Goal: Task Accomplishment & Management: Use online tool/utility

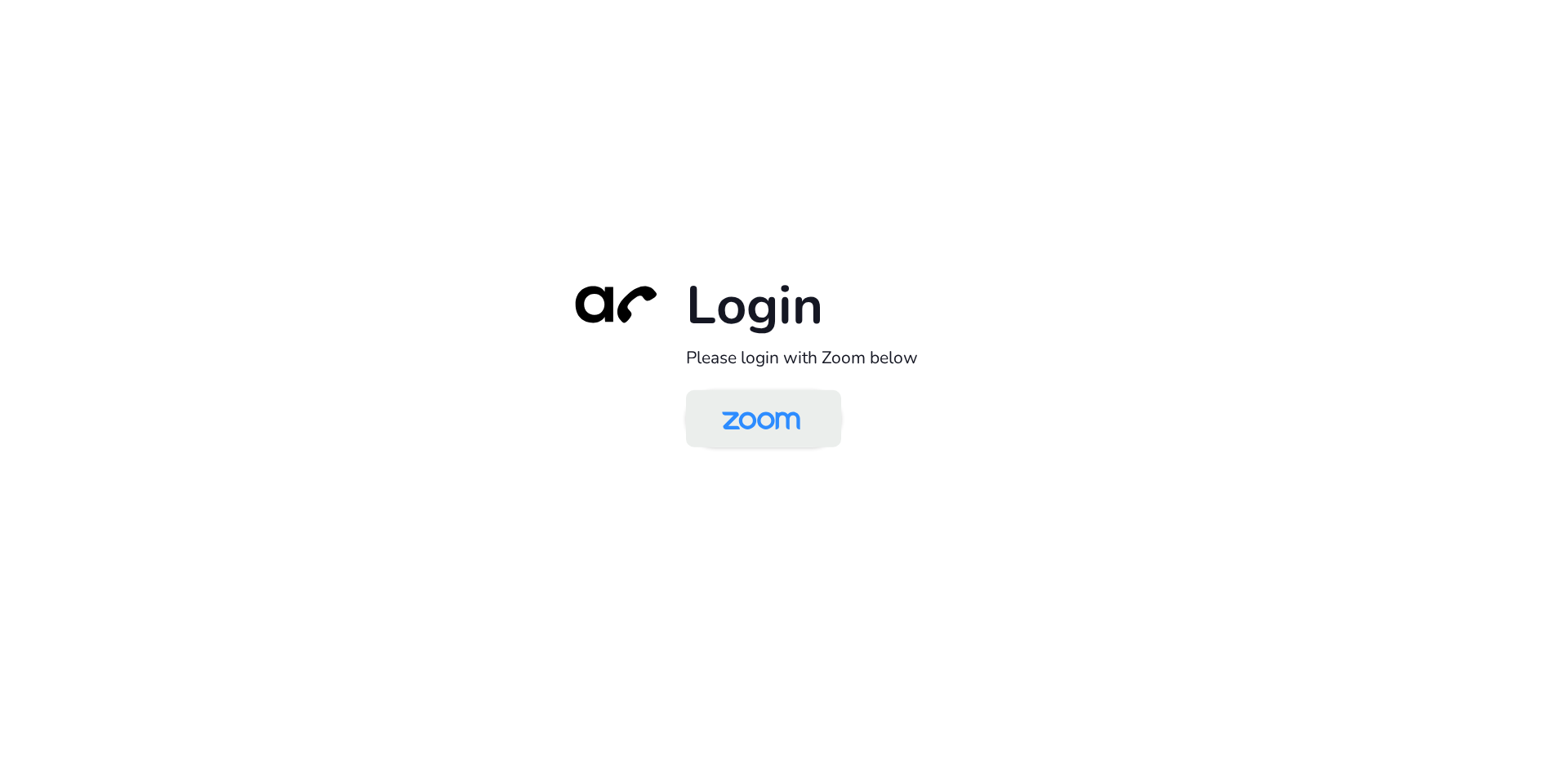
click at [756, 422] on img at bounding box center [761, 419] width 113 height 53
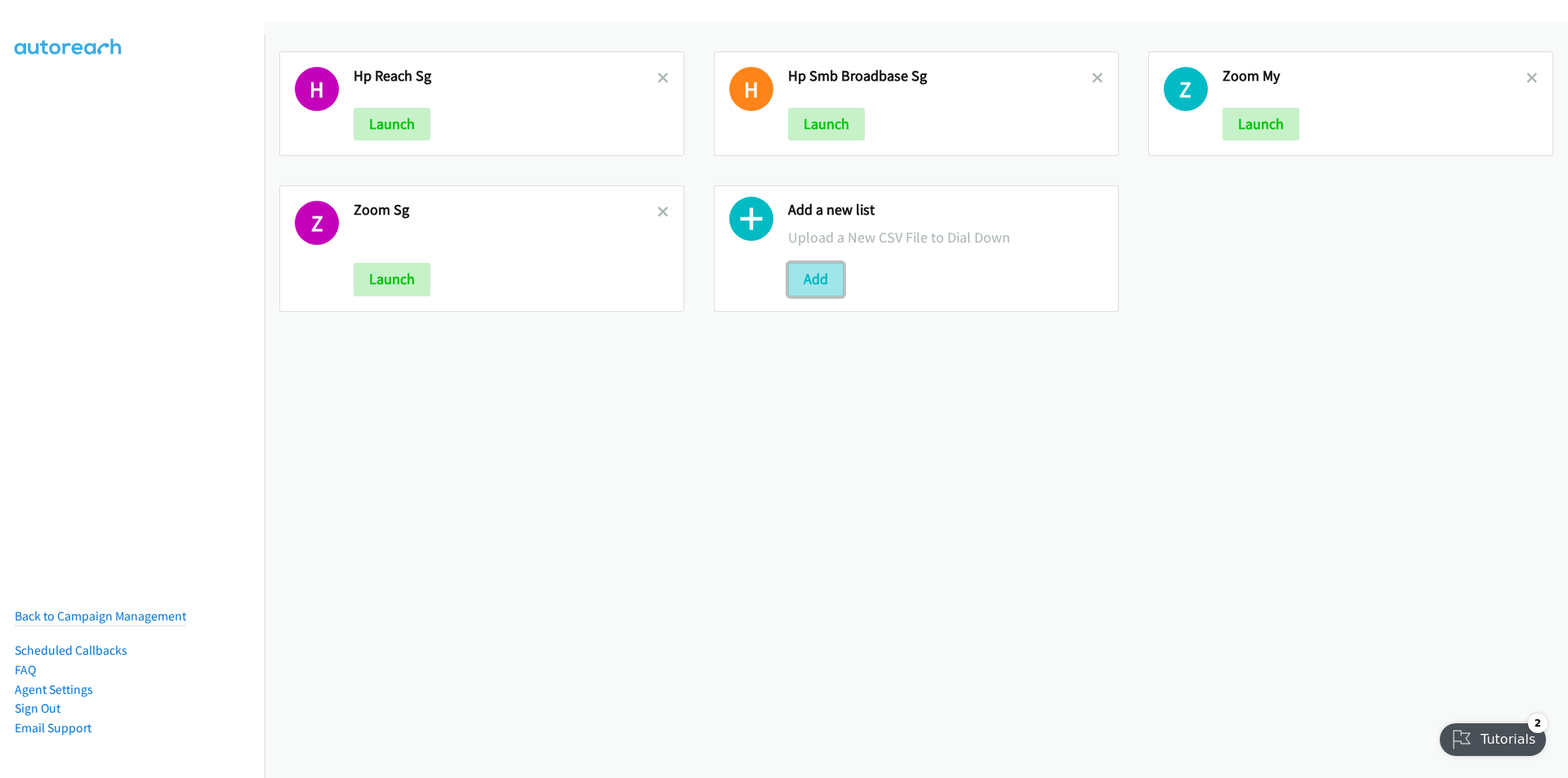
click at [818, 281] on button "Add" at bounding box center [815, 278] width 55 height 32
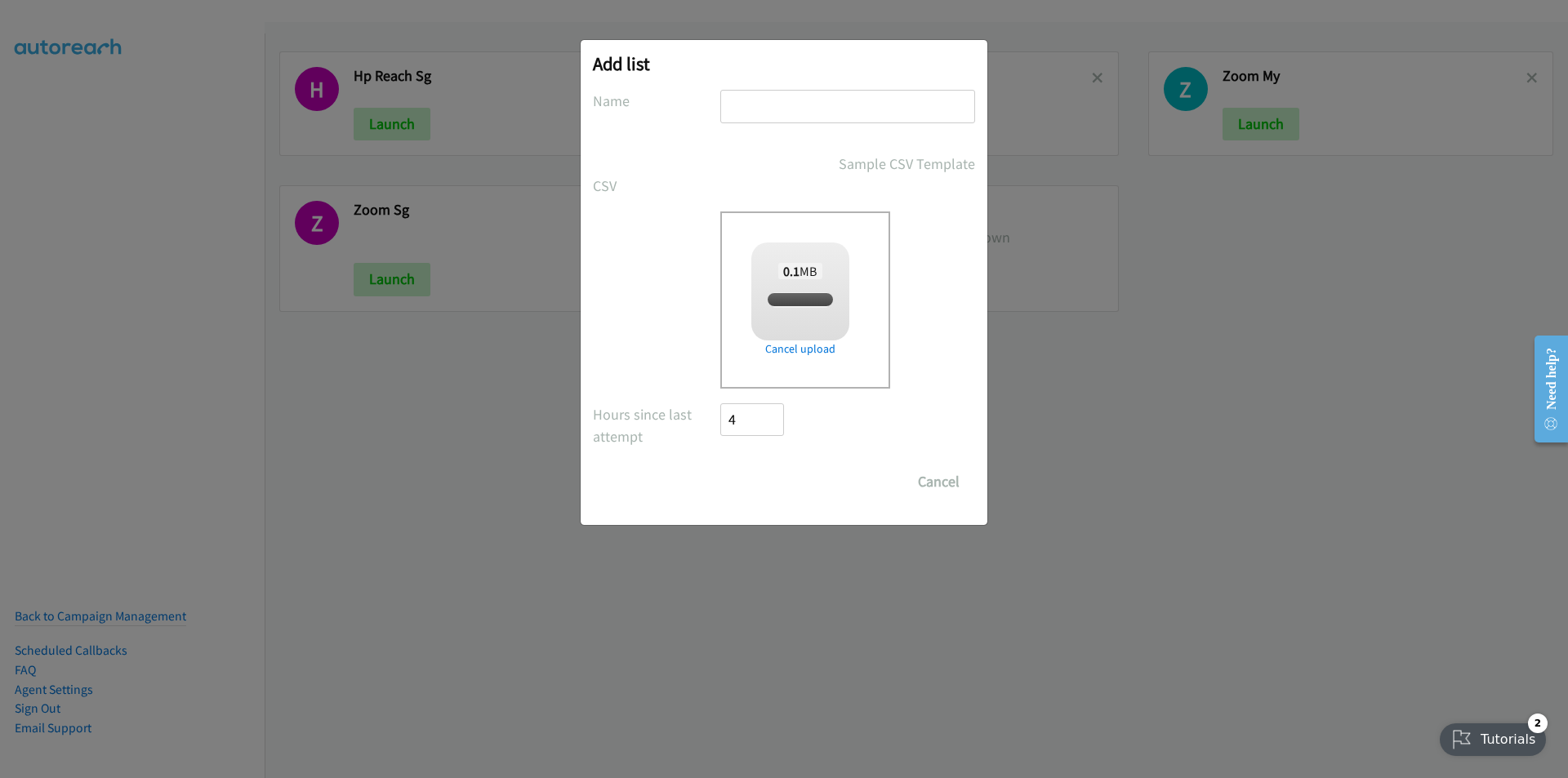
click at [812, 100] on input "text" at bounding box center [848, 106] width 255 height 33
checkbox input "true"
click at [597, 322] on div "Drop a csv file here to upload 0.1 MB split_1.csv Check Error Remove file" at bounding box center [783, 300] width 382 height 177
click at [831, 107] on input "text" at bounding box center [848, 106] width 255 height 33
type input "Dell MY"
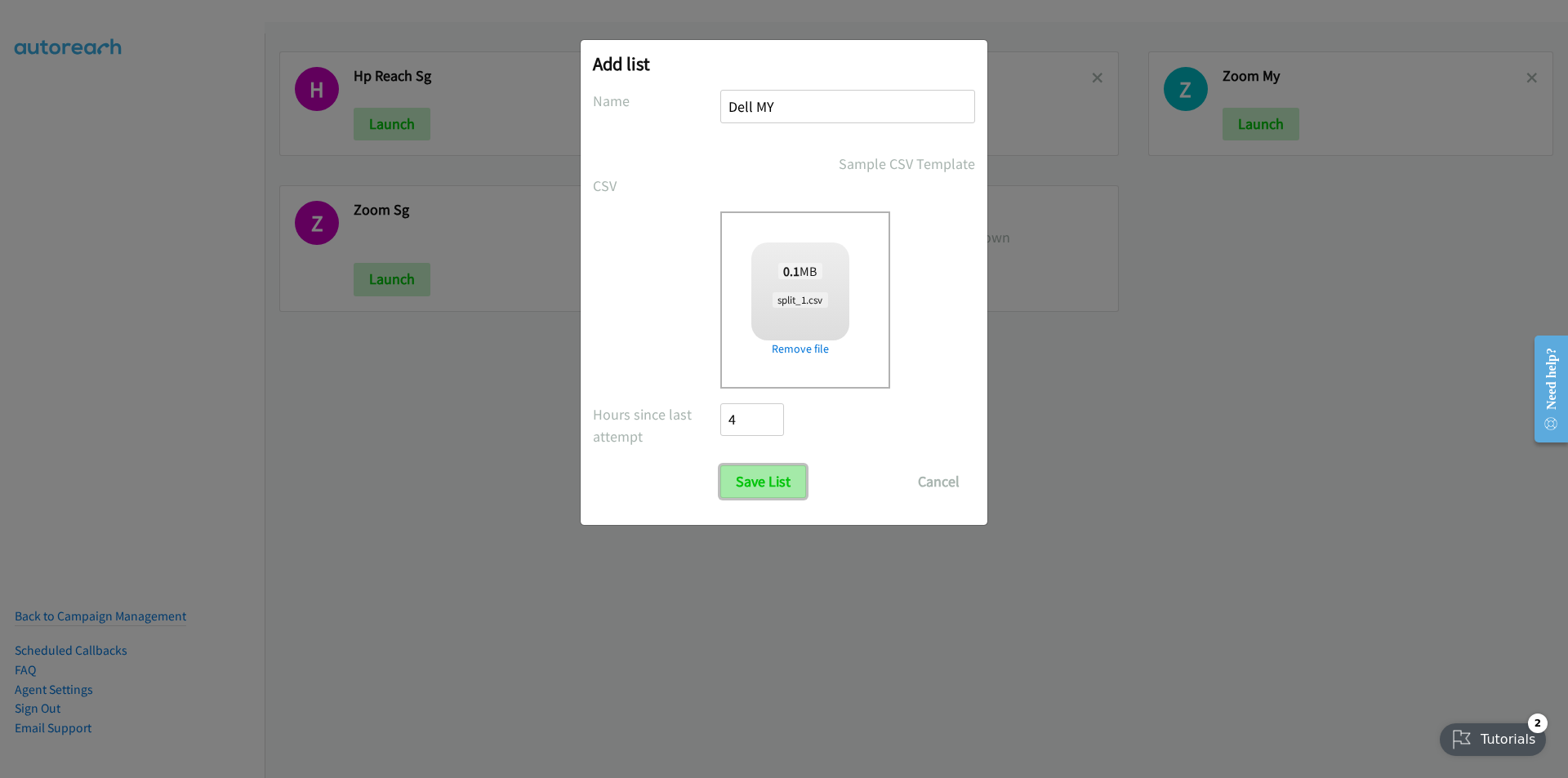
click at [762, 479] on input "Save List" at bounding box center [763, 480] width 86 height 32
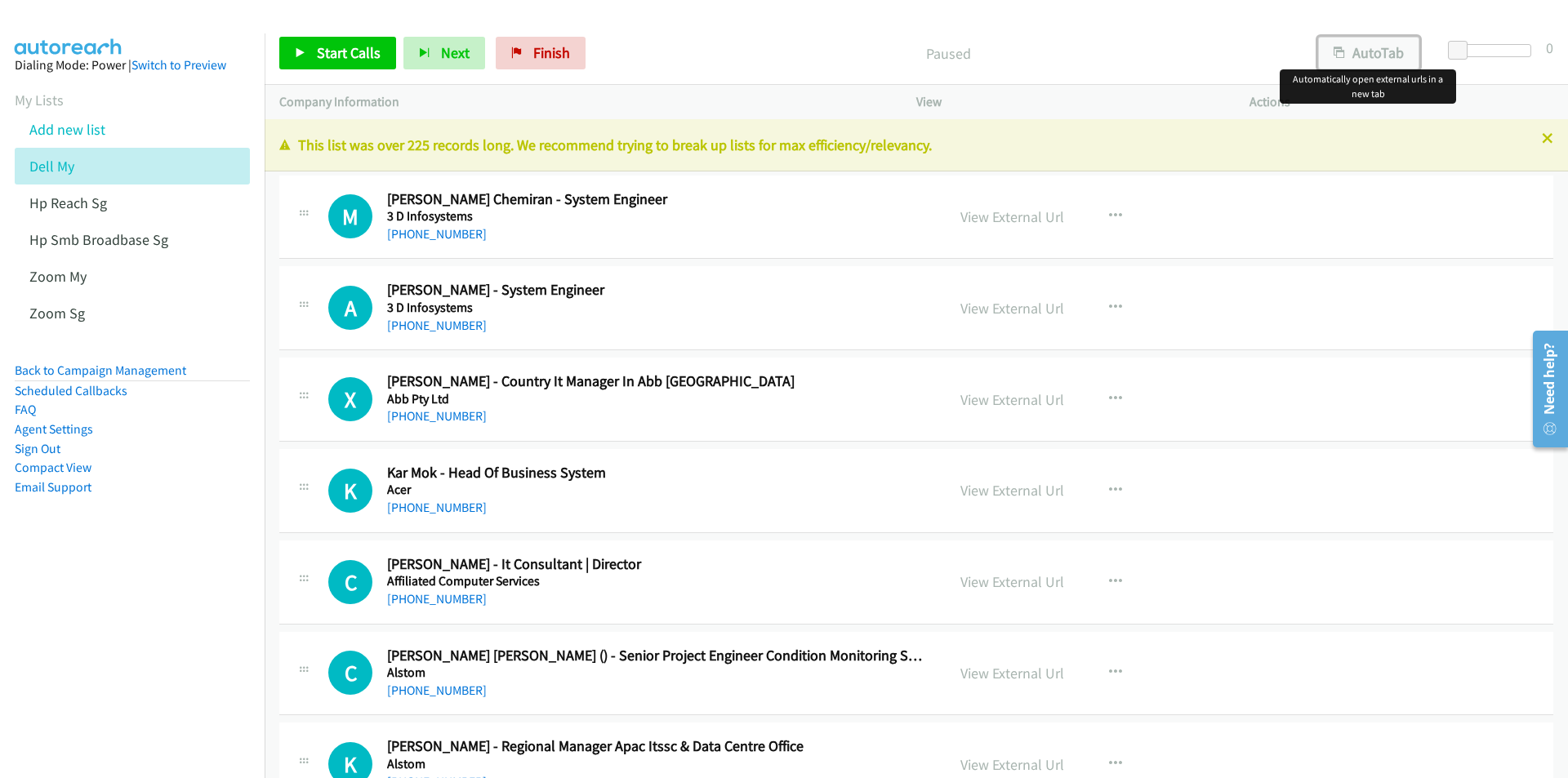
click at [1389, 45] on button "AutoTab" at bounding box center [1369, 53] width 102 height 32
click at [328, 58] on span "Start Calls" at bounding box center [349, 53] width 64 height 18
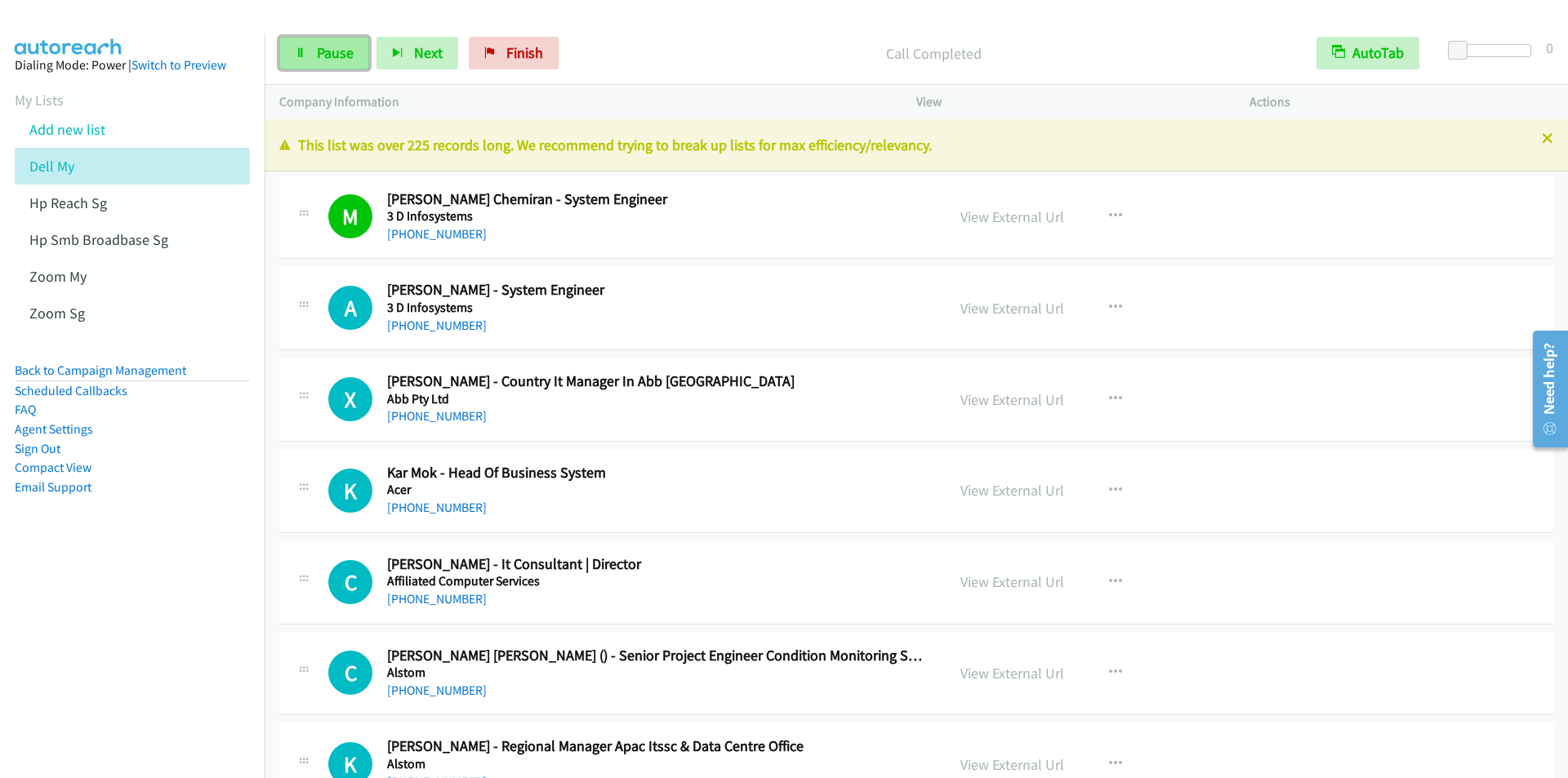
click at [328, 53] on span "Pause" at bounding box center [336, 53] width 37 height 18
click at [328, 53] on span "Start Calls" at bounding box center [349, 53] width 64 height 18
click at [424, 52] on span "Next" at bounding box center [428, 53] width 29 height 18
click at [331, 48] on span "Pause" at bounding box center [336, 53] width 37 height 18
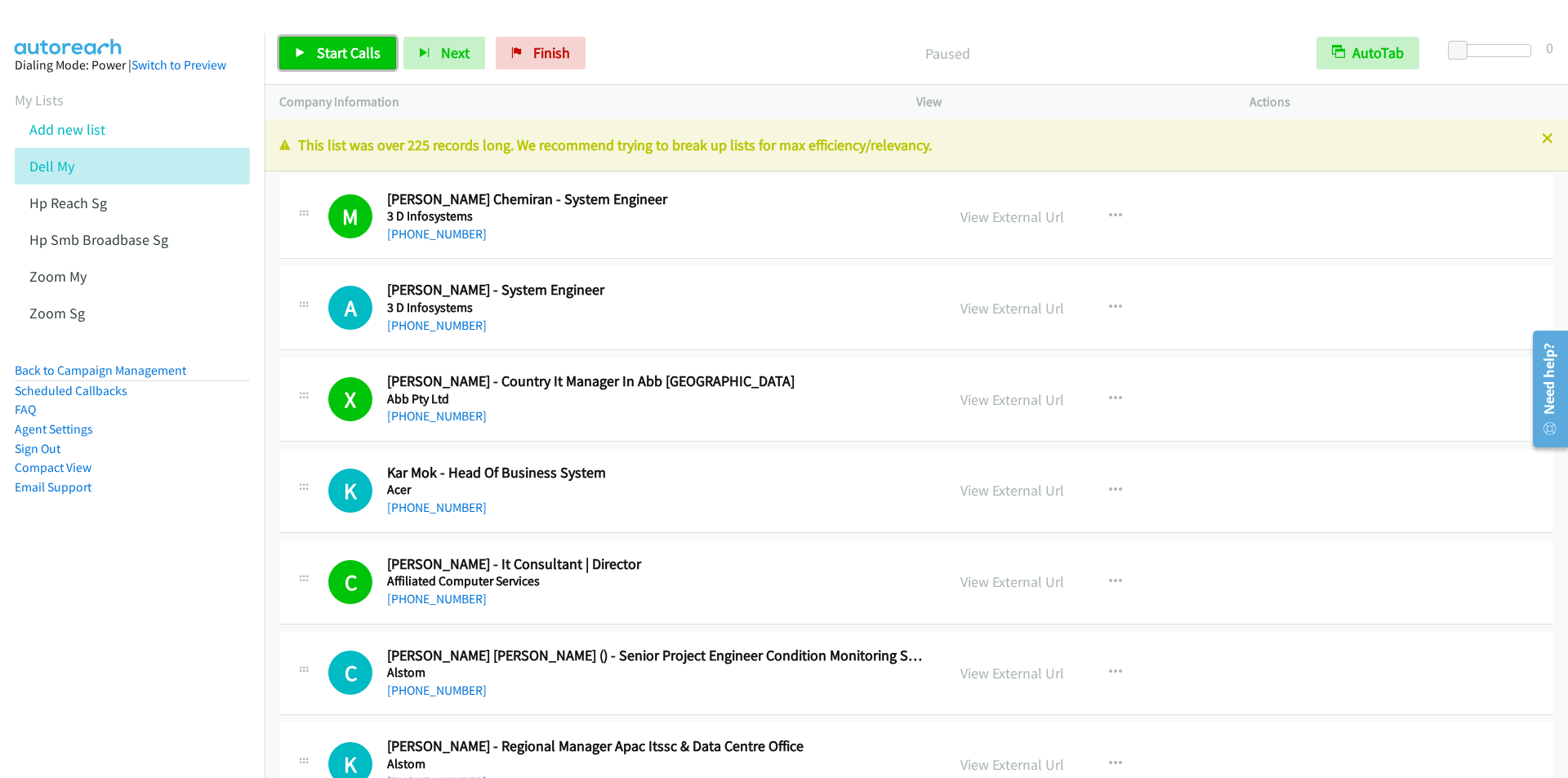
click at [345, 46] on span "Start Calls" at bounding box center [349, 53] width 64 height 18
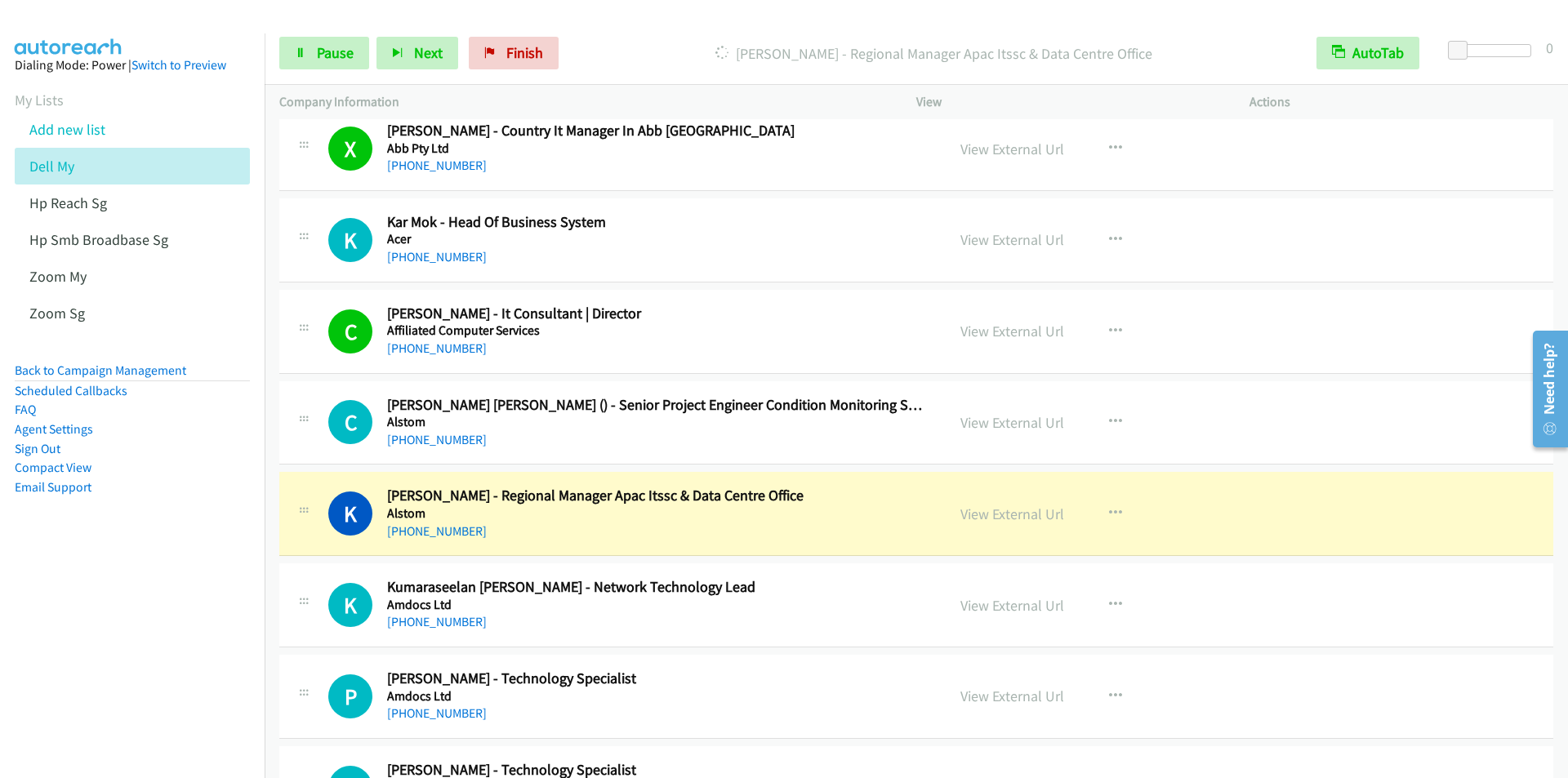
scroll to position [326, 0]
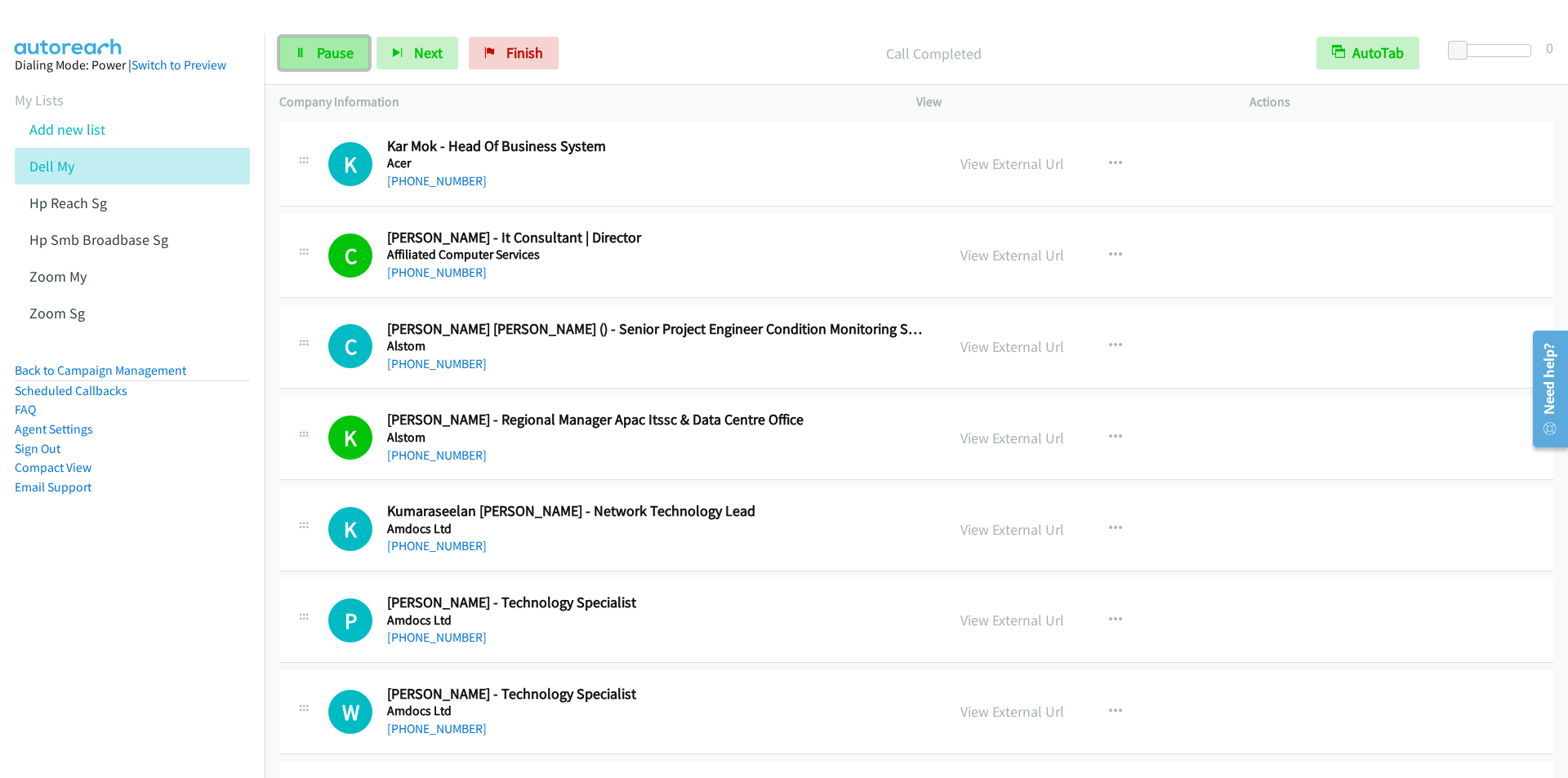
click at [337, 44] on span "Pause" at bounding box center [336, 53] width 37 height 18
click at [345, 50] on span "Start Calls" at bounding box center [349, 53] width 64 height 18
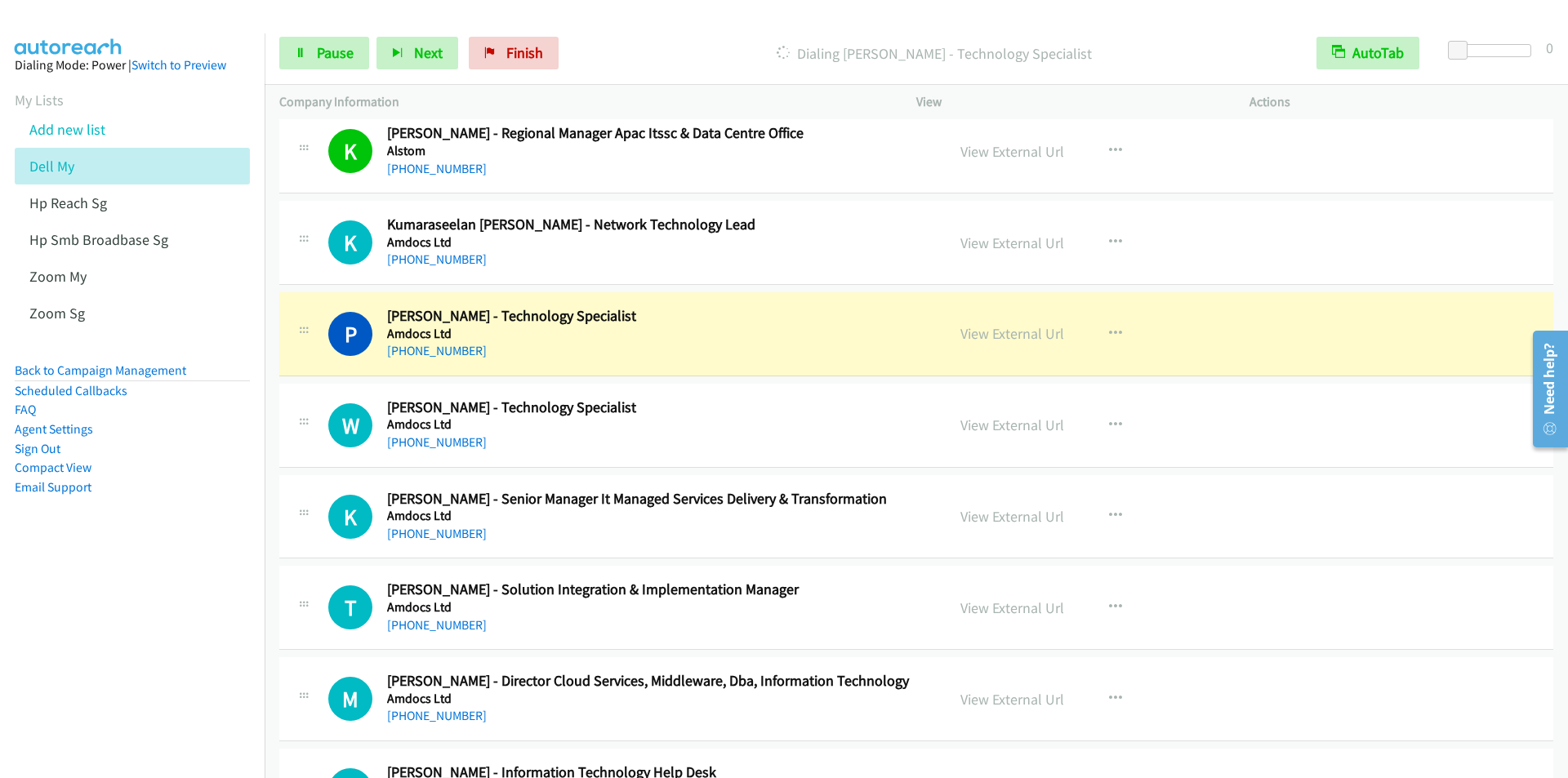
scroll to position [408, 0]
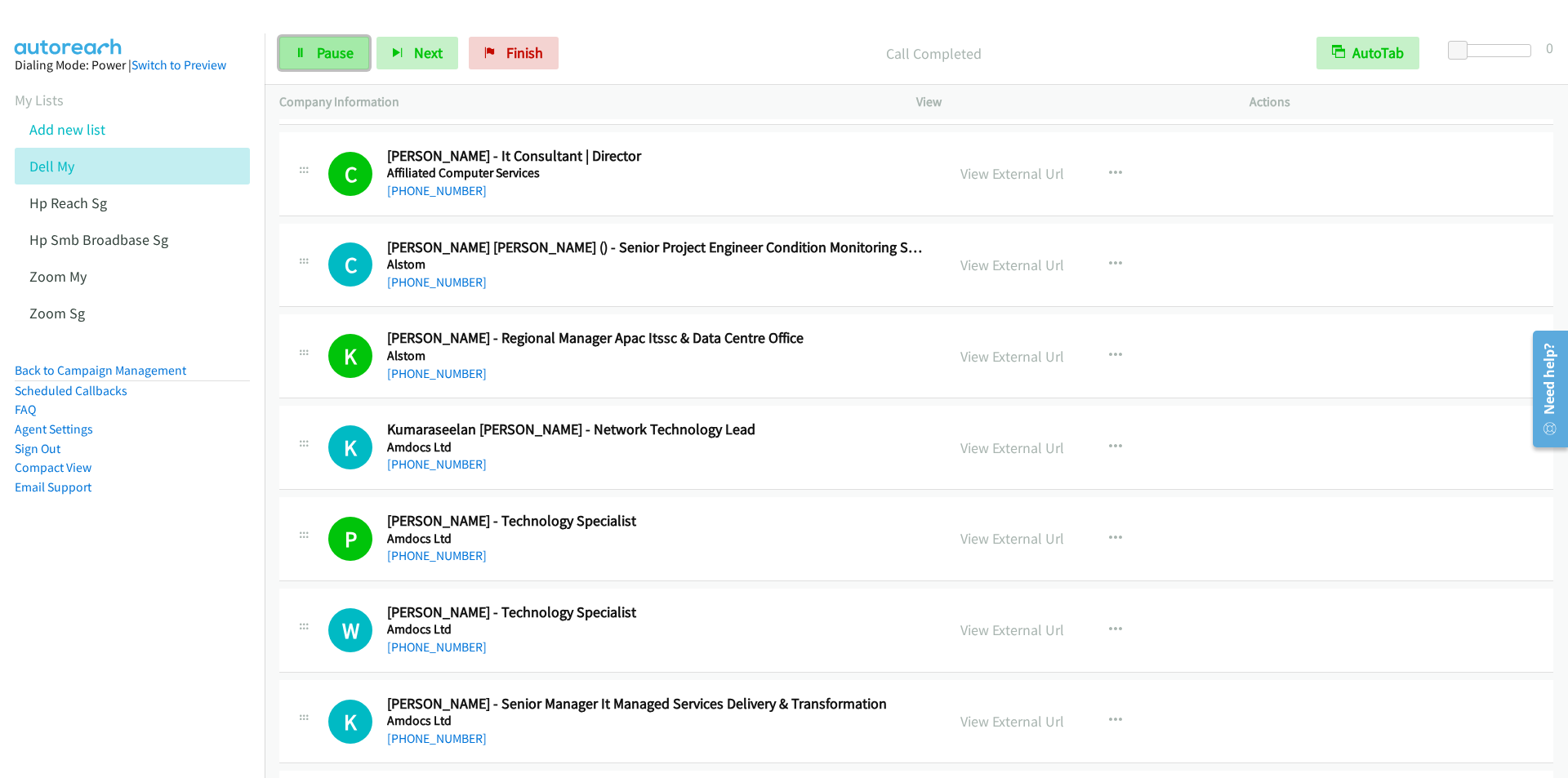
click at [317, 54] on span "Pause" at bounding box center [336, 53] width 37 height 18
click at [325, 51] on span "Start Calls" at bounding box center [349, 53] width 64 height 18
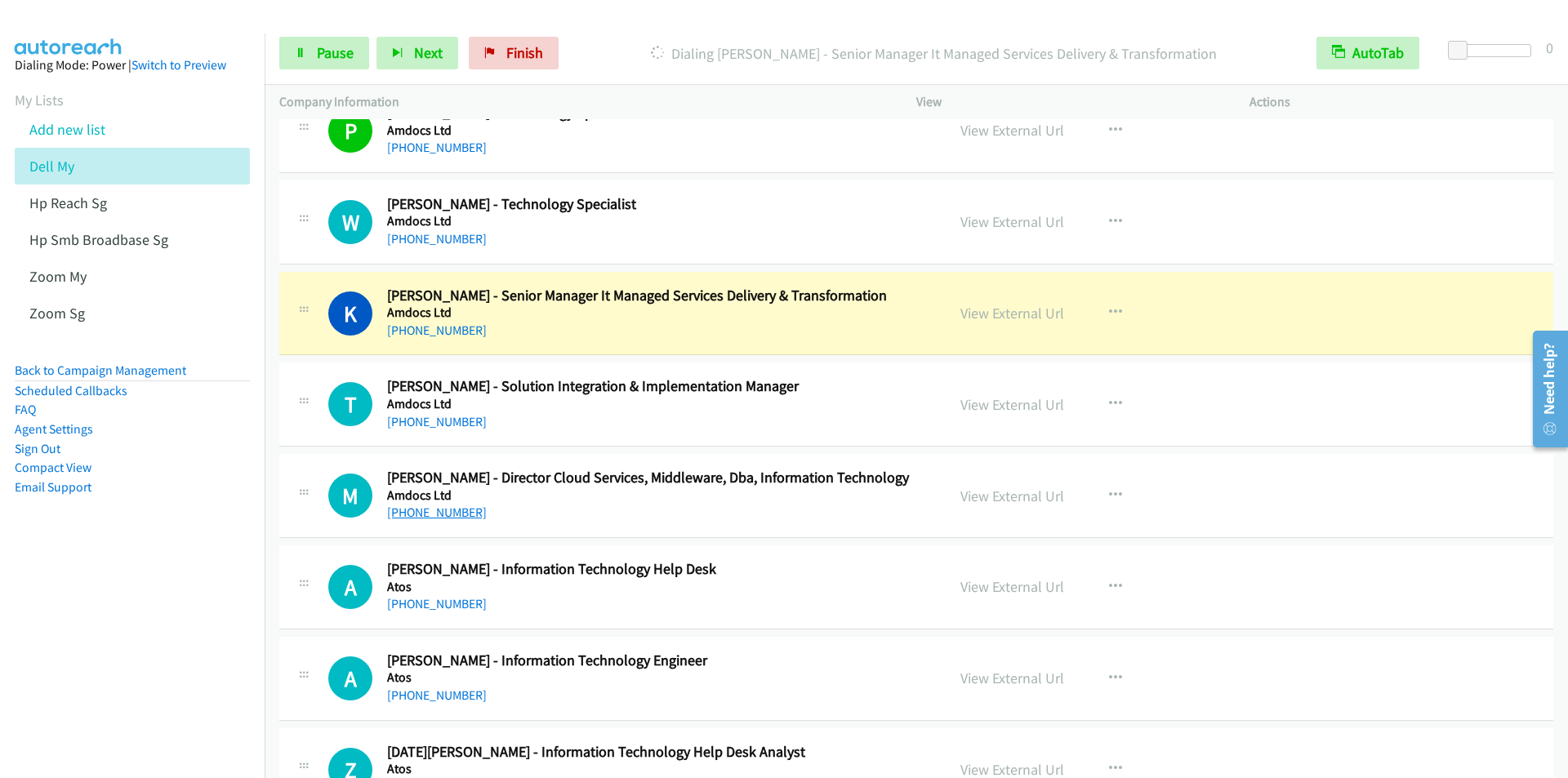
scroll to position [898, 0]
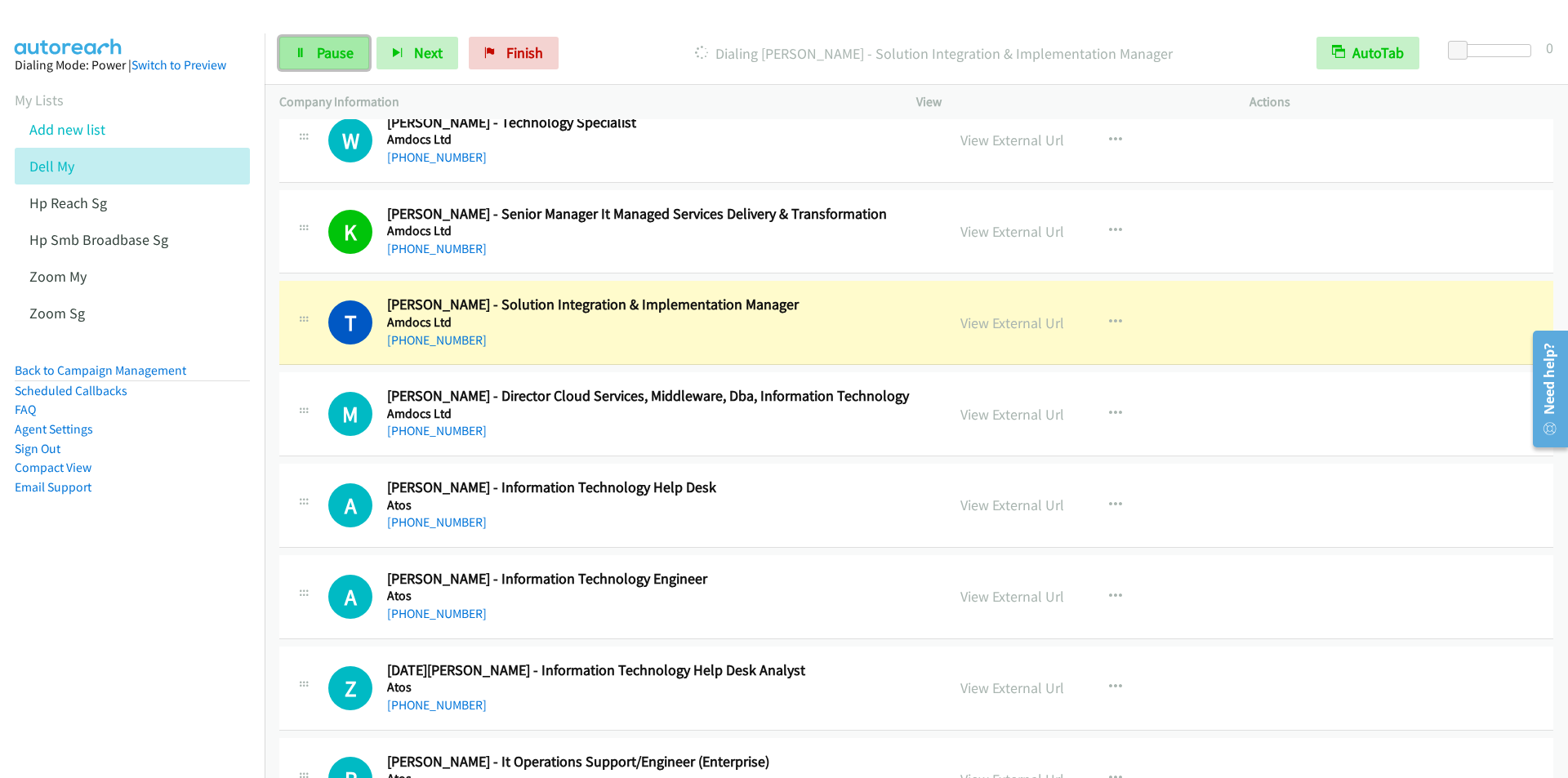
click at [317, 51] on span "Pause" at bounding box center [336, 53] width 37 height 18
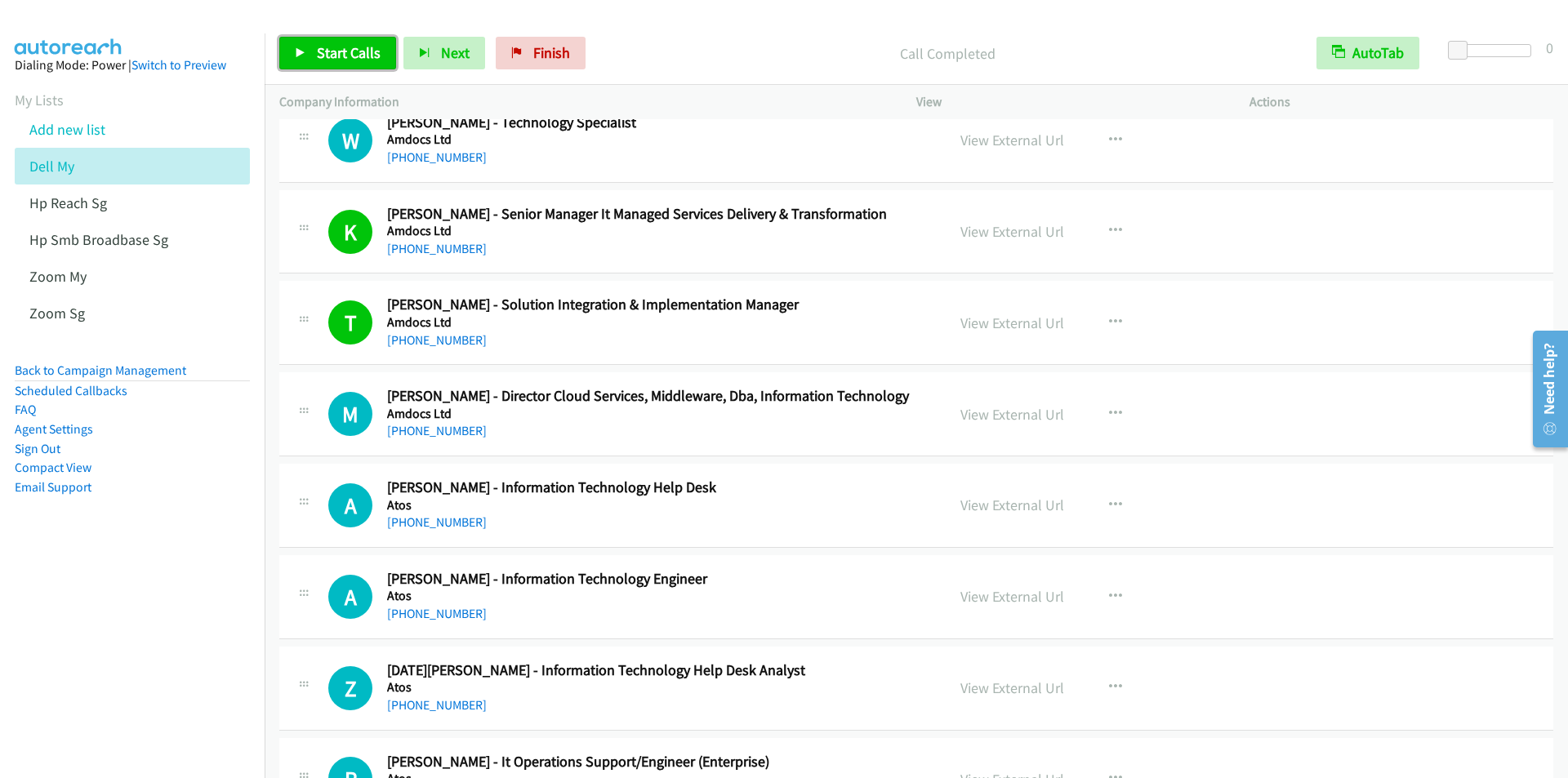
click at [328, 55] on span "Start Calls" at bounding box center [349, 53] width 64 height 18
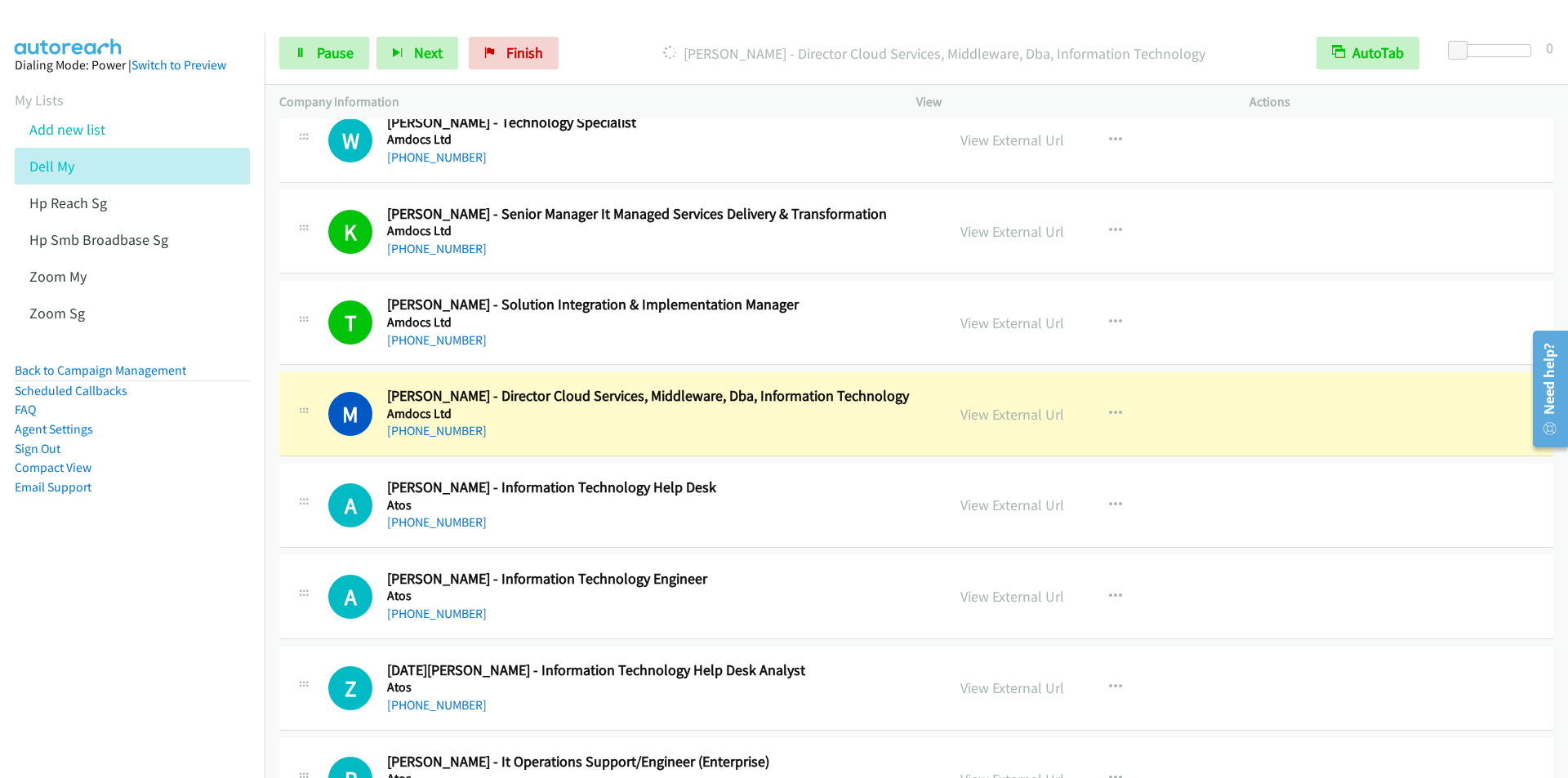
click at [599, 24] on div "Start Calls Pause Next Finish Dialing Madan Kanikaram - Director Cloud Services…" at bounding box center [916, 54] width 1304 height 63
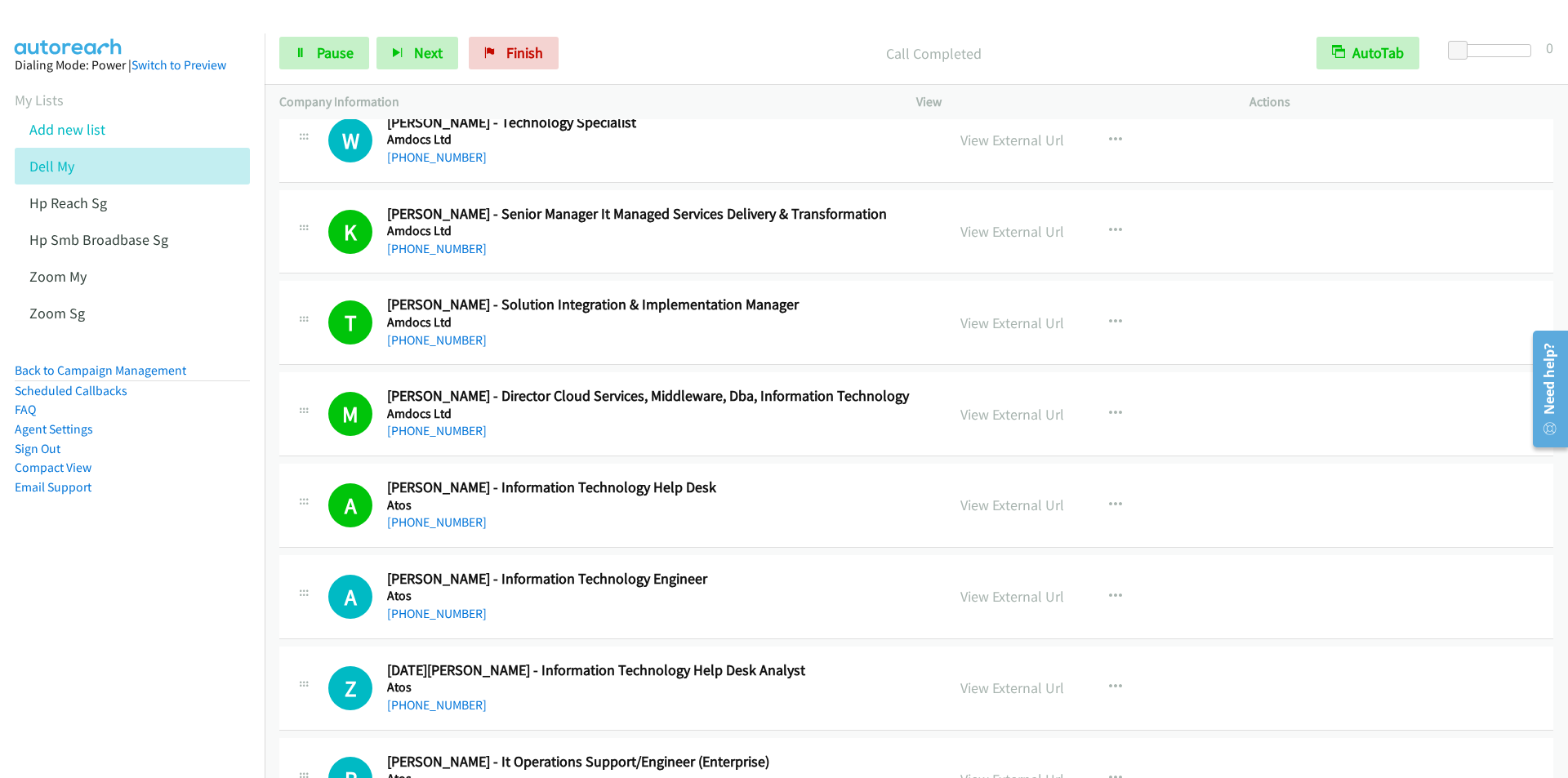
click at [597, 26] on div "Start Calls Pause Next Finish Call Completed AutoTab AutoTab 0" at bounding box center [916, 54] width 1304 height 63
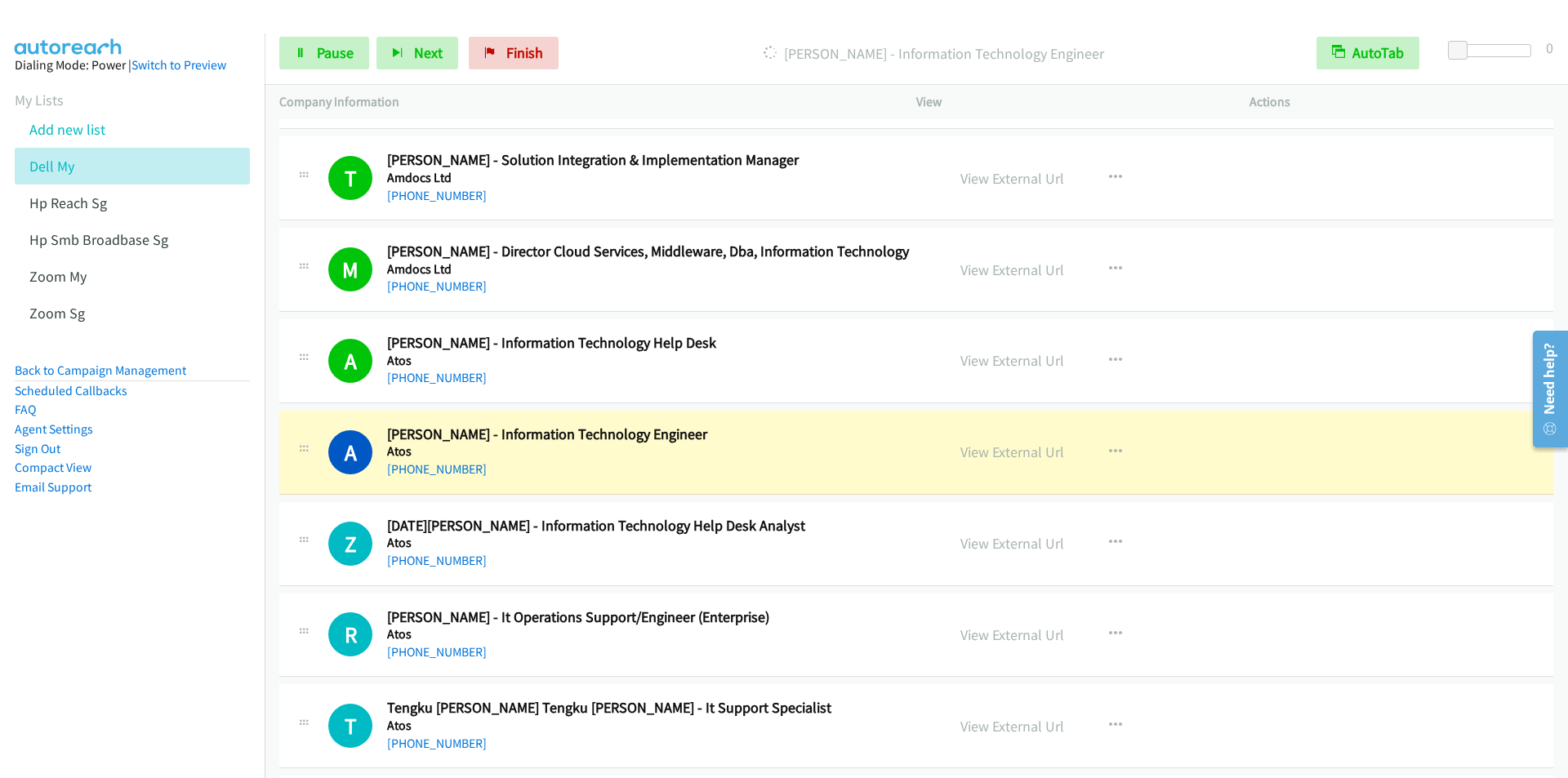
scroll to position [1143, 0]
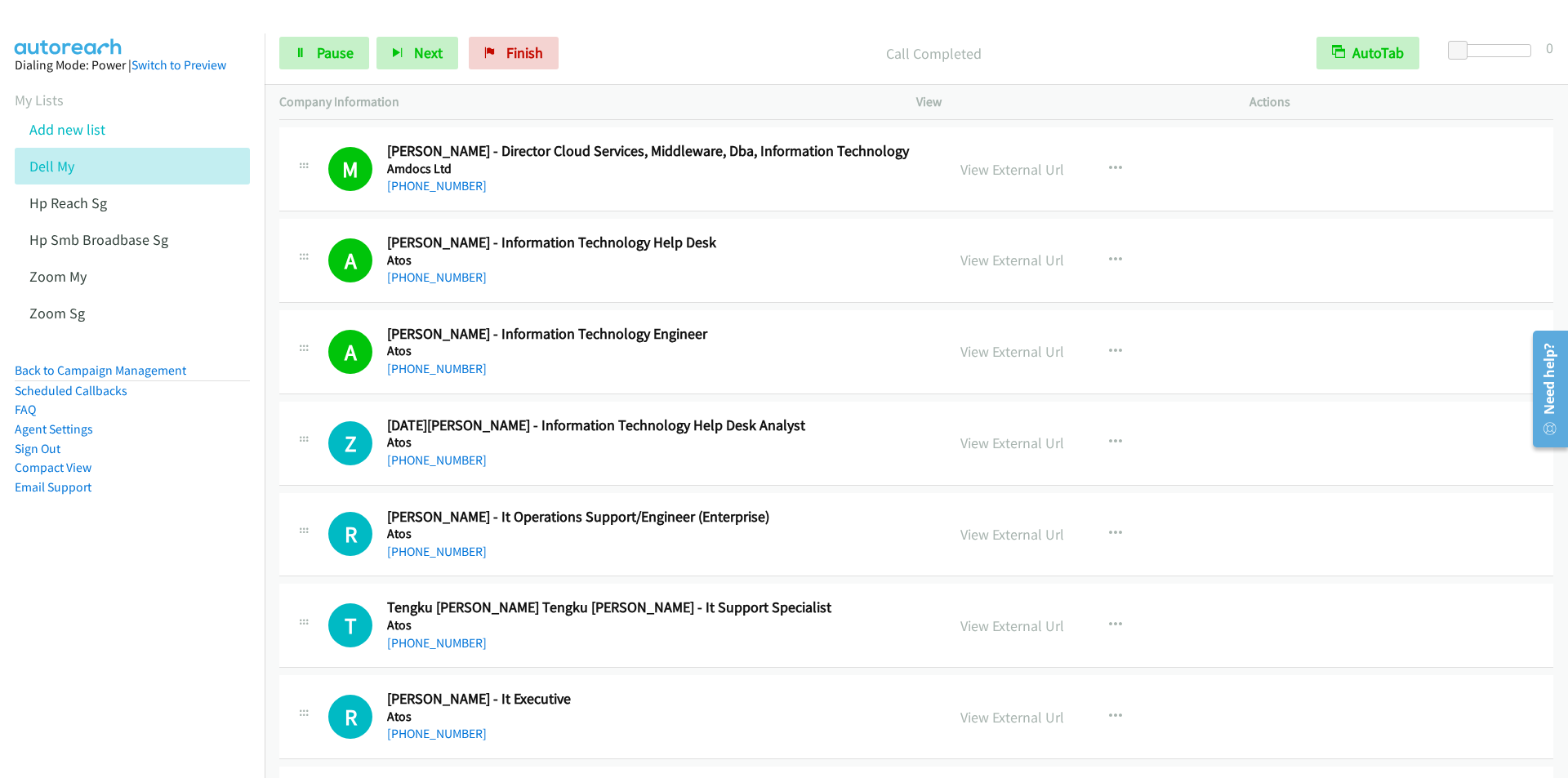
click at [582, 24] on div "Start Calls Pause Next Finish Call Completed AutoTab AutoTab 0" at bounding box center [916, 54] width 1304 height 63
click at [313, 57] on link "Pause" at bounding box center [324, 53] width 90 height 32
click at [313, 57] on link "Start Calls" at bounding box center [337, 53] width 116 height 32
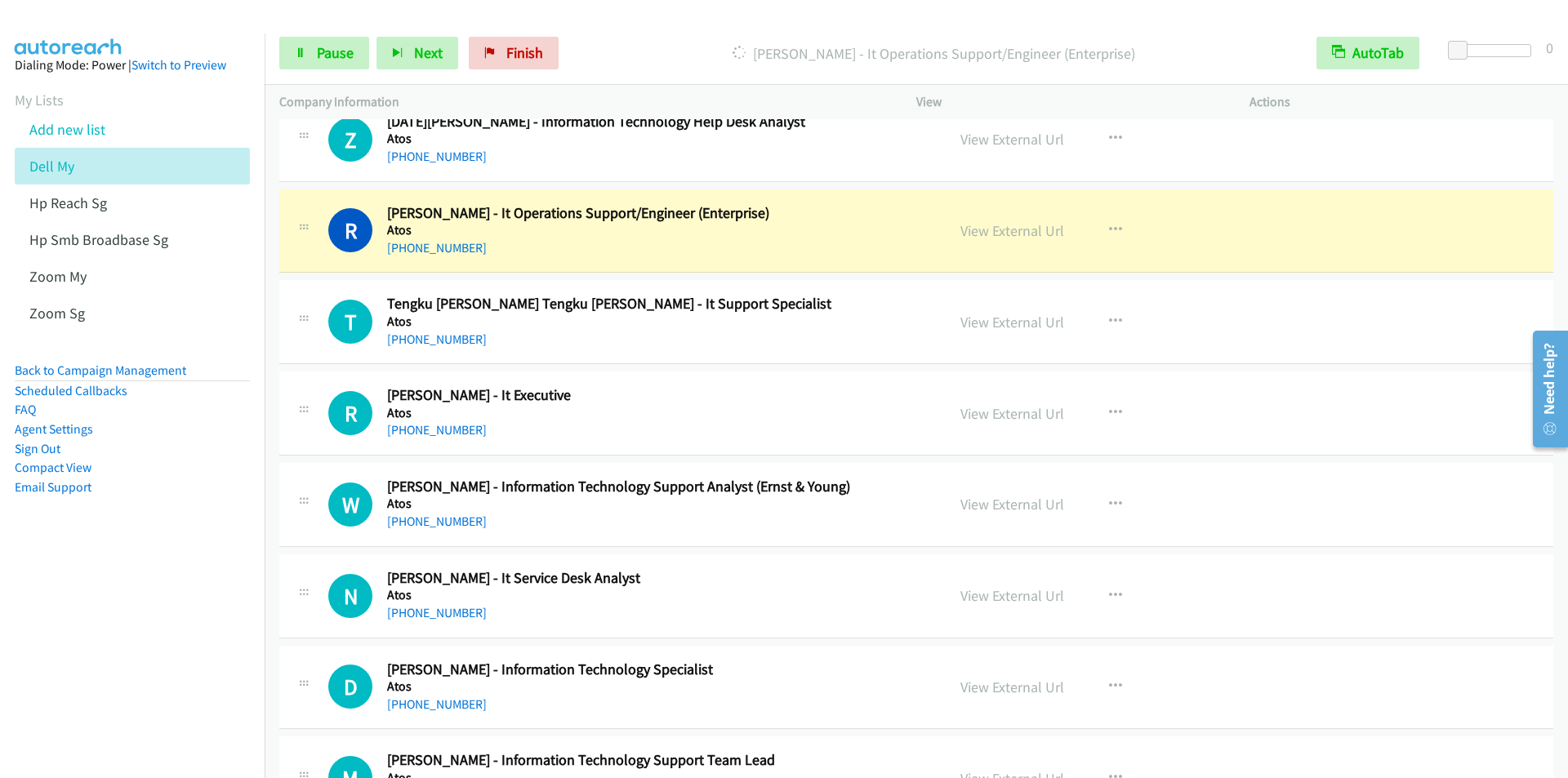
scroll to position [1469, 0]
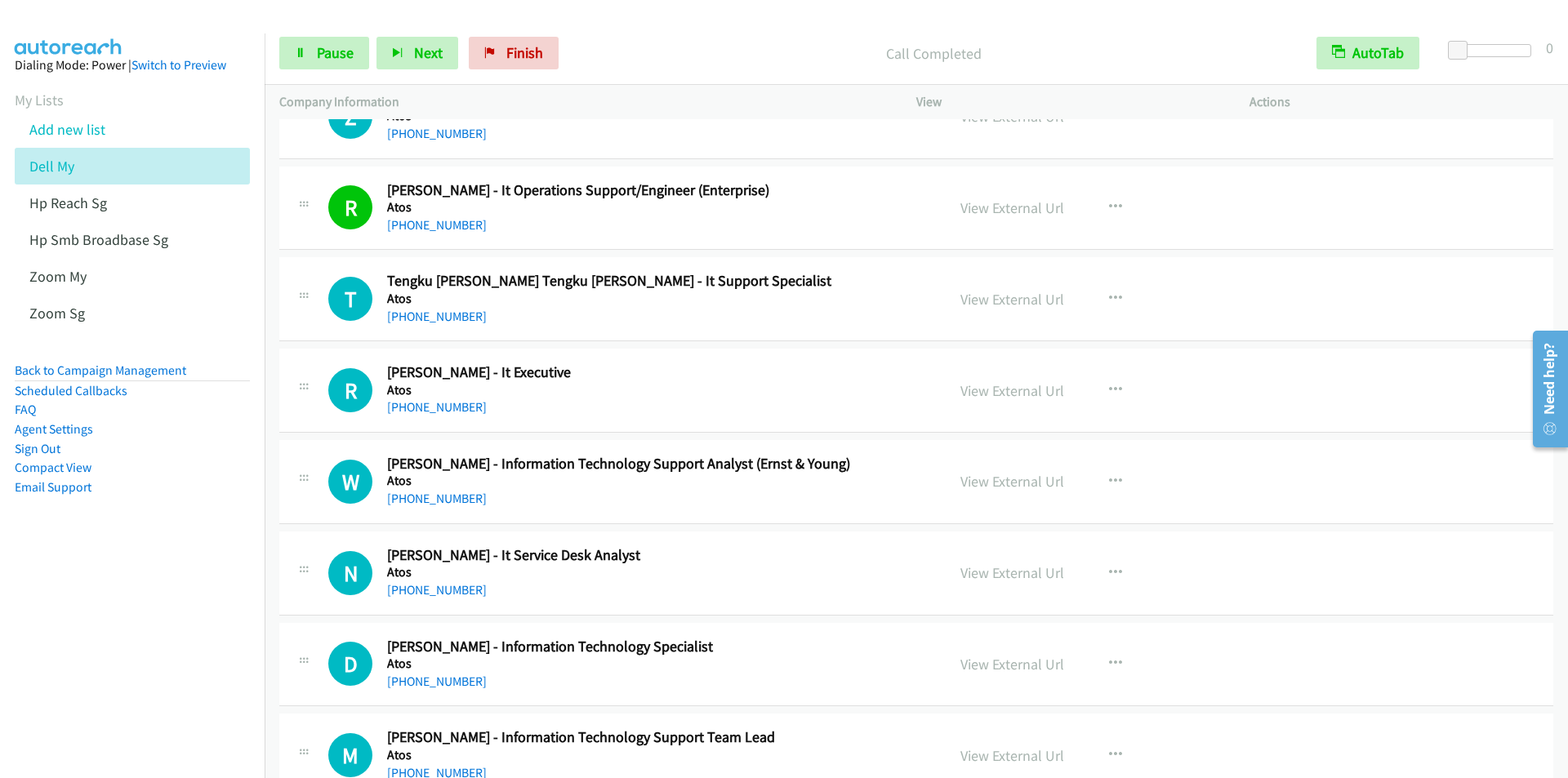
click at [601, 30] on div "Start Calls Pause Next Finish Call Completed AutoTab AutoTab 0" at bounding box center [916, 54] width 1304 height 63
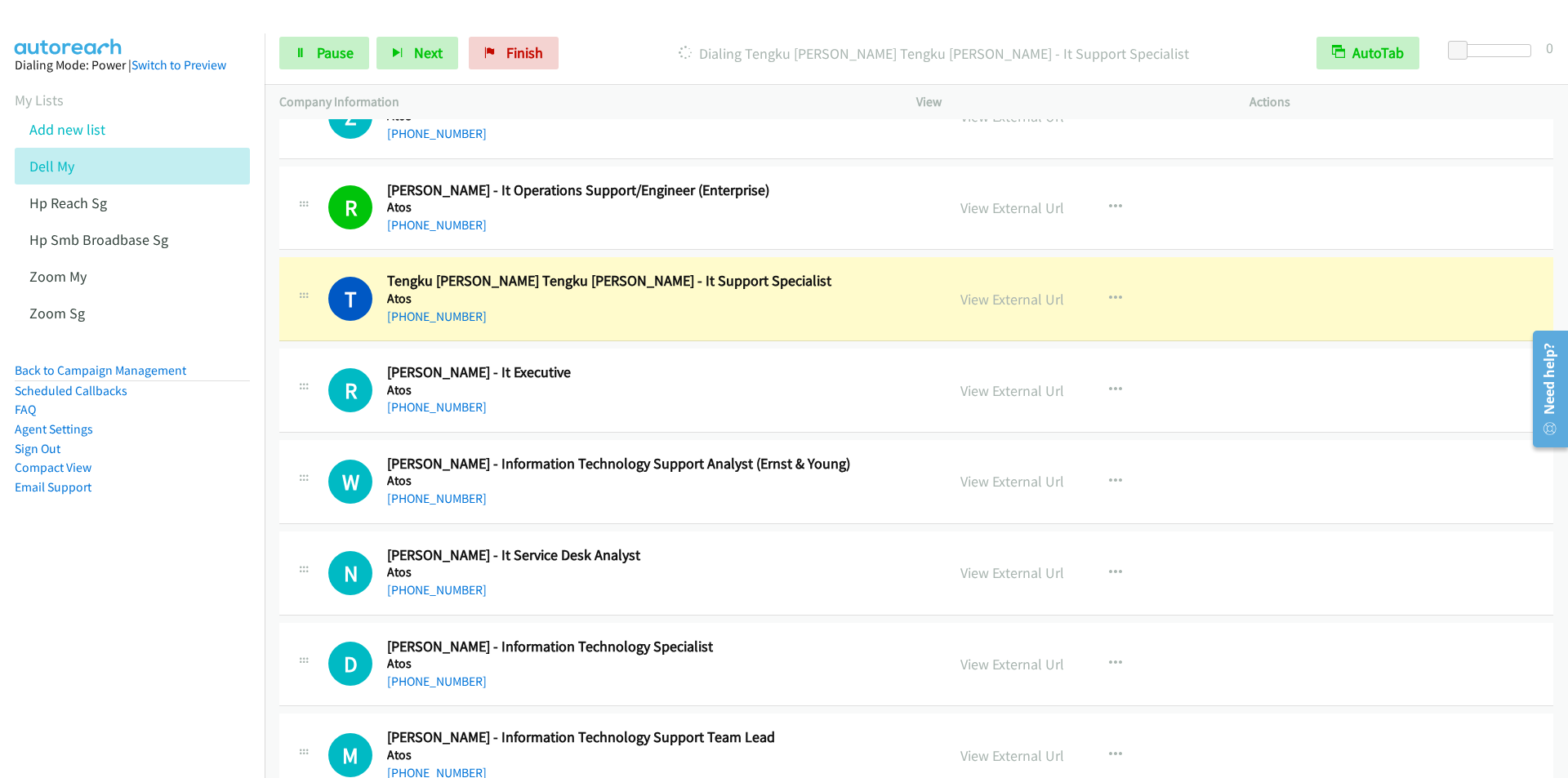
click at [607, 37] on div "Dialing Tengku Asmawi Tengku Ibrahim - It Support Specialist" at bounding box center [934, 53] width 736 height 32
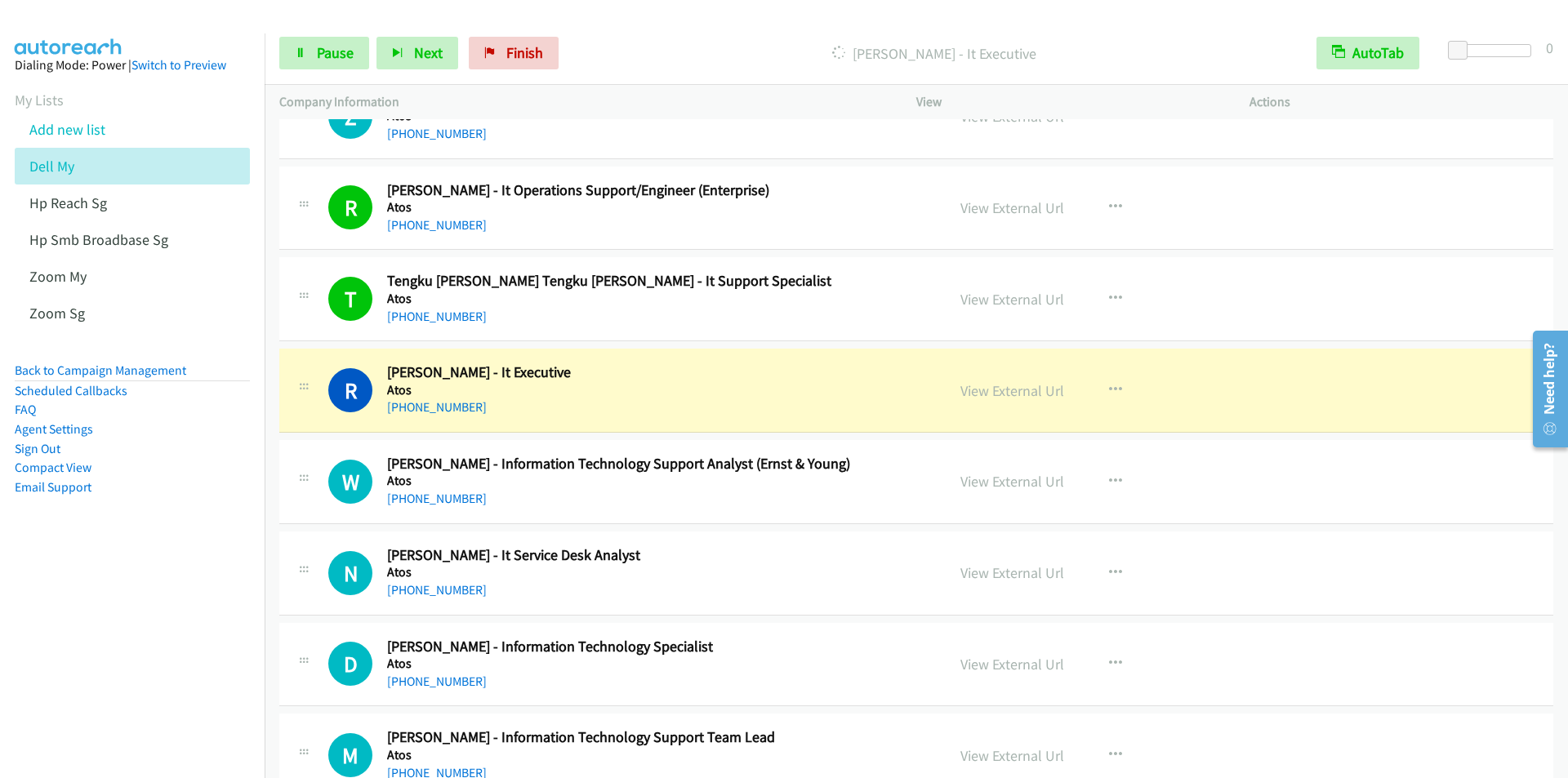
click at [607, 53] on p "Dialing Raymond Ho - It Executive" at bounding box center [934, 54] width 706 height 22
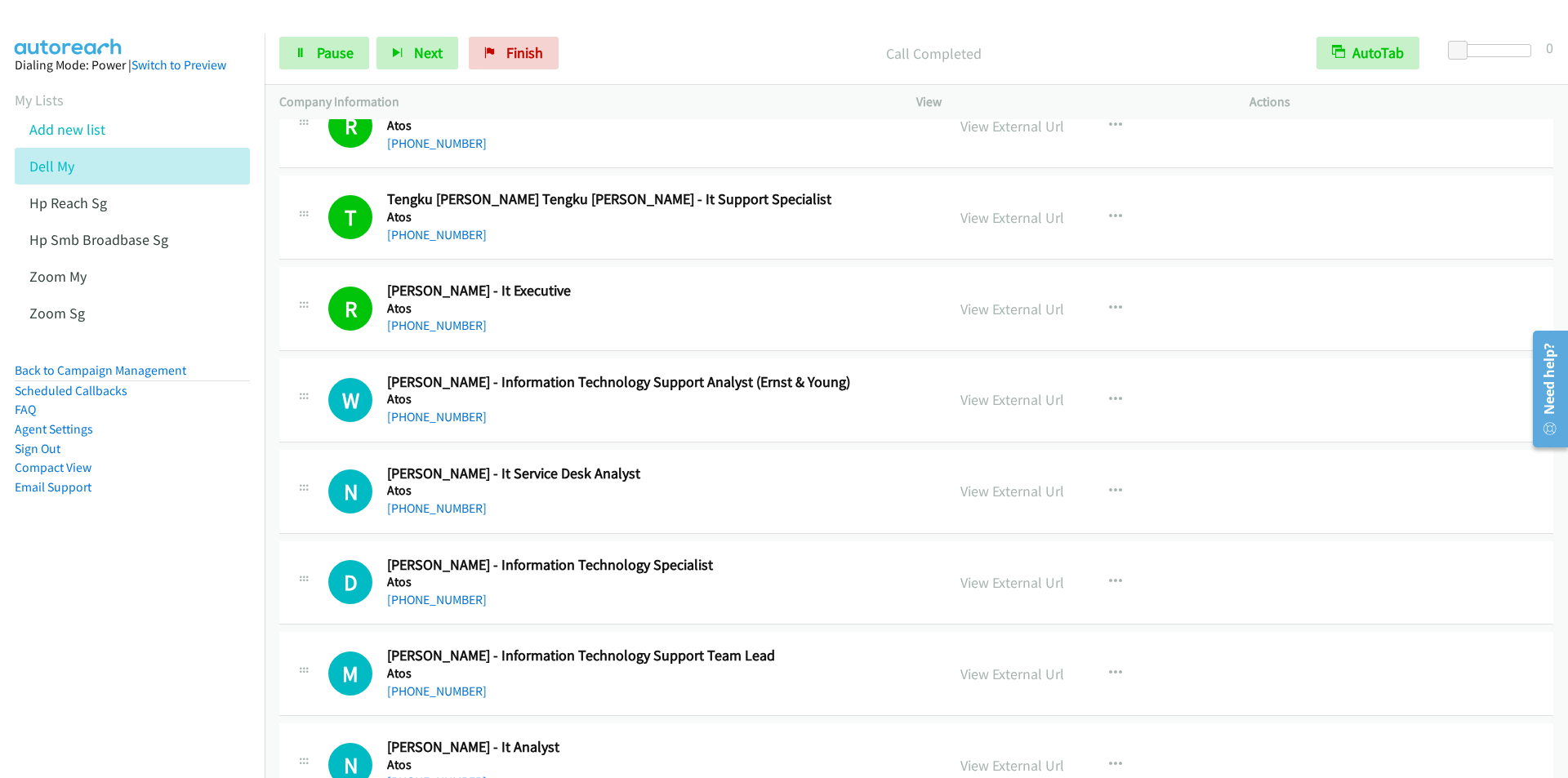
click at [597, 53] on p "Call Completed" at bounding box center [934, 54] width 706 height 22
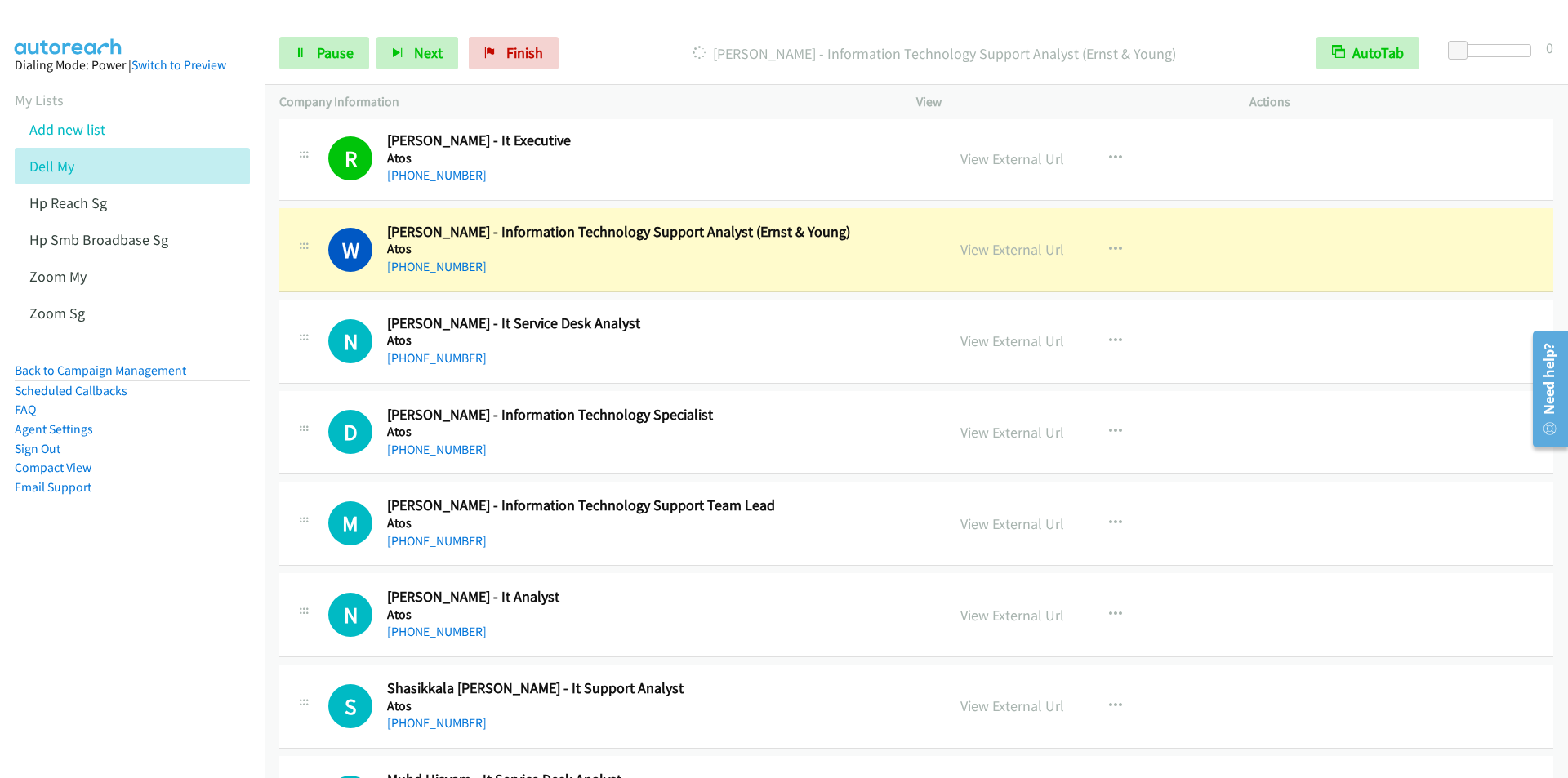
scroll to position [1714, 0]
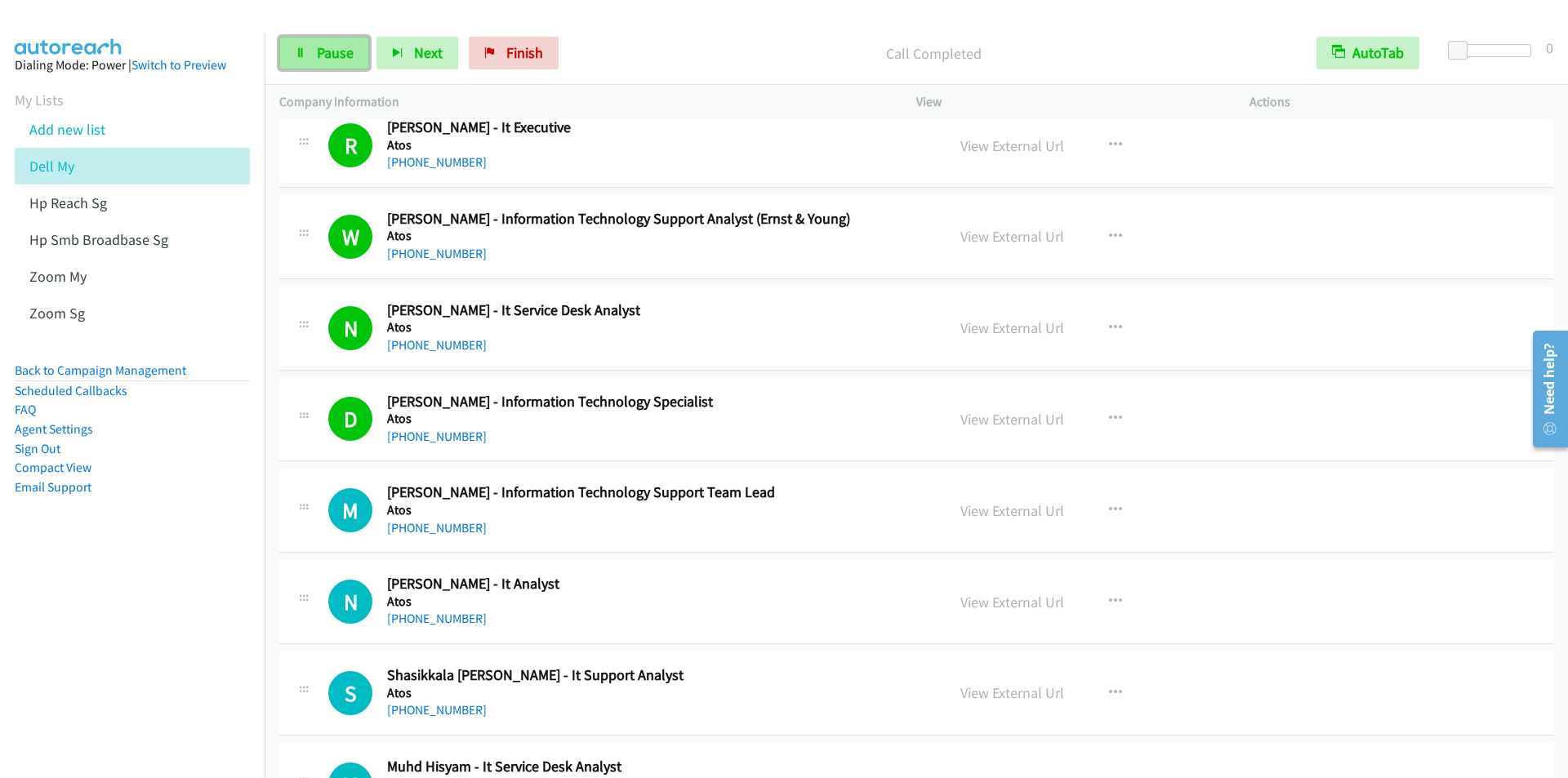
click at [332, 53] on span "Pause" at bounding box center [336, 53] width 37 height 18
click at [332, 53] on span "Start Calls" at bounding box center [349, 53] width 64 height 18
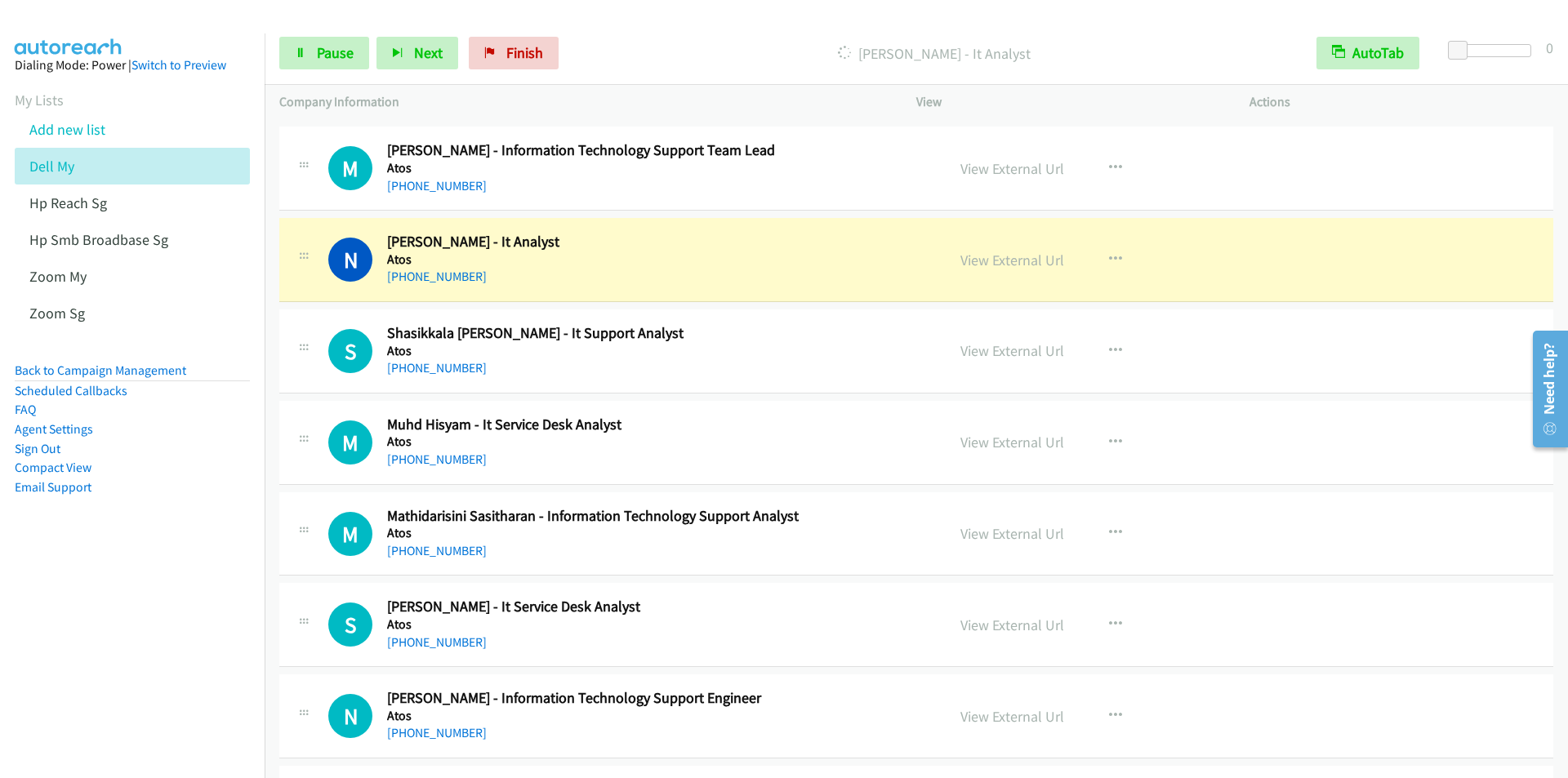
scroll to position [2122, 0]
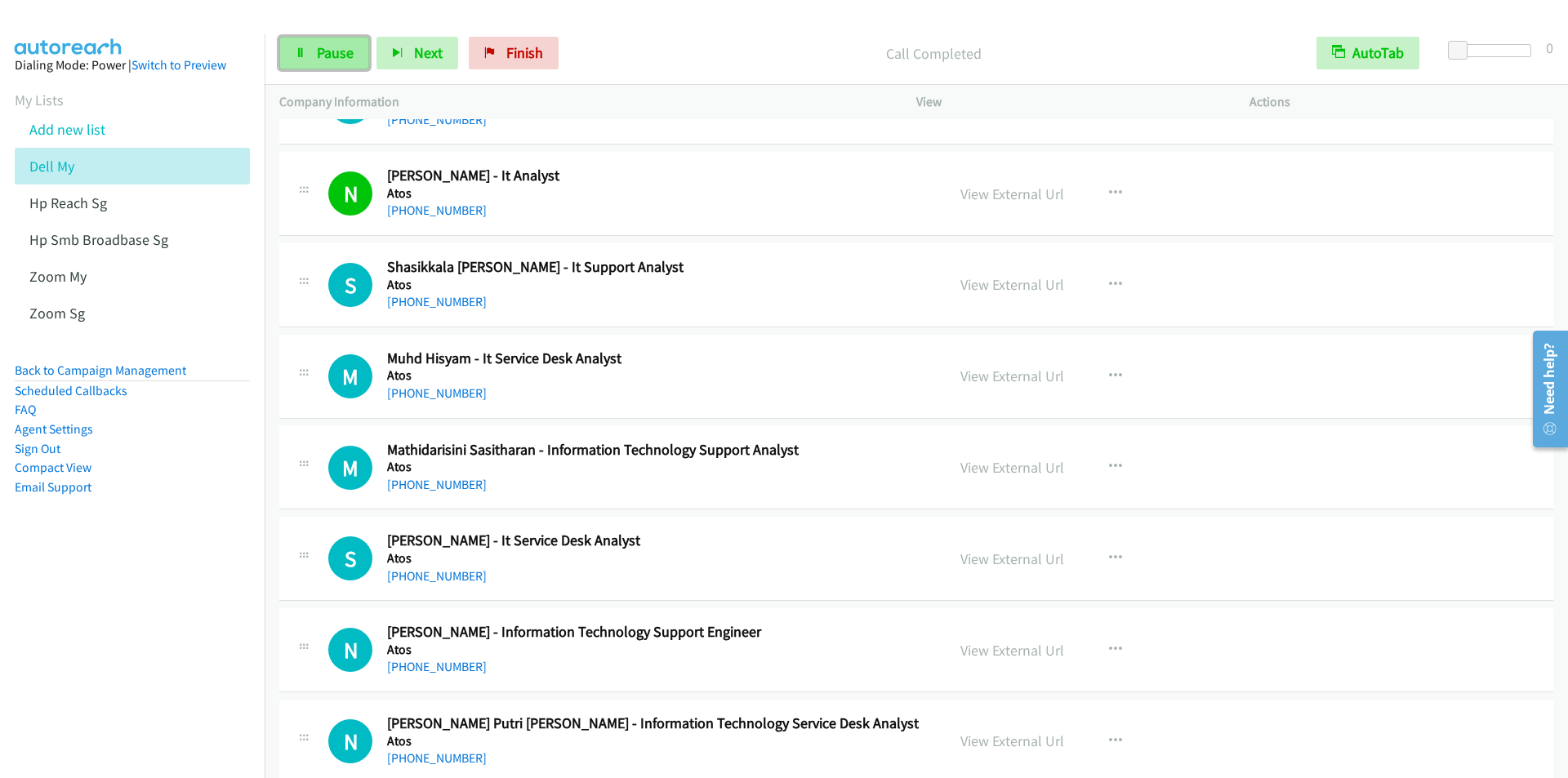
click at [319, 59] on span "Pause" at bounding box center [336, 53] width 37 height 18
click at [317, 55] on span "Start Calls" at bounding box center [349, 53] width 64 height 18
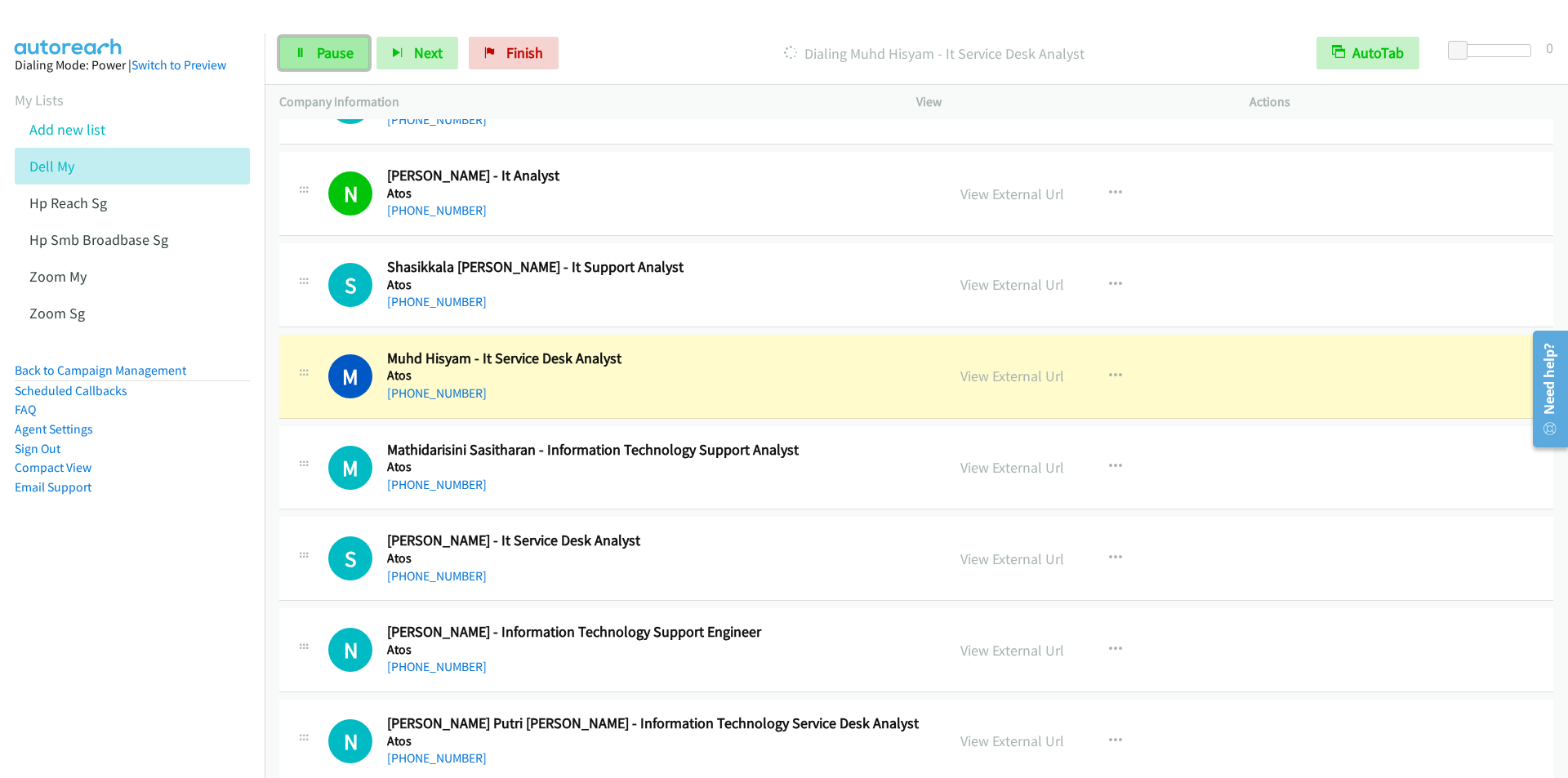
click at [337, 60] on span "Pause" at bounding box center [336, 53] width 37 height 18
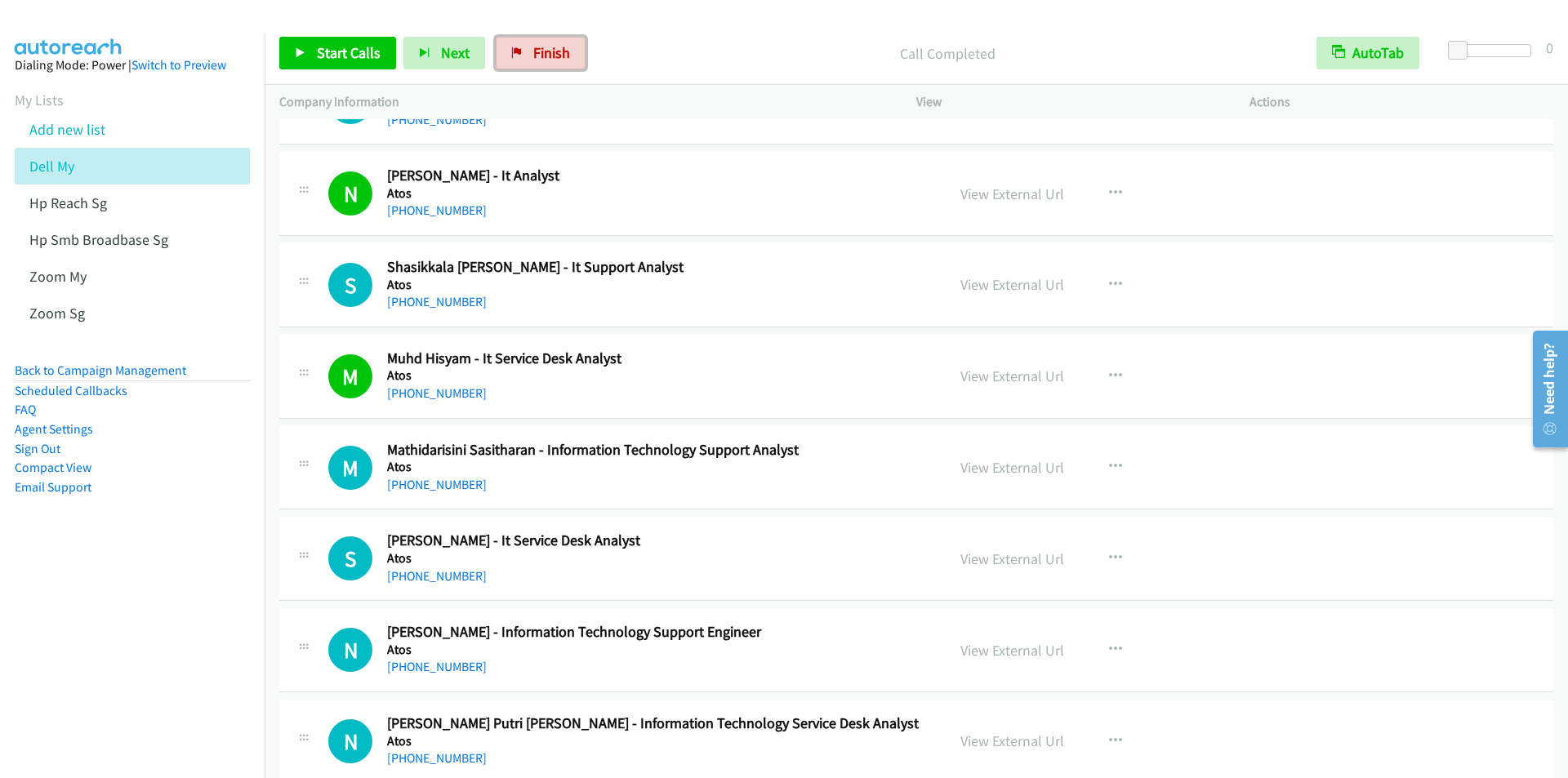
click at [554, 55] on span "Finish" at bounding box center [552, 53] width 37 height 18
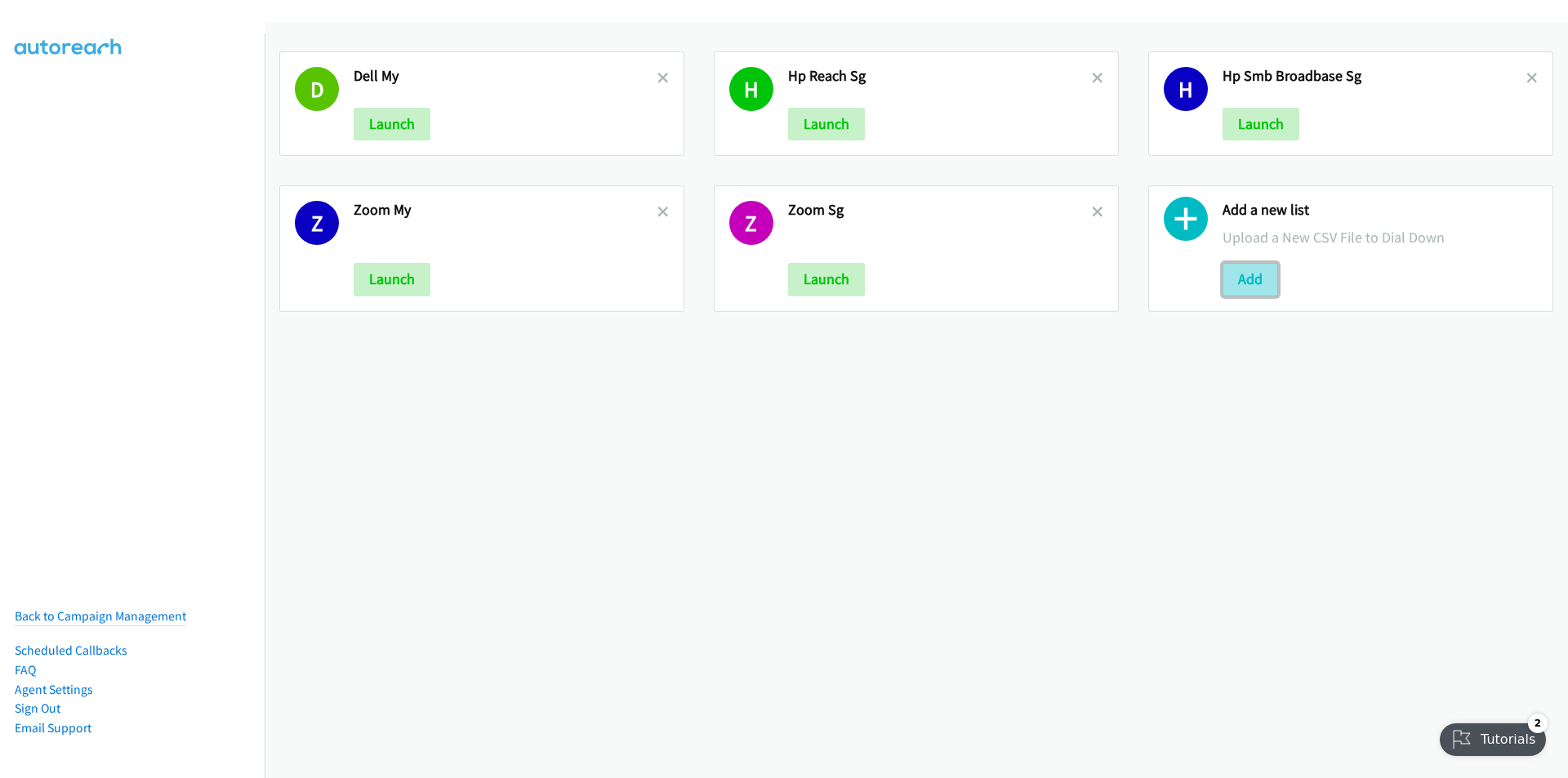
click at [1244, 275] on button "Add" at bounding box center [1250, 278] width 55 height 32
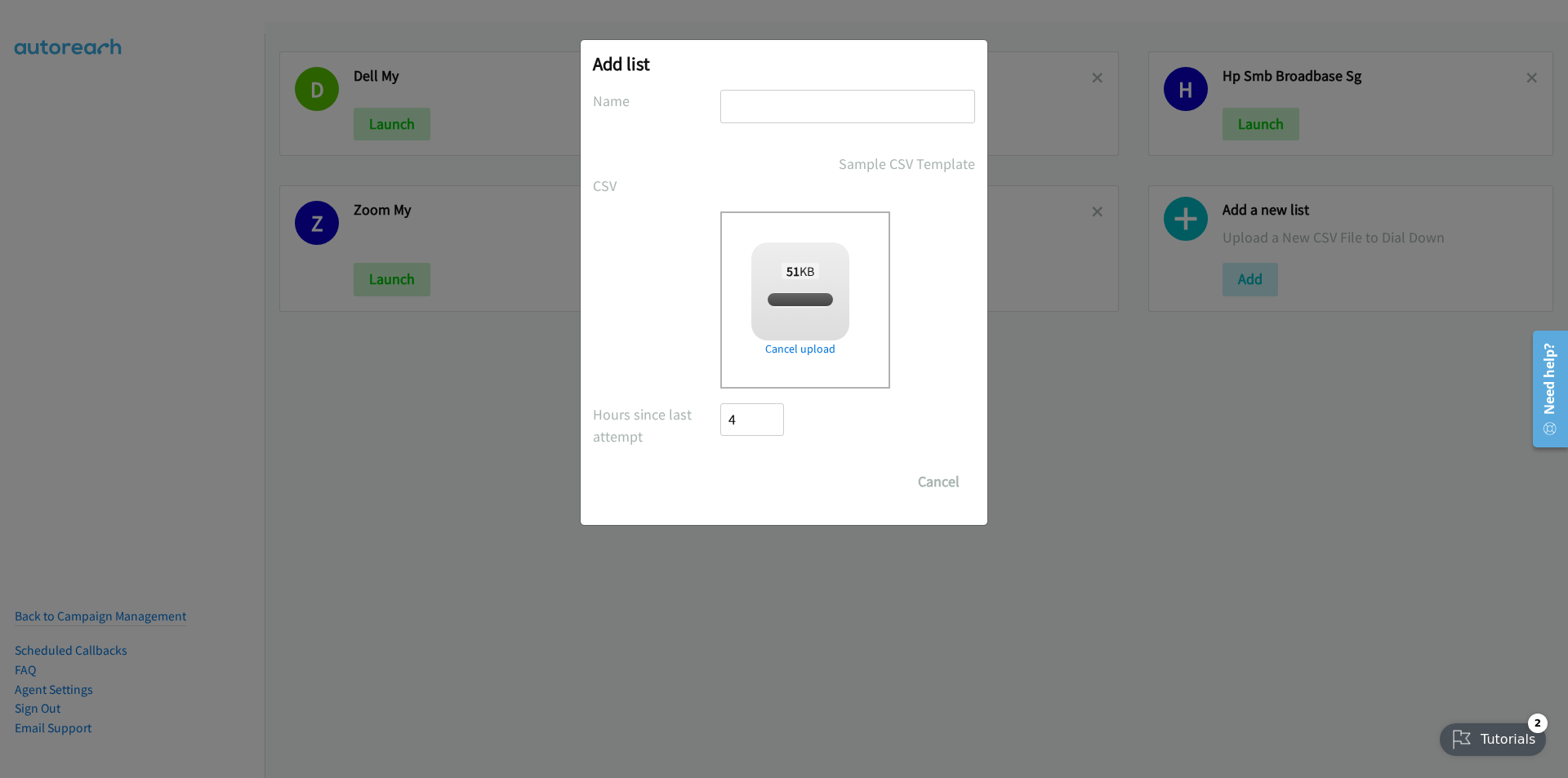
click at [778, 98] on input "text" at bounding box center [848, 106] width 255 height 33
checkbox input "true"
type input "RedHat OT"
click at [720, 465] on input "Save List" at bounding box center [763, 480] width 86 height 32
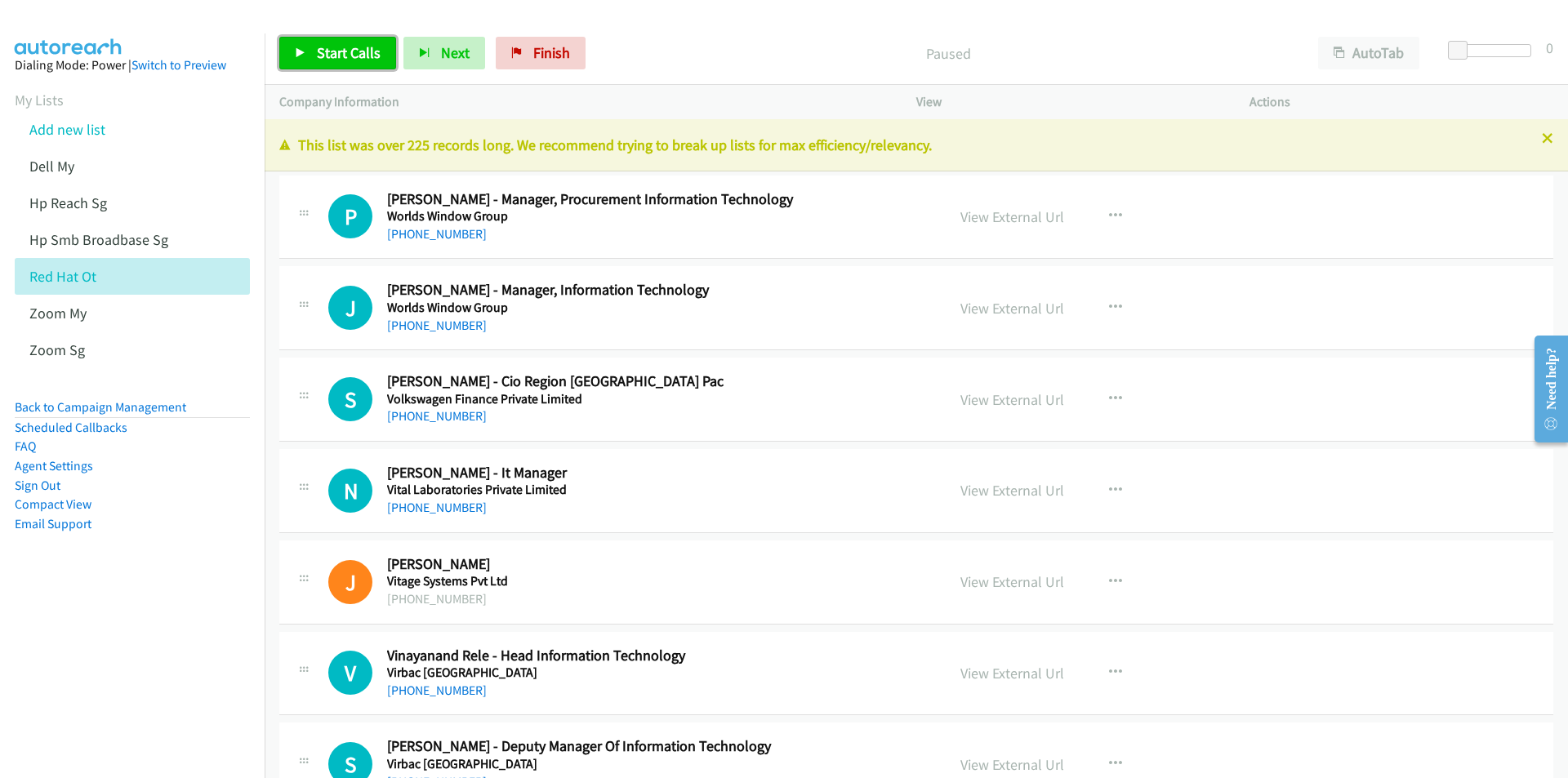
click at [337, 63] on link "Start Calls" at bounding box center [337, 53] width 116 height 32
click at [594, 20] on div at bounding box center [777, 31] width 1553 height 63
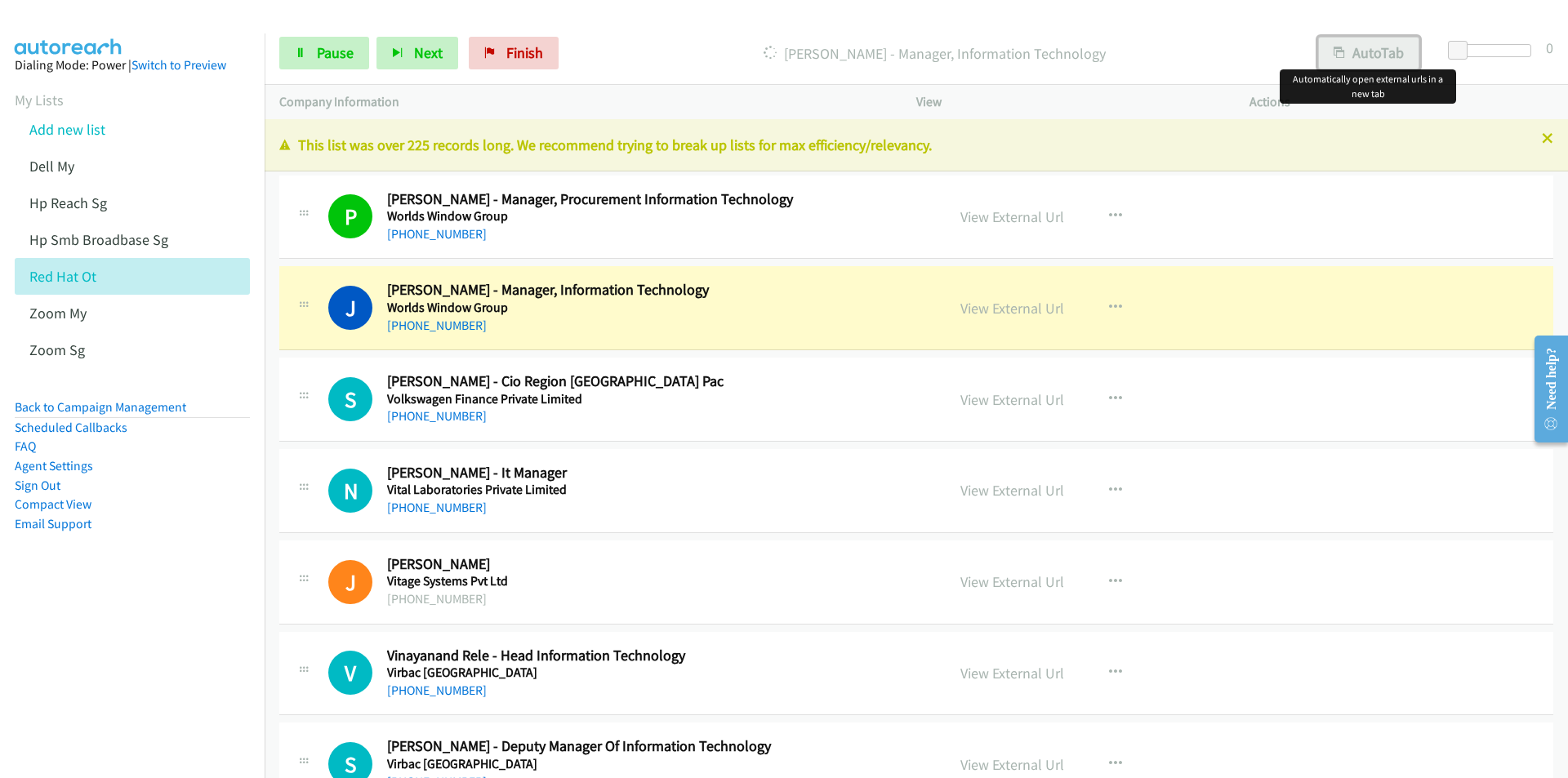
click at [1360, 52] on button "AutoTab" at bounding box center [1369, 53] width 102 height 32
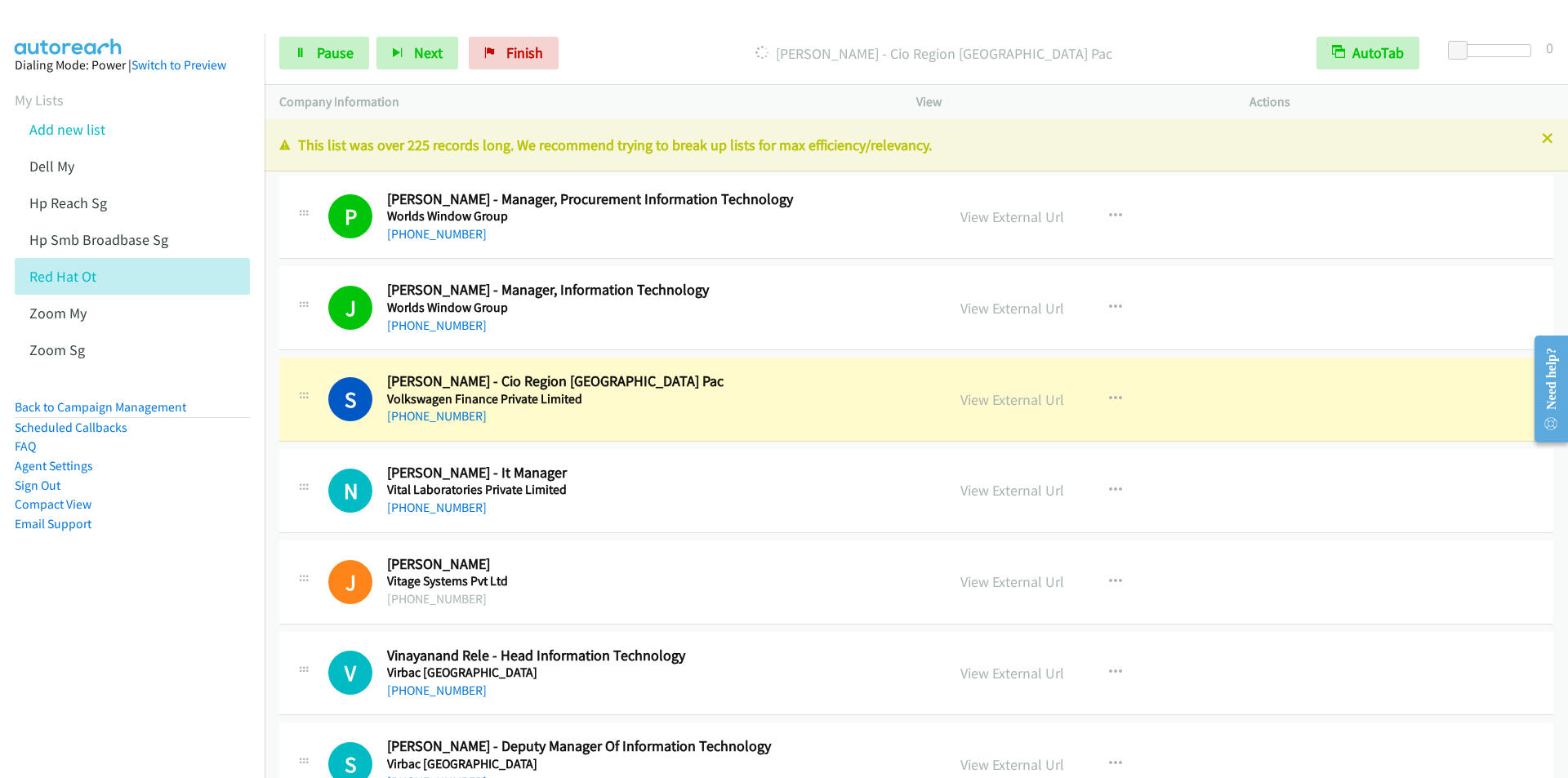
click at [604, 18] on div at bounding box center [777, 31] width 1553 height 63
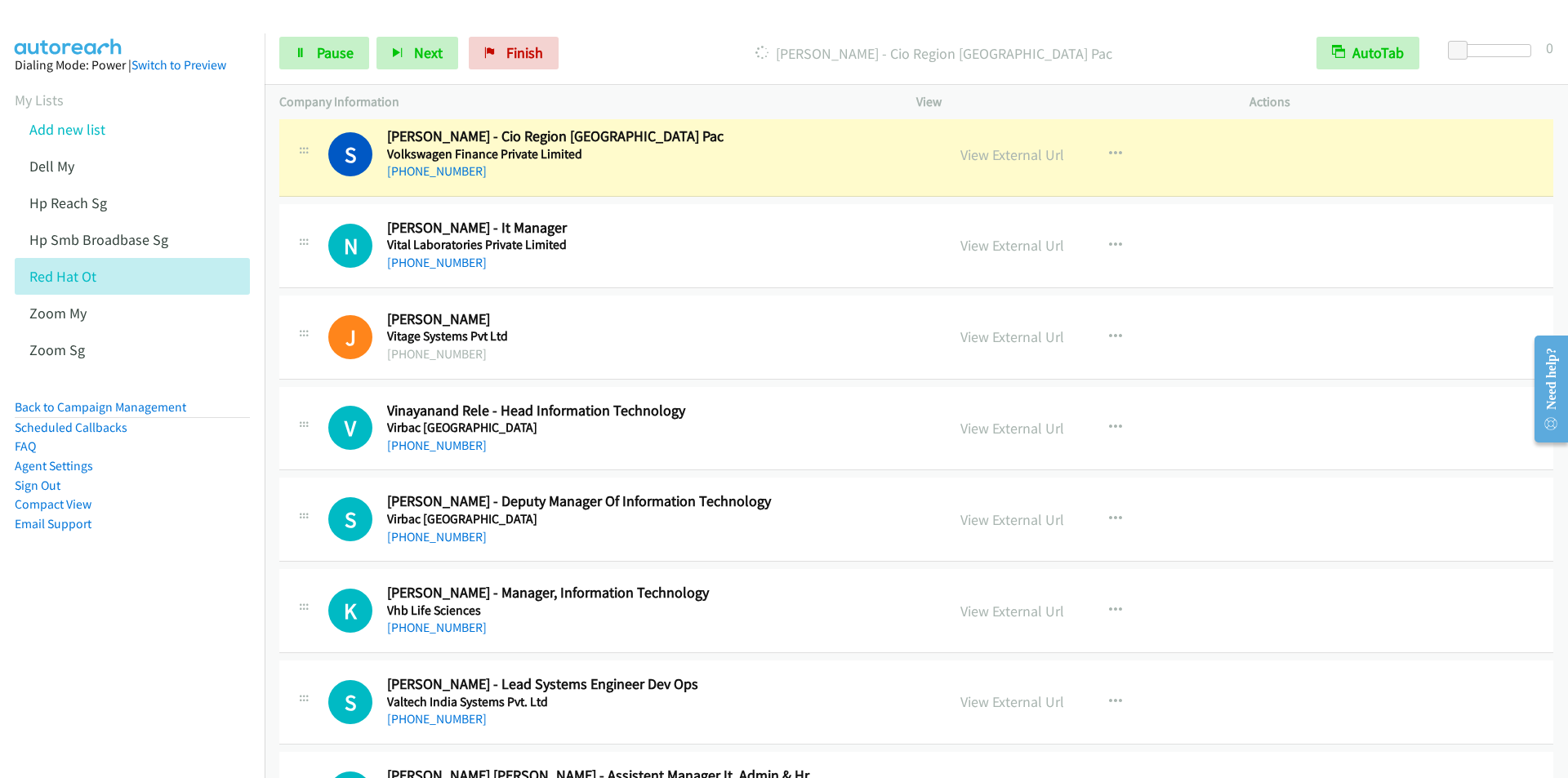
scroll to position [164, 0]
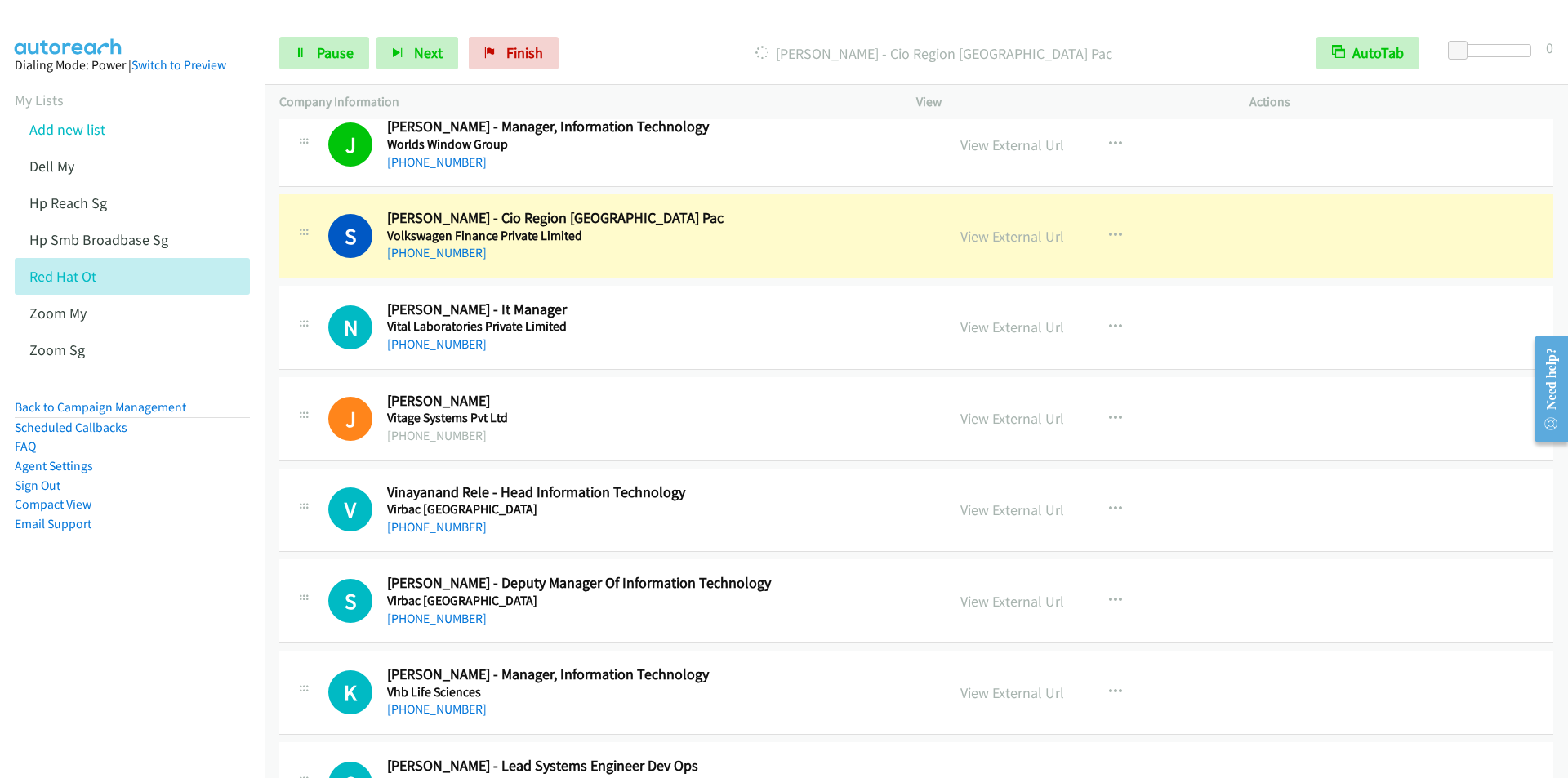
click at [106, 669] on nav "Dialing Mode: Power | Switch to Preview My Lists Add new list Dell My Hp Reach …" at bounding box center [132, 422] width 265 height 778
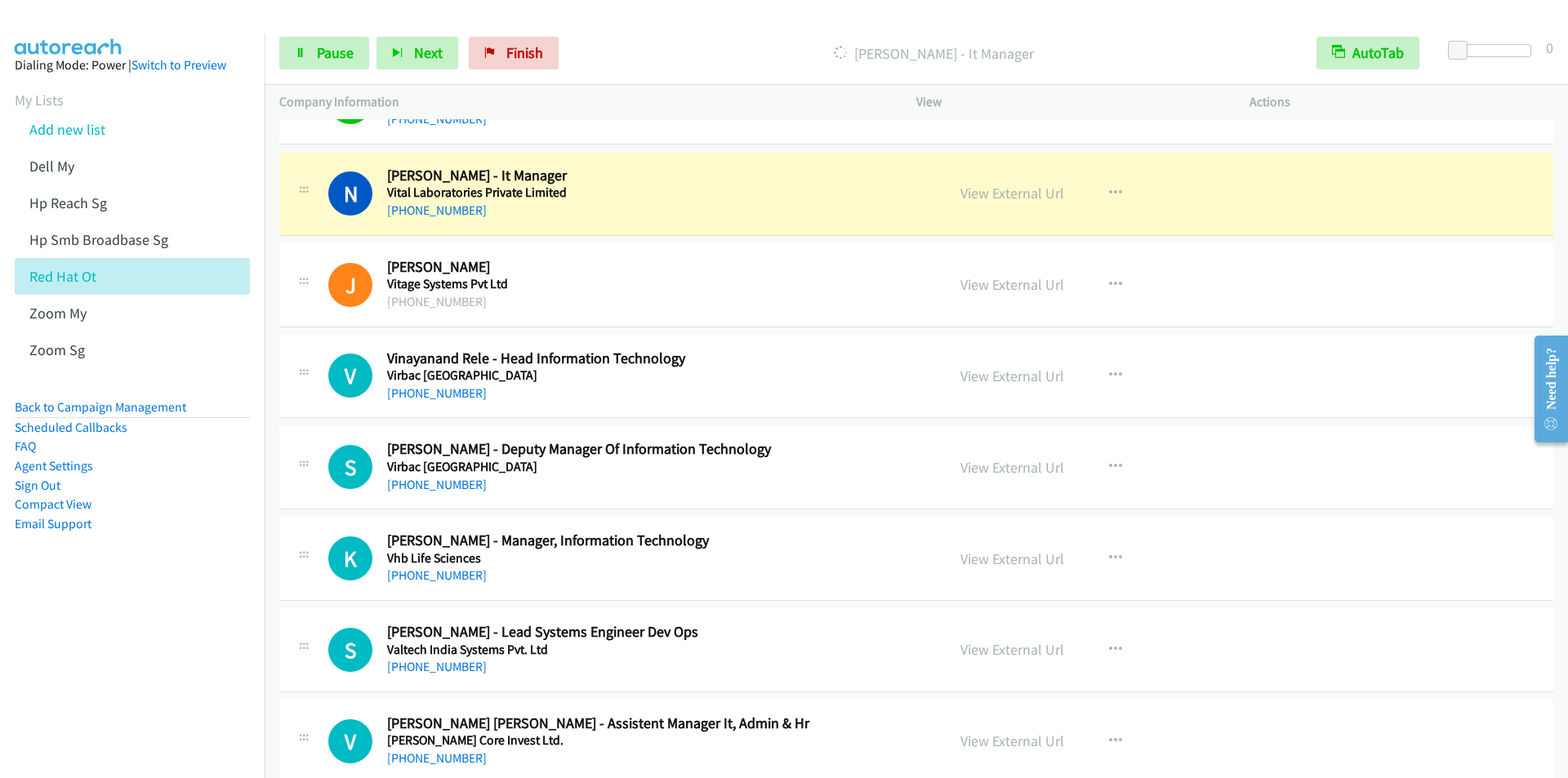
scroll to position [326, 0]
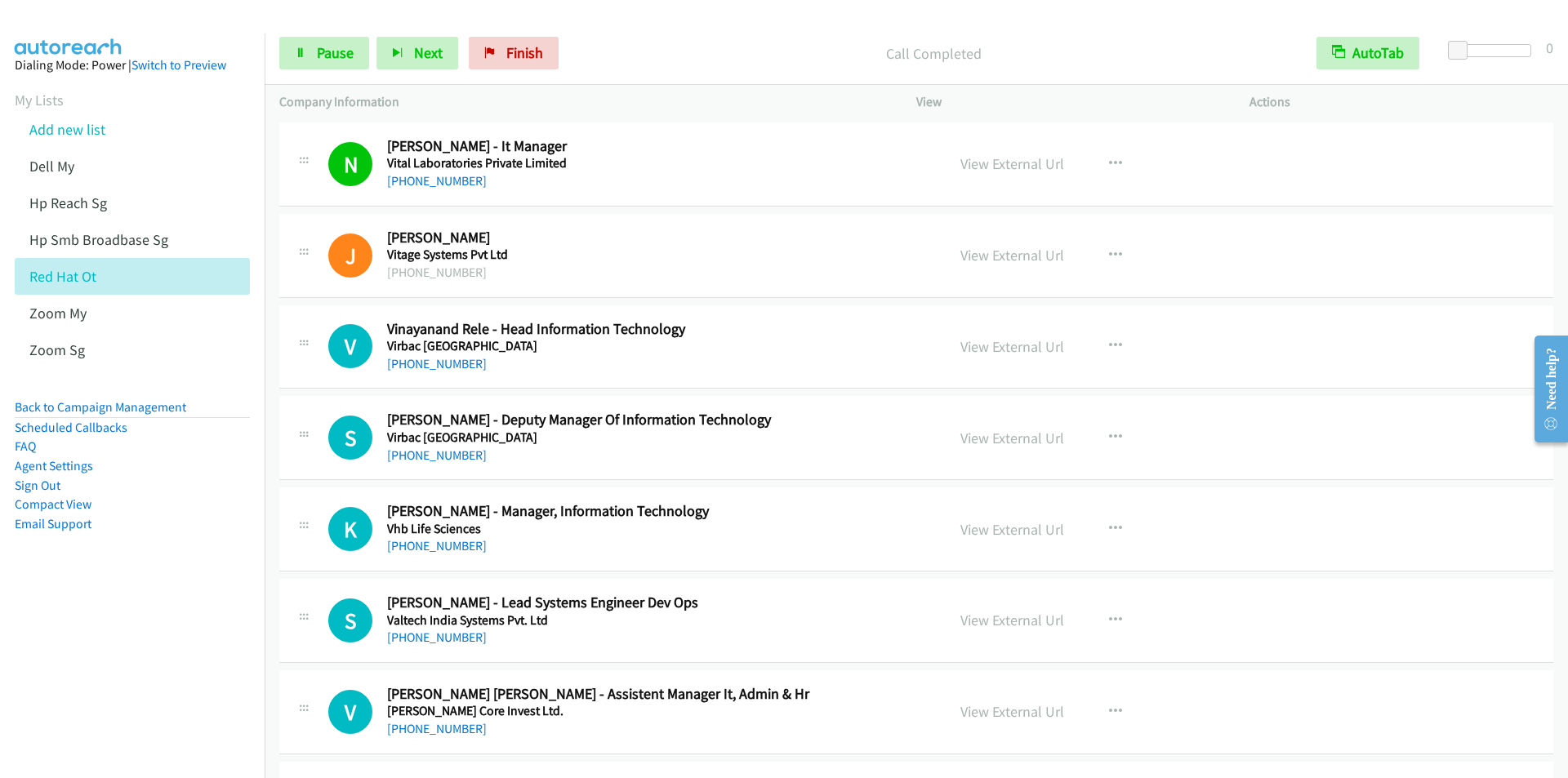
click at [594, 39] on div "Call Completed" at bounding box center [934, 53] width 736 height 32
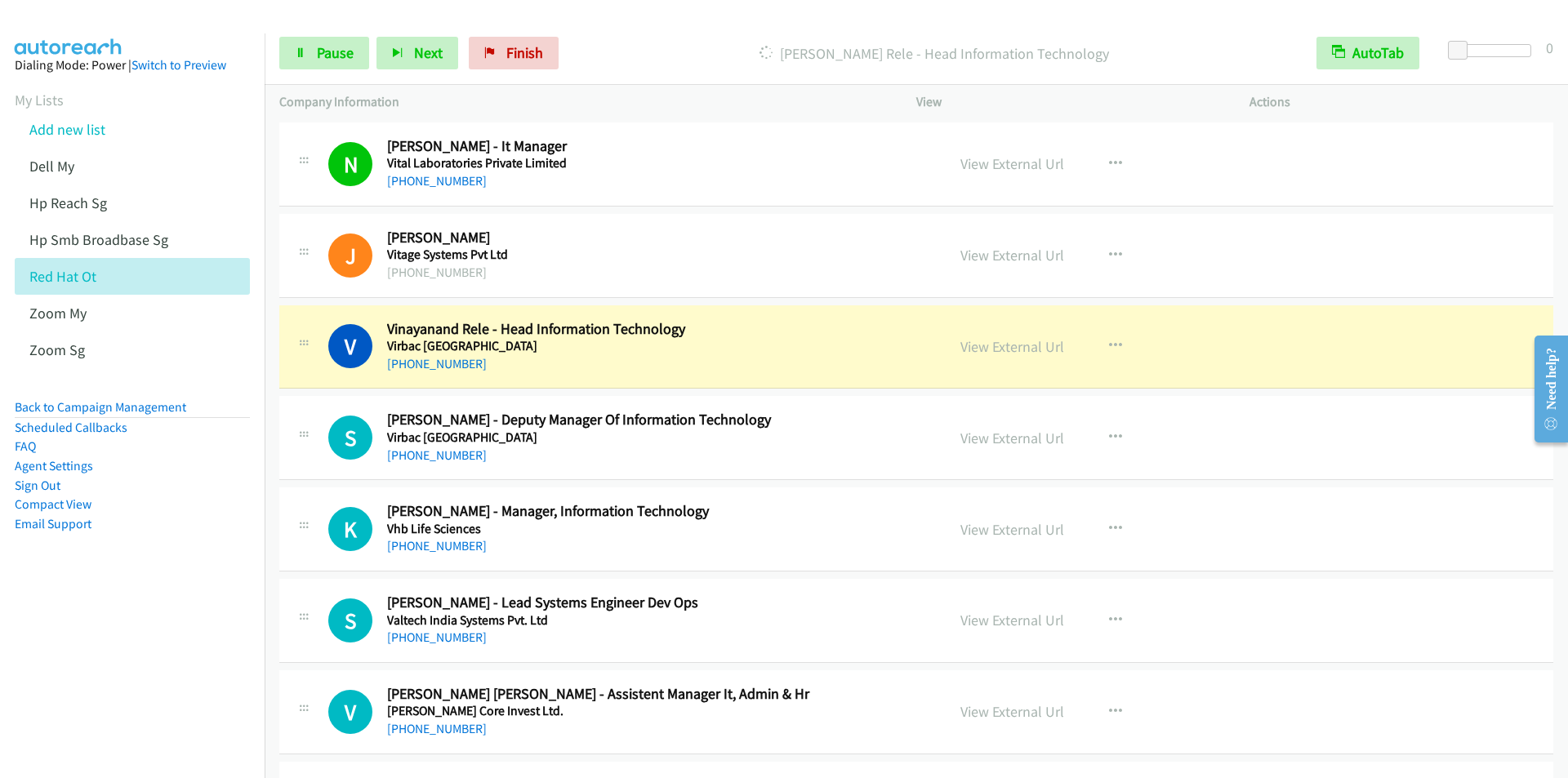
click at [179, 647] on nav "Dialing Mode: Power | Switch to Preview My Lists Add new list Dell My Hp Reach …" at bounding box center [132, 422] width 265 height 778
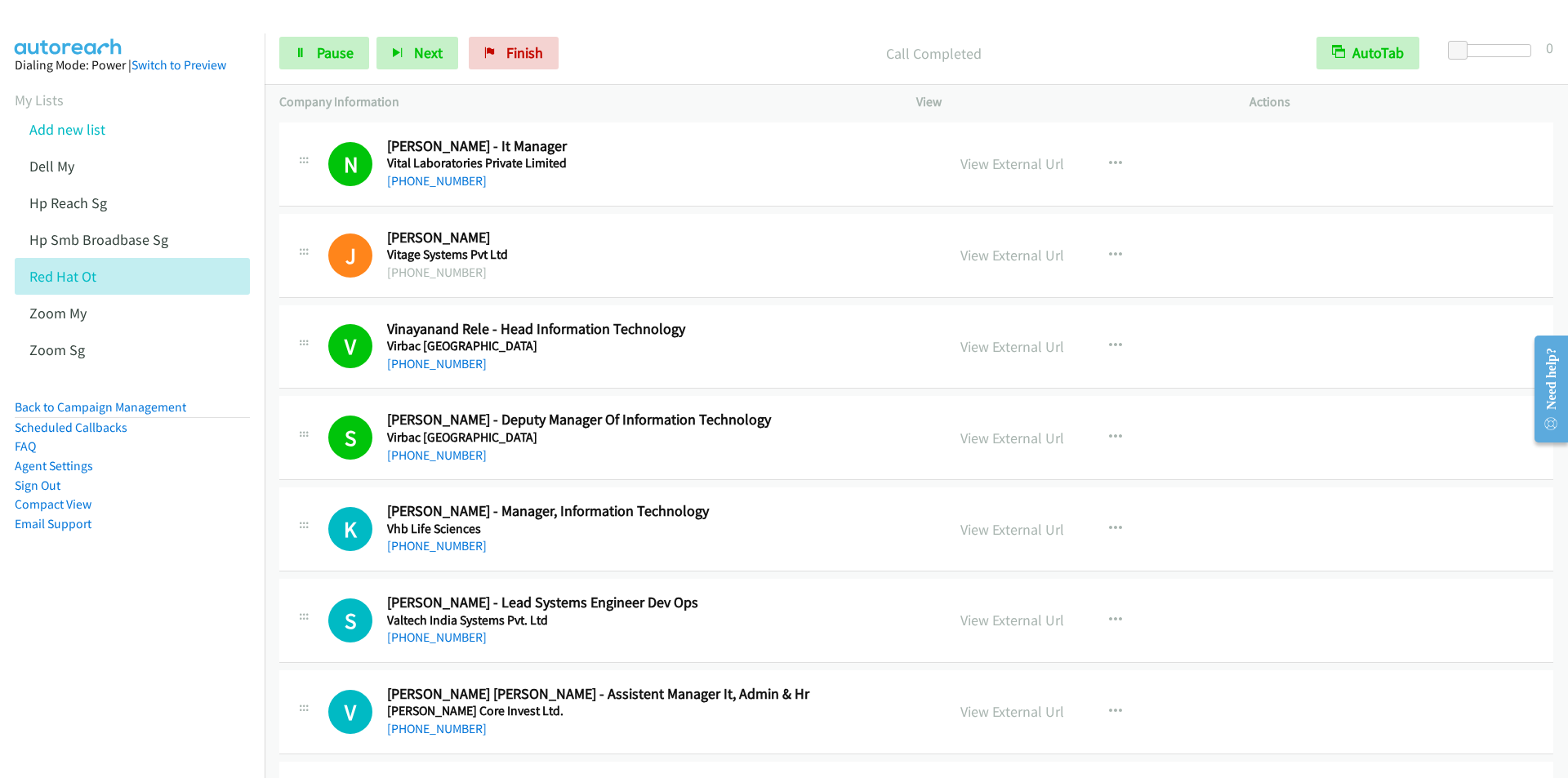
click at [607, 12] on div at bounding box center [777, 31] width 1553 height 63
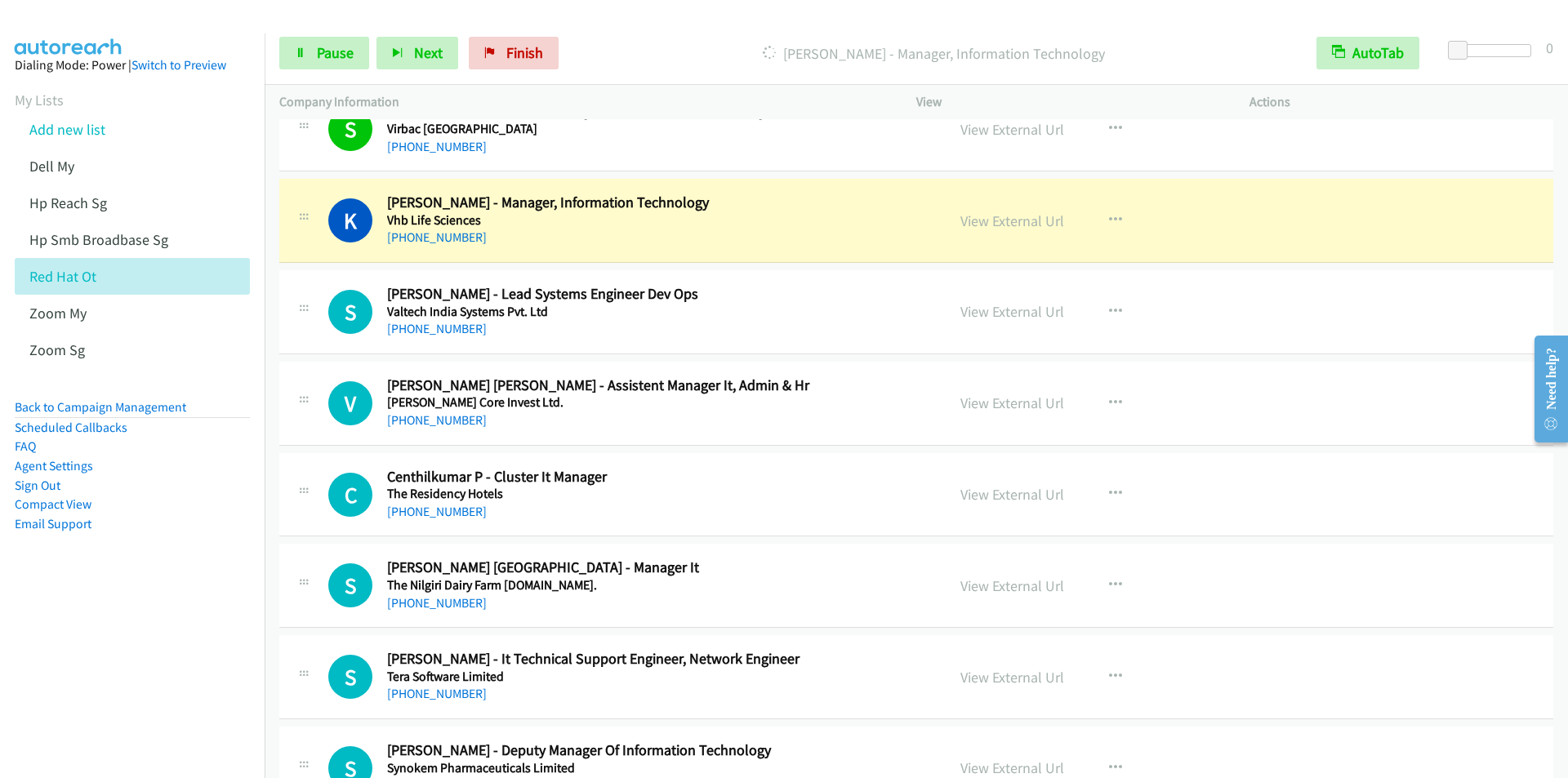
scroll to position [653, 0]
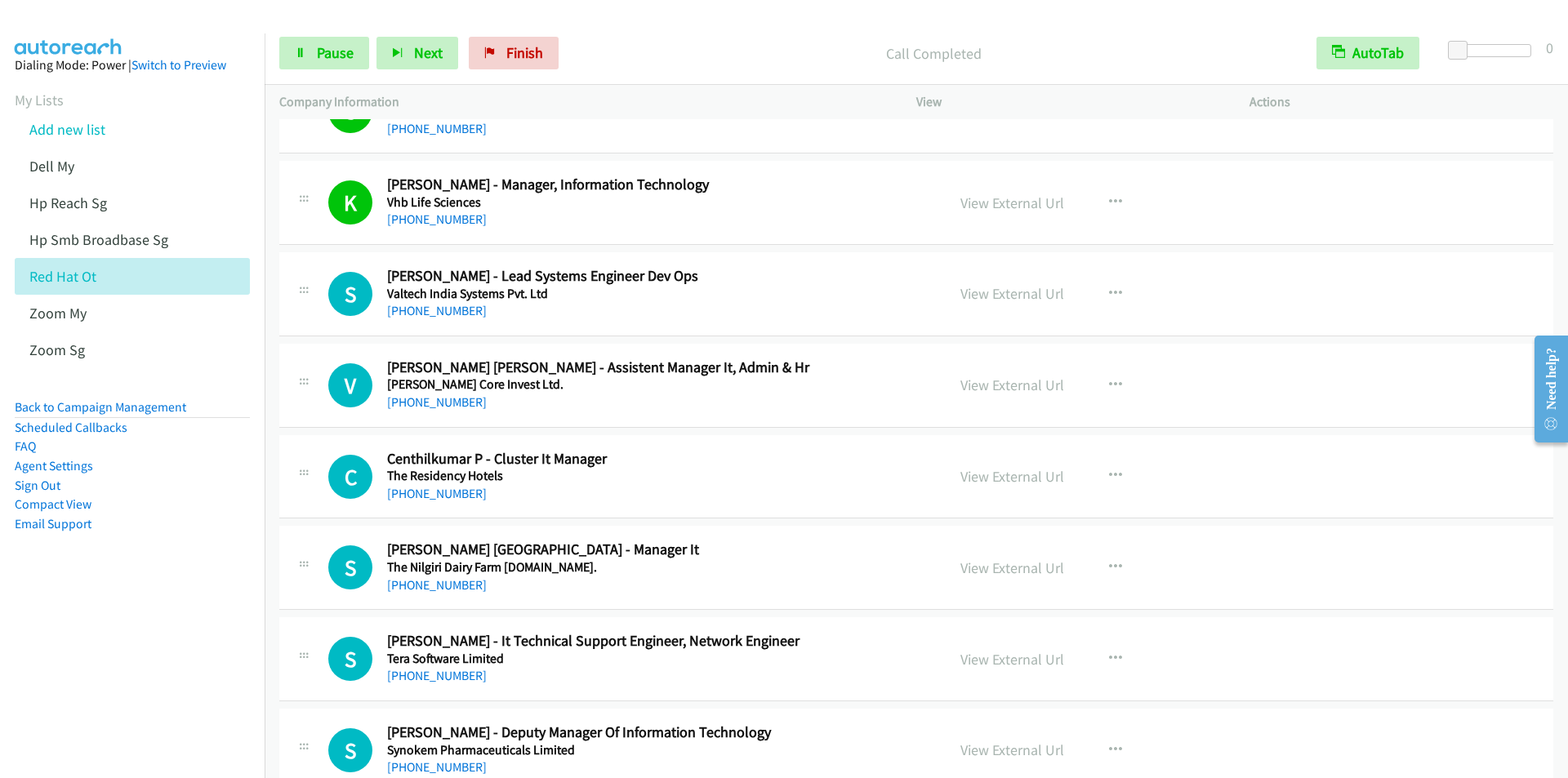
click at [101, 663] on nav "Dialing Mode: Power | Switch to Preview My Lists Add new list Dell My Hp Reach …" at bounding box center [132, 422] width 265 height 778
drag, startPoint x: 91, startPoint y: 729, endPoint x: 129, endPoint y: 699, distance: 48.4
click at [91, 728] on nav "Dialing Mode: Power | Switch to Preview My Lists Add new list Dell My Hp Reach …" at bounding box center [132, 422] width 265 height 778
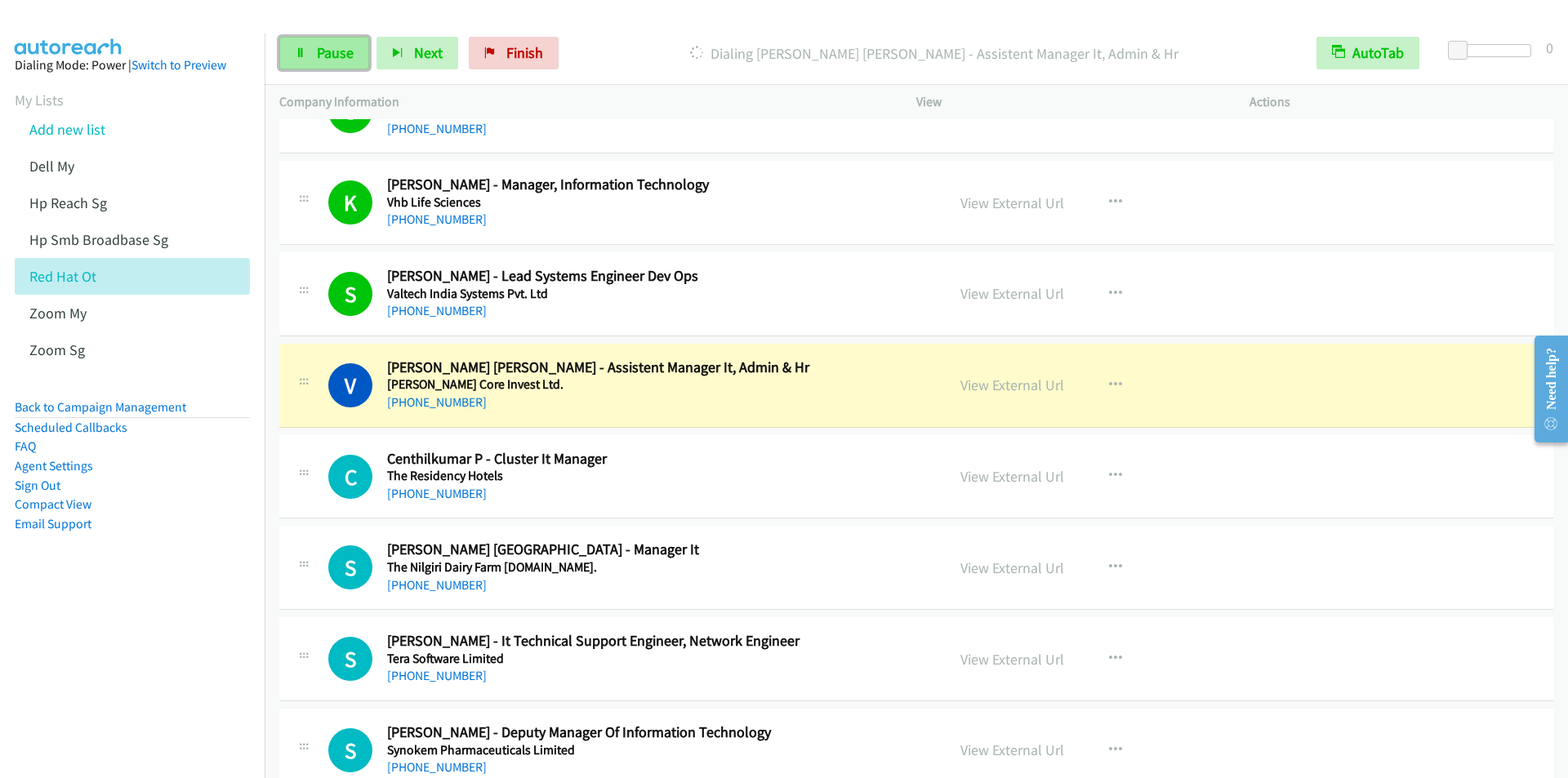
click at [333, 46] on span "Pause" at bounding box center [336, 53] width 37 height 18
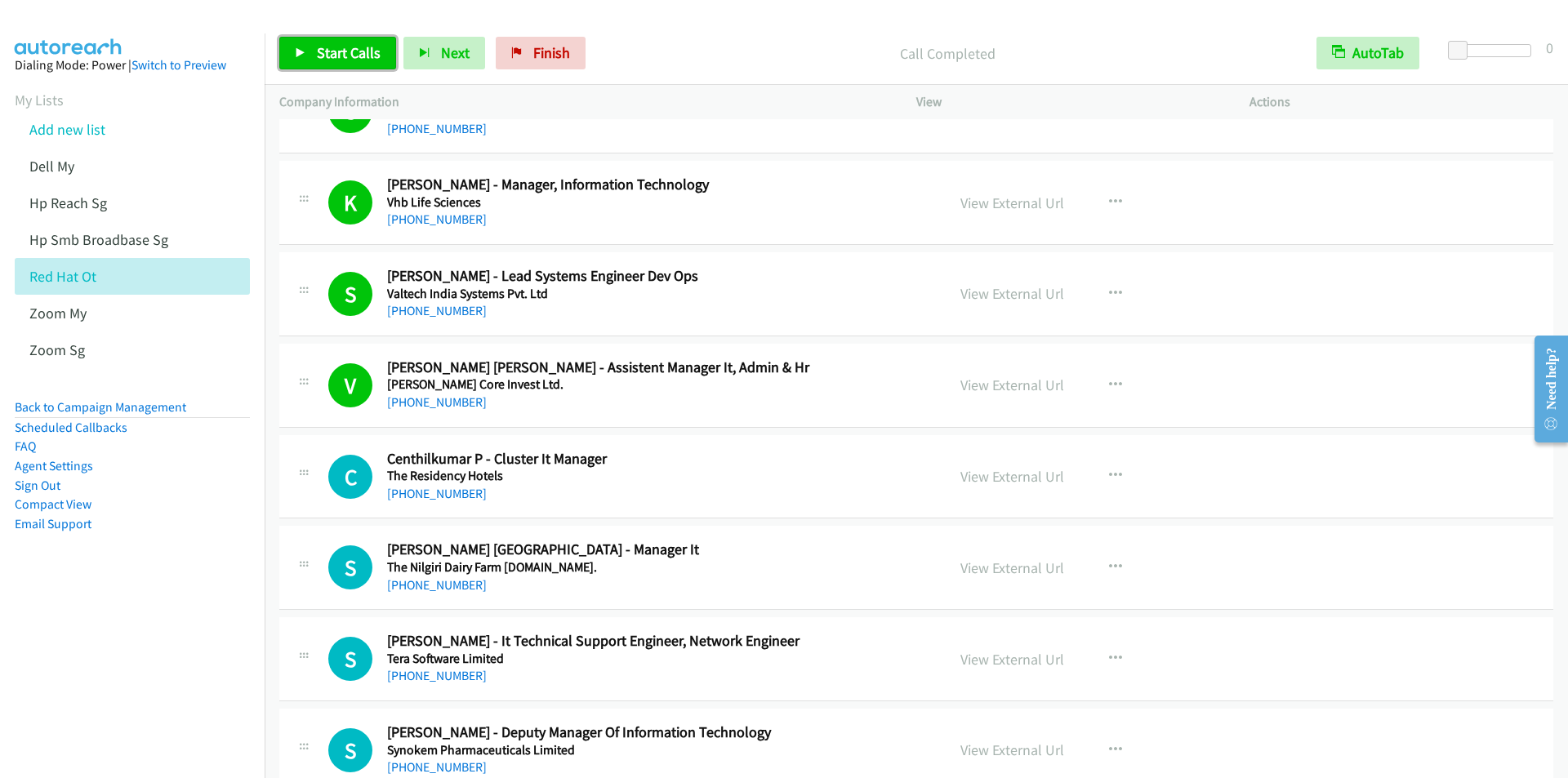
click at [341, 62] on link "Start Calls" at bounding box center [337, 53] width 116 height 32
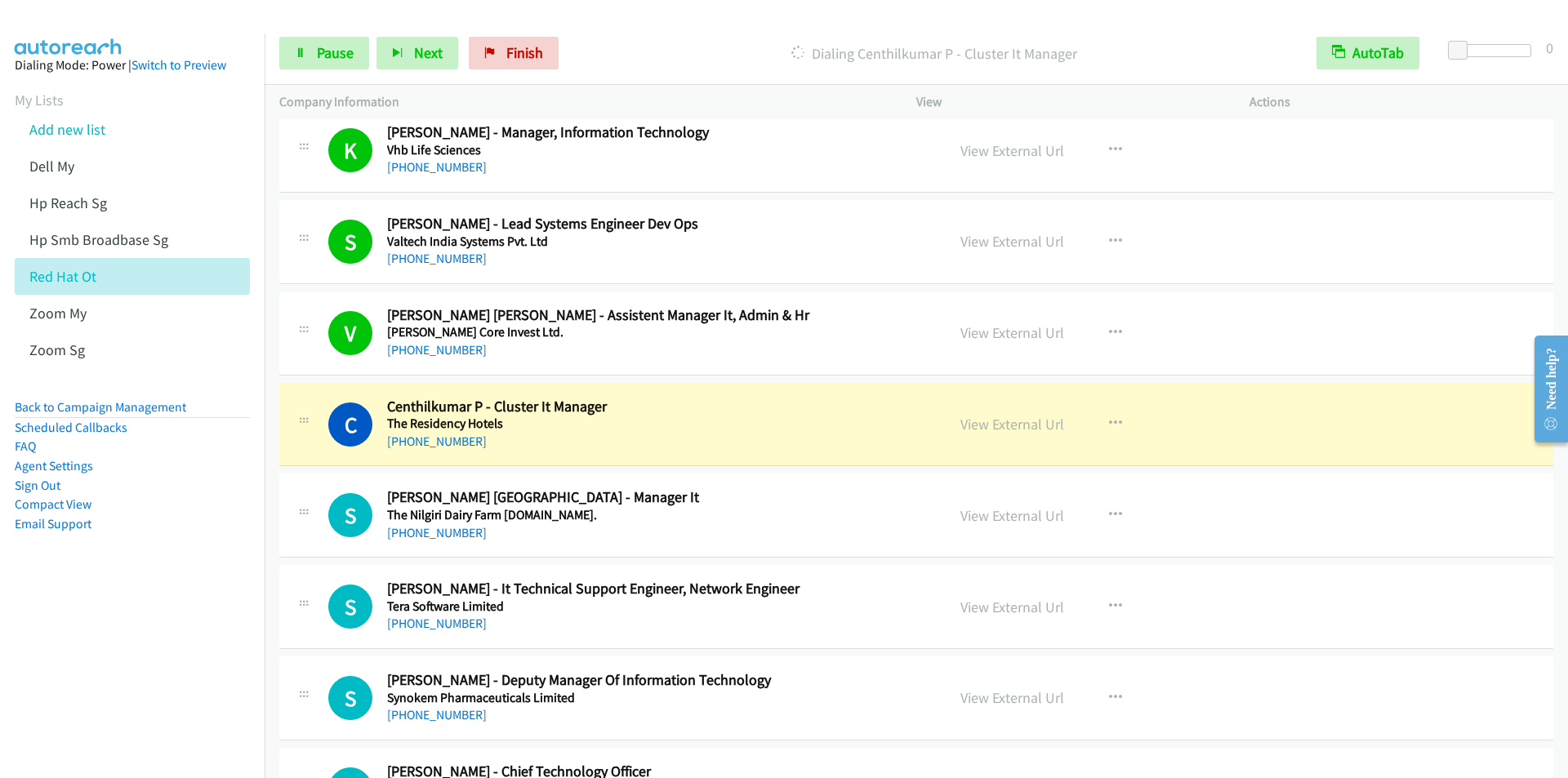
scroll to position [735, 0]
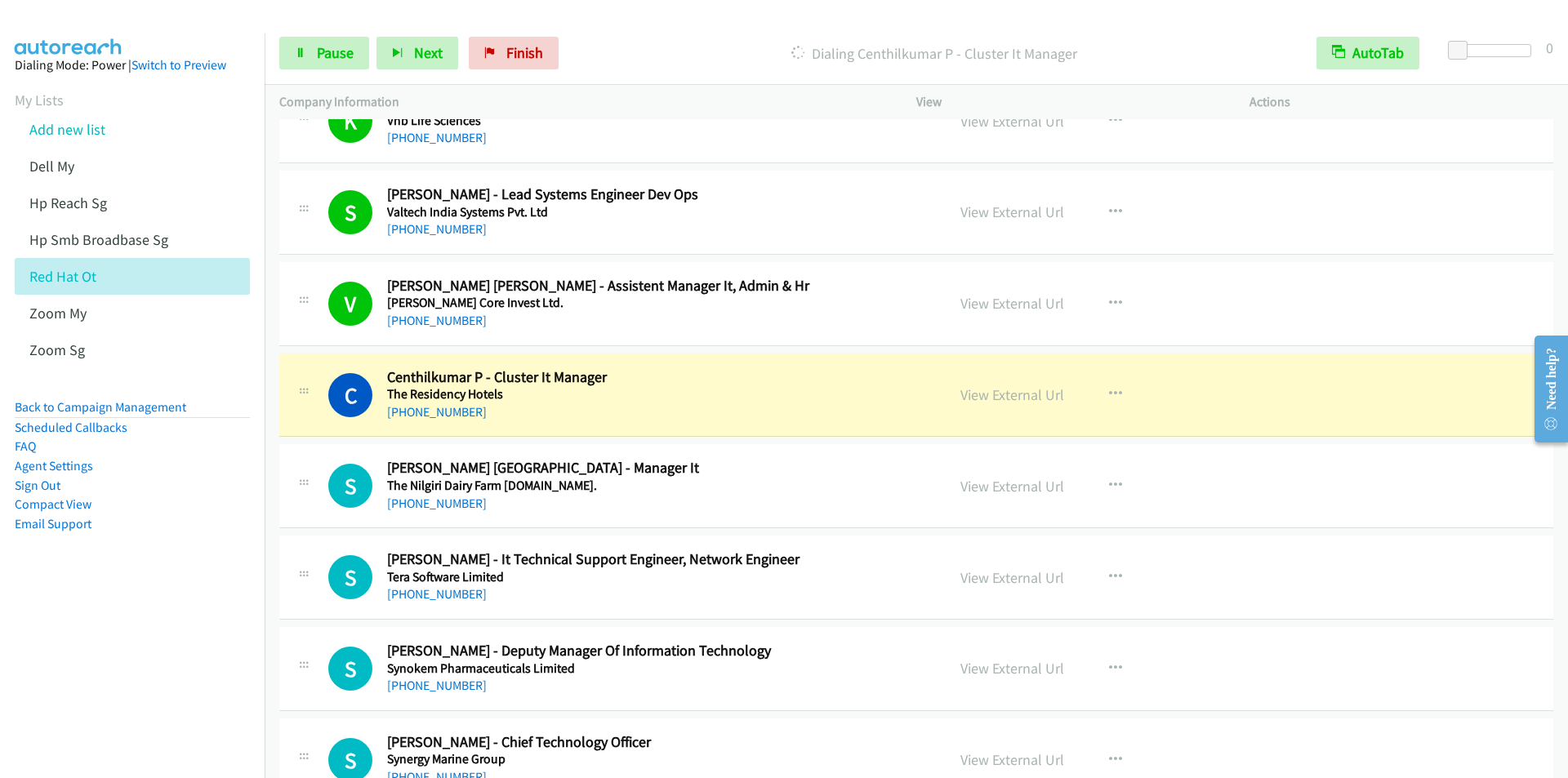
click at [589, 19] on div at bounding box center [777, 31] width 1553 height 63
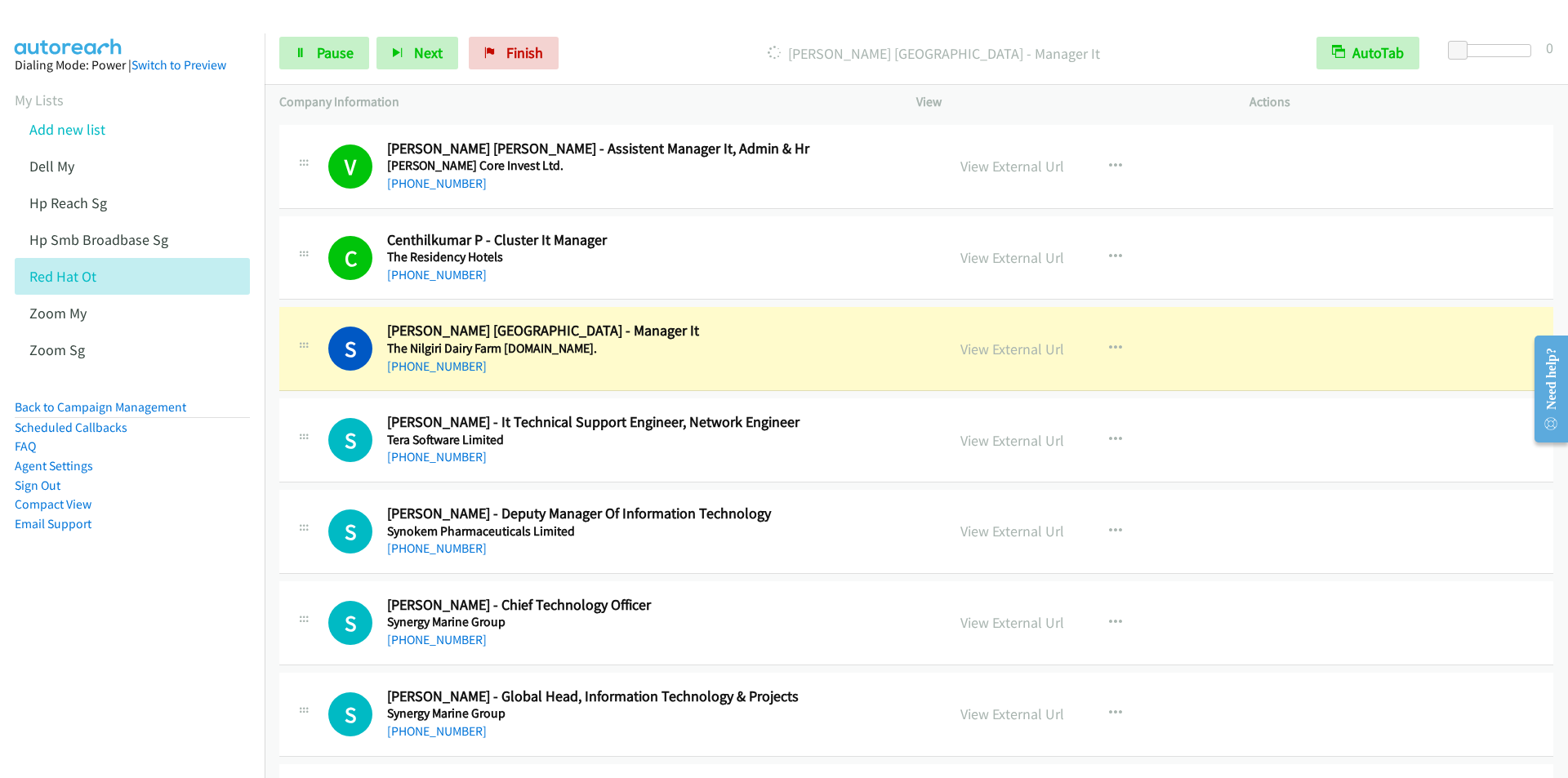
scroll to position [979, 0]
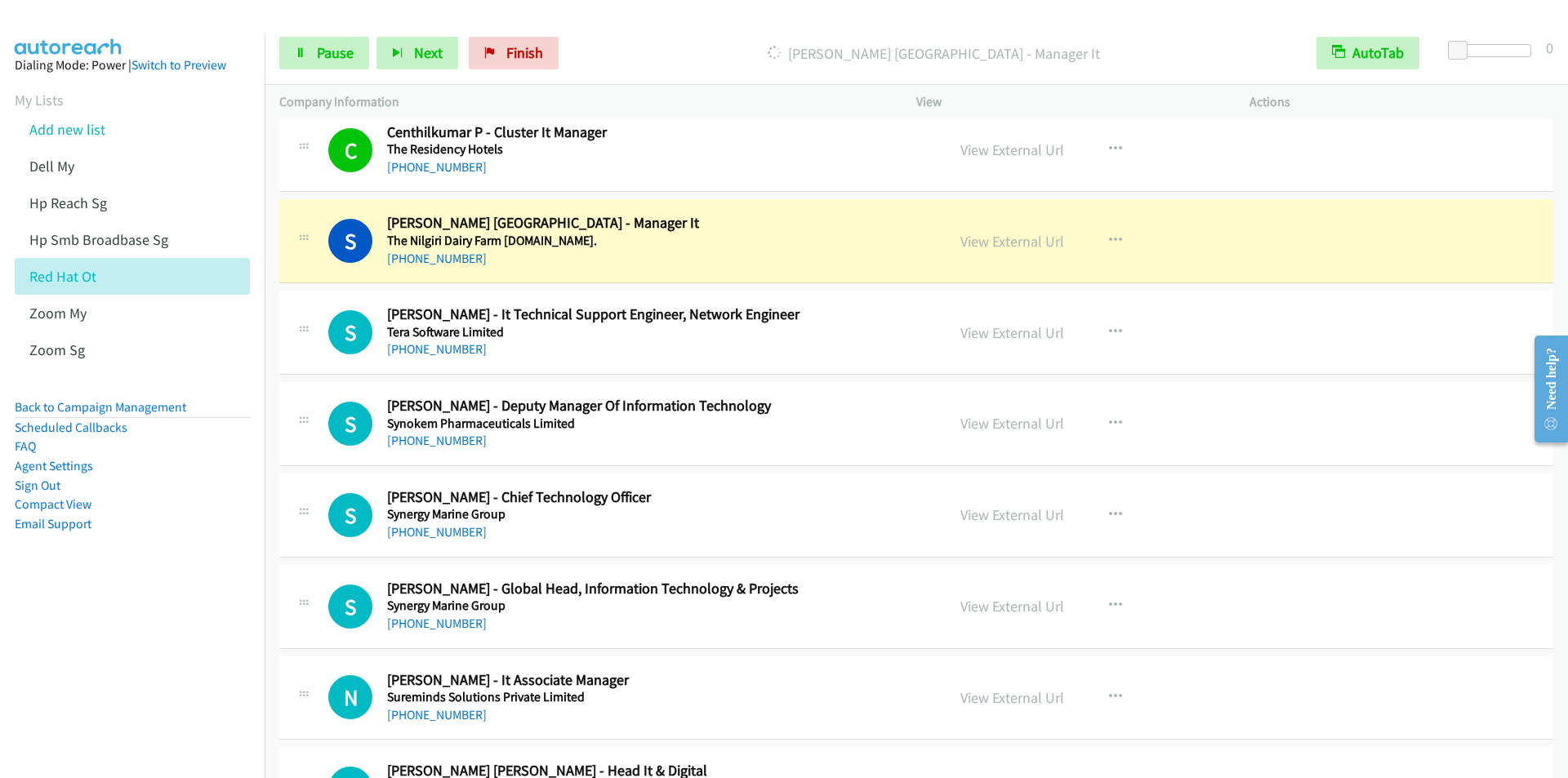
click at [121, 652] on nav "Dialing Mode: Power | Switch to Preview My Lists Add new list Dell My Hp Reach …" at bounding box center [132, 422] width 265 height 778
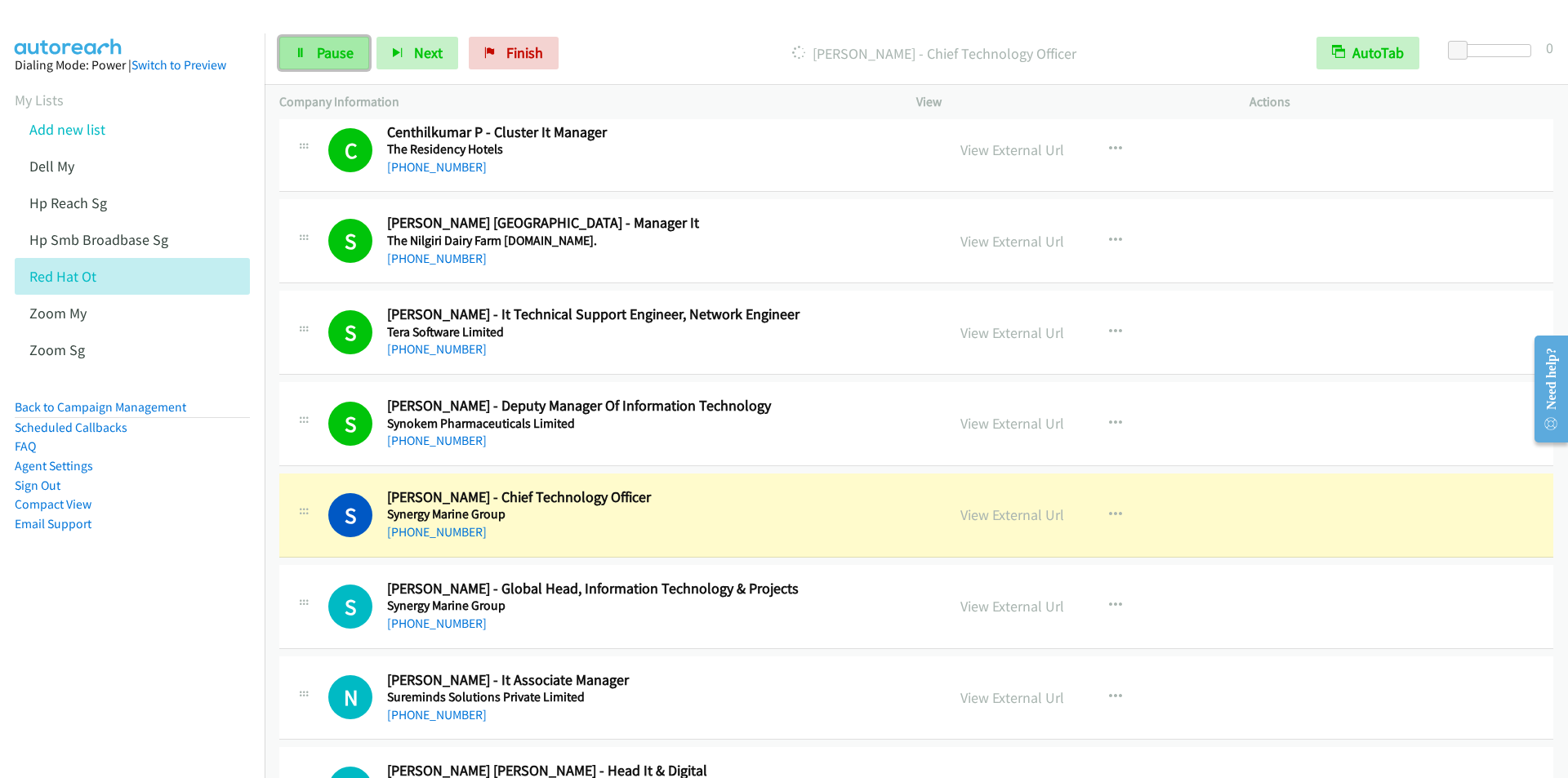
click at [323, 48] on span "Pause" at bounding box center [336, 53] width 37 height 18
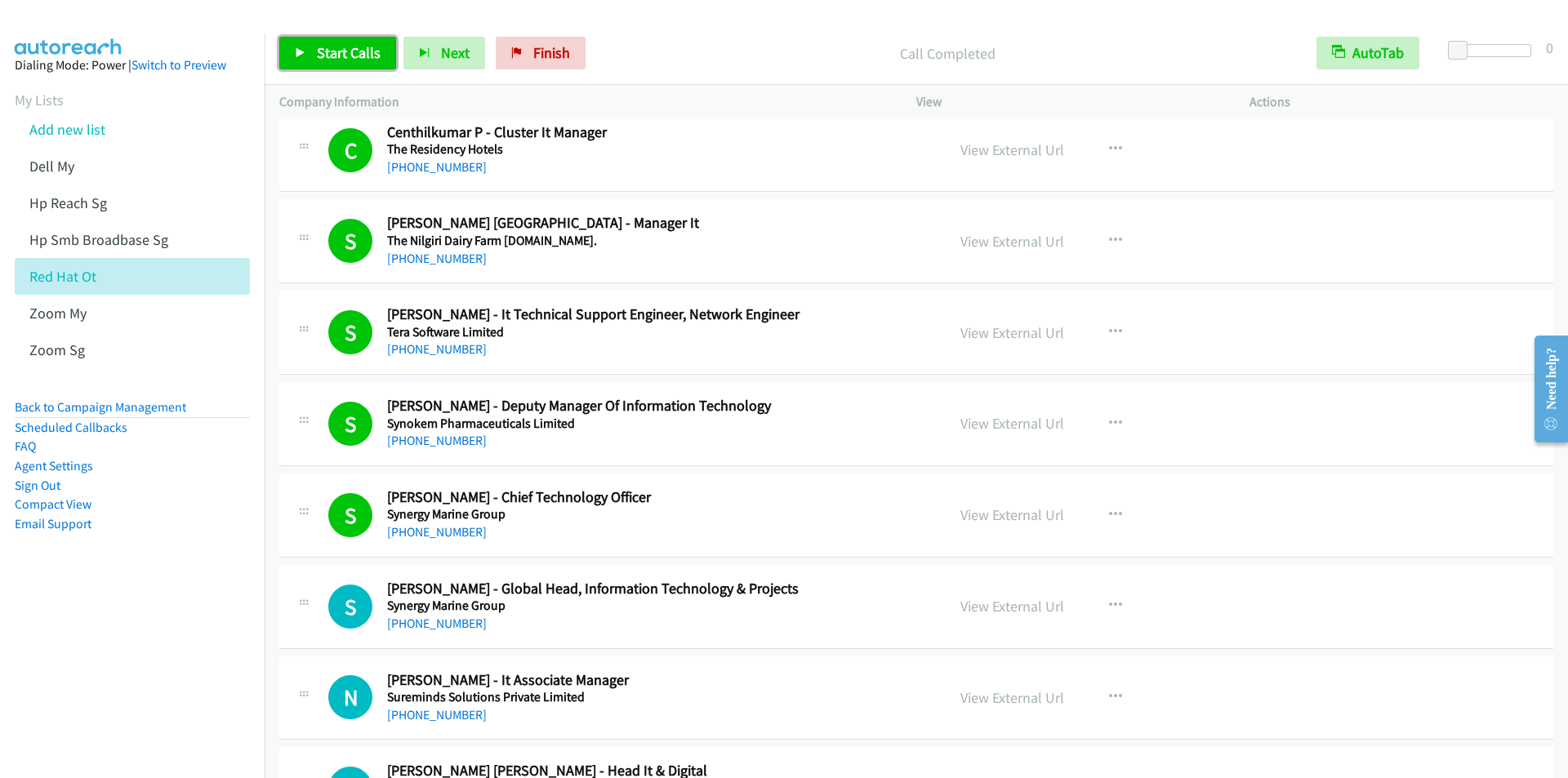
click at [325, 56] on span "Start Calls" at bounding box center [349, 53] width 64 height 18
click at [325, 56] on span "Pause" at bounding box center [336, 53] width 37 height 18
click at [334, 54] on span "Start Calls" at bounding box center [349, 53] width 64 height 18
click at [325, 55] on span "Pause" at bounding box center [336, 53] width 37 height 18
click at [325, 55] on span "Start Calls" at bounding box center [349, 53] width 64 height 18
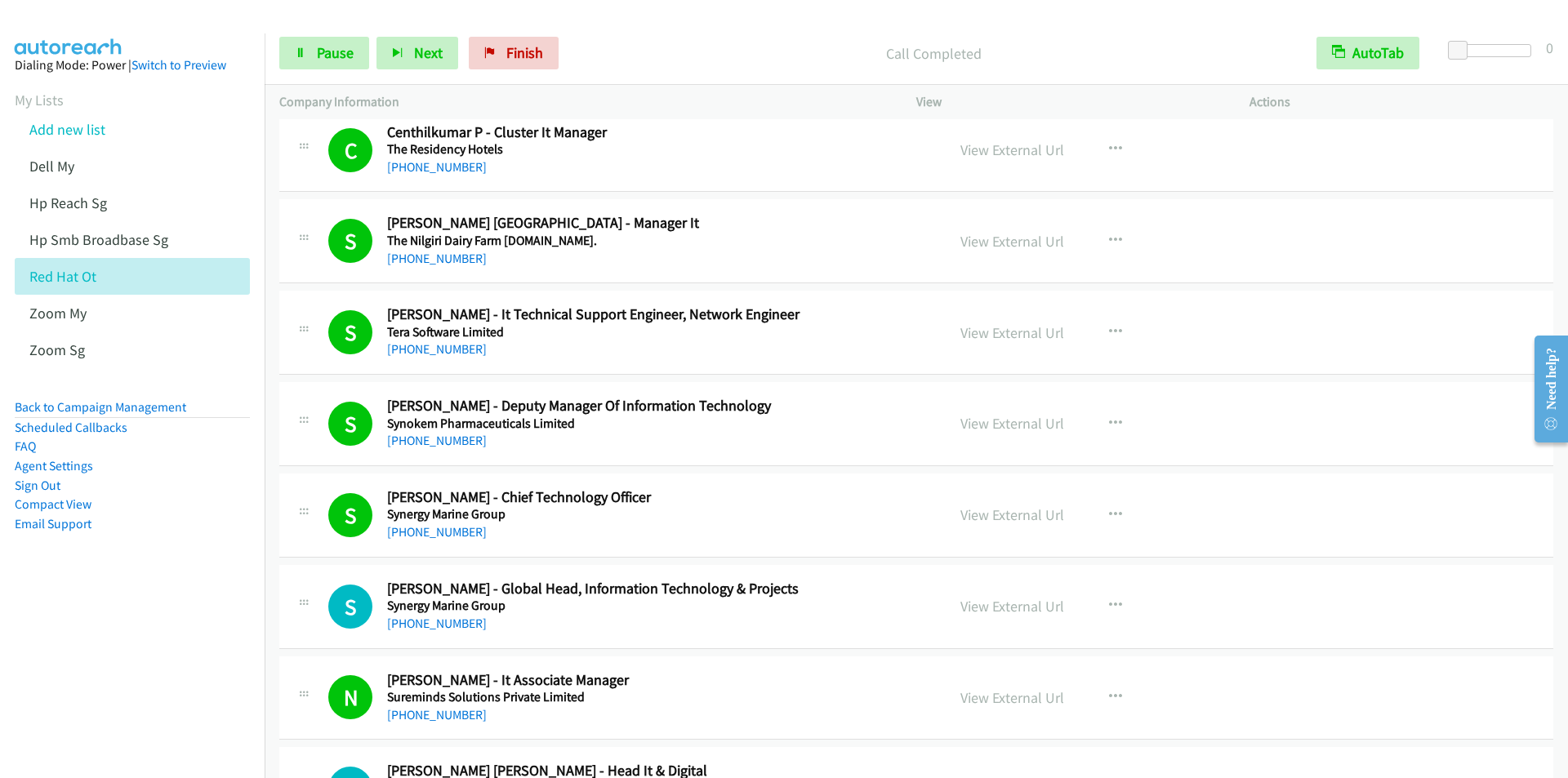
click at [589, 30] on div "Start Calls Pause Next Finish Call Completed AutoTab AutoTab 0" at bounding box center [916, 54] width 1304 height 63
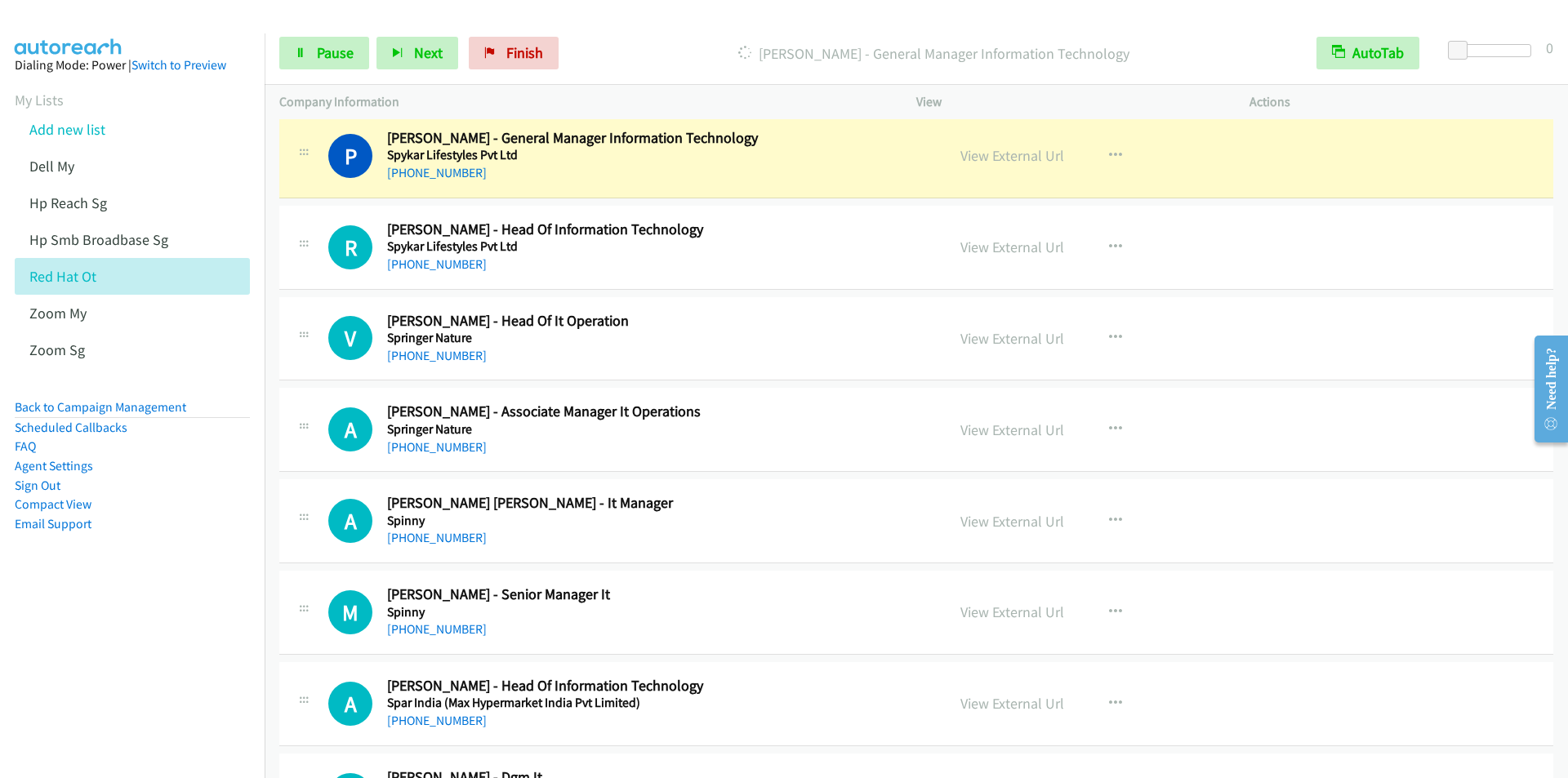
scroll to position [1795, 0]
click at [598, 43] on p "[PERSON_NAME] - General Manager Information Technology" at bounding box center [934, 54] width 706 height 22
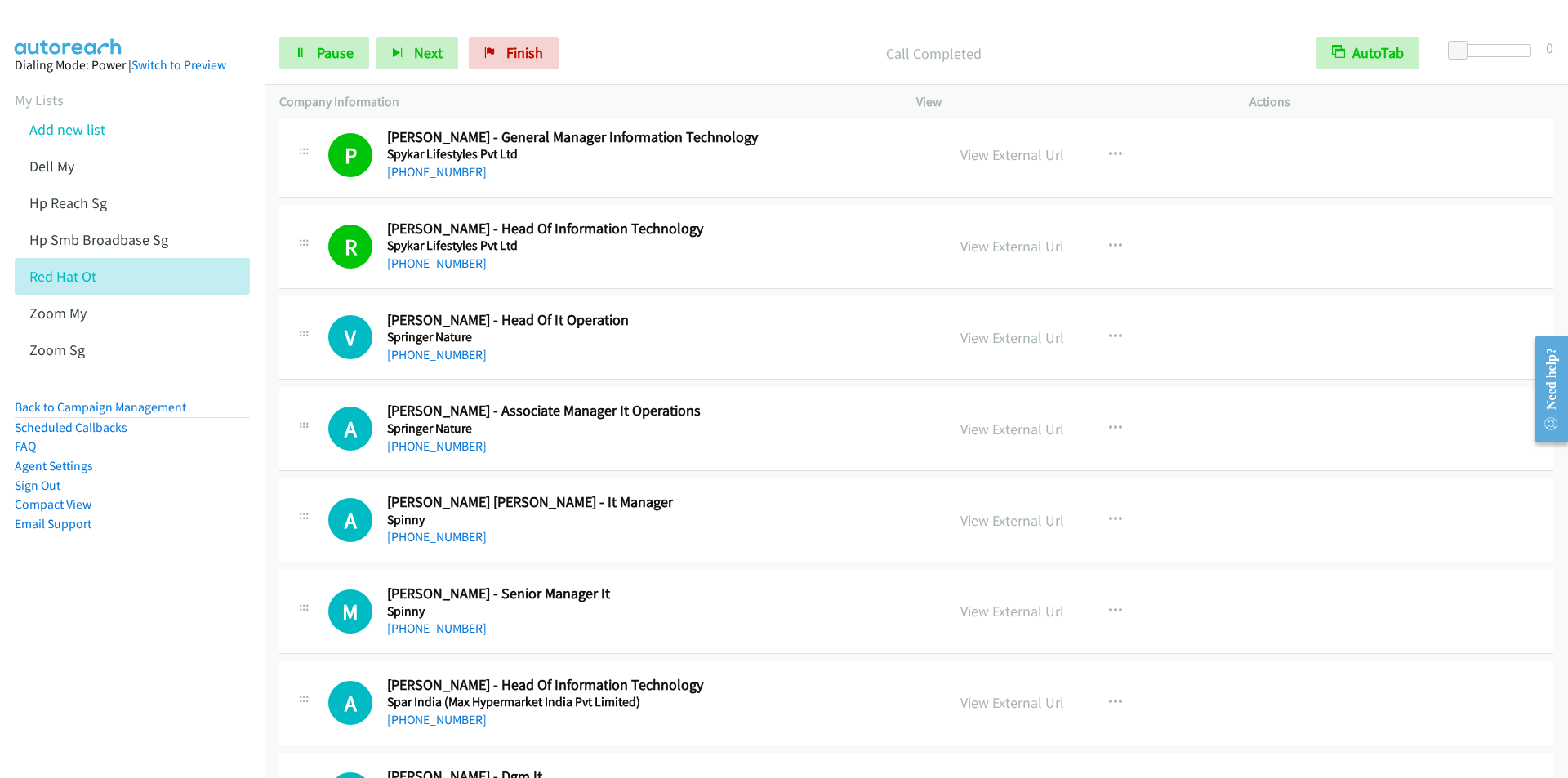
click at [606, 61] on p "Call Completed" at bounding box center [934, 54] width 706 height 22
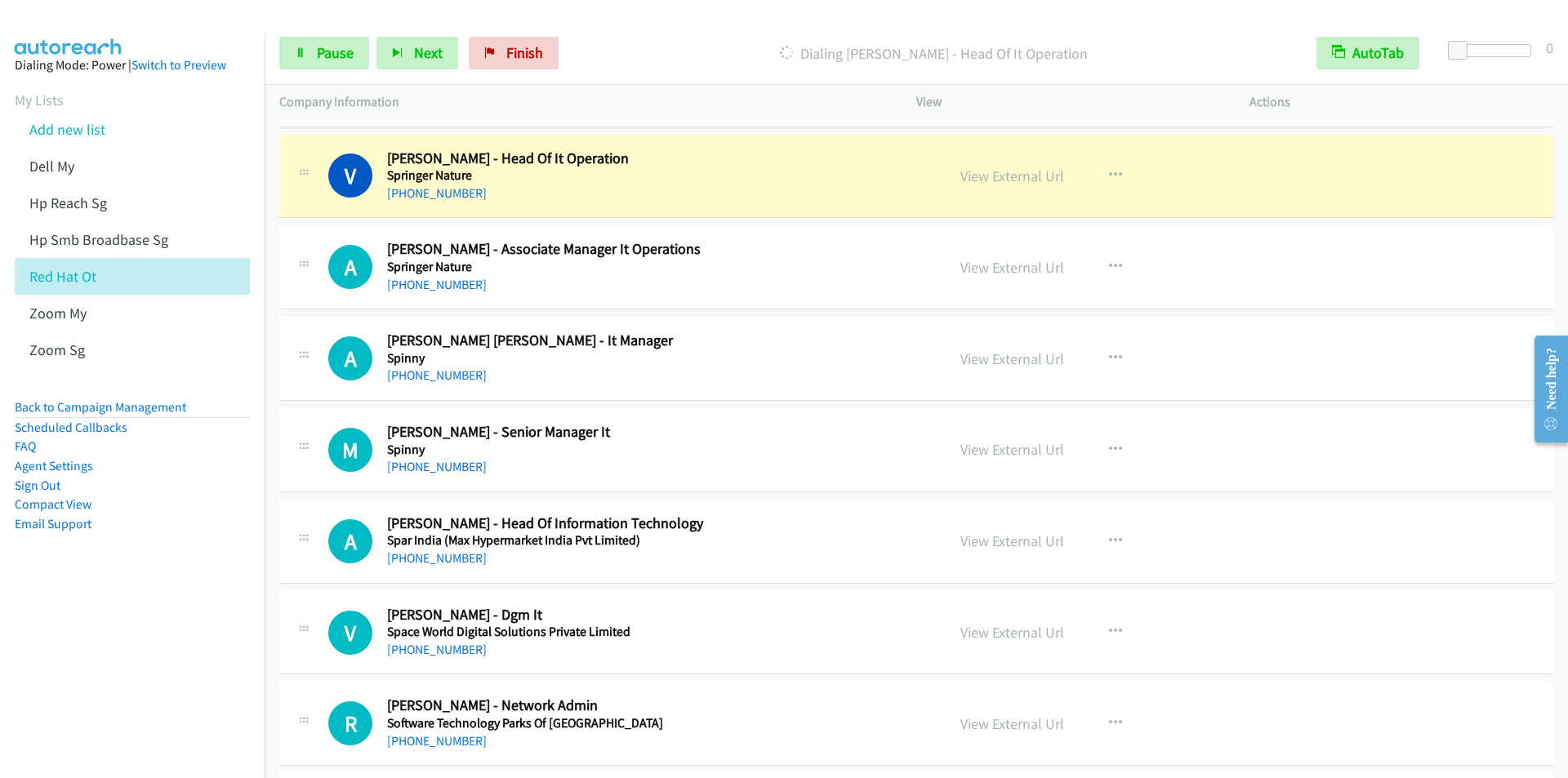
scroll to position [1959, 0]
click at [592, 48] on p "Dialing [PERSON_NAME] - Head Of It Operation" at bounding box center [934, 54] width 706 height 22
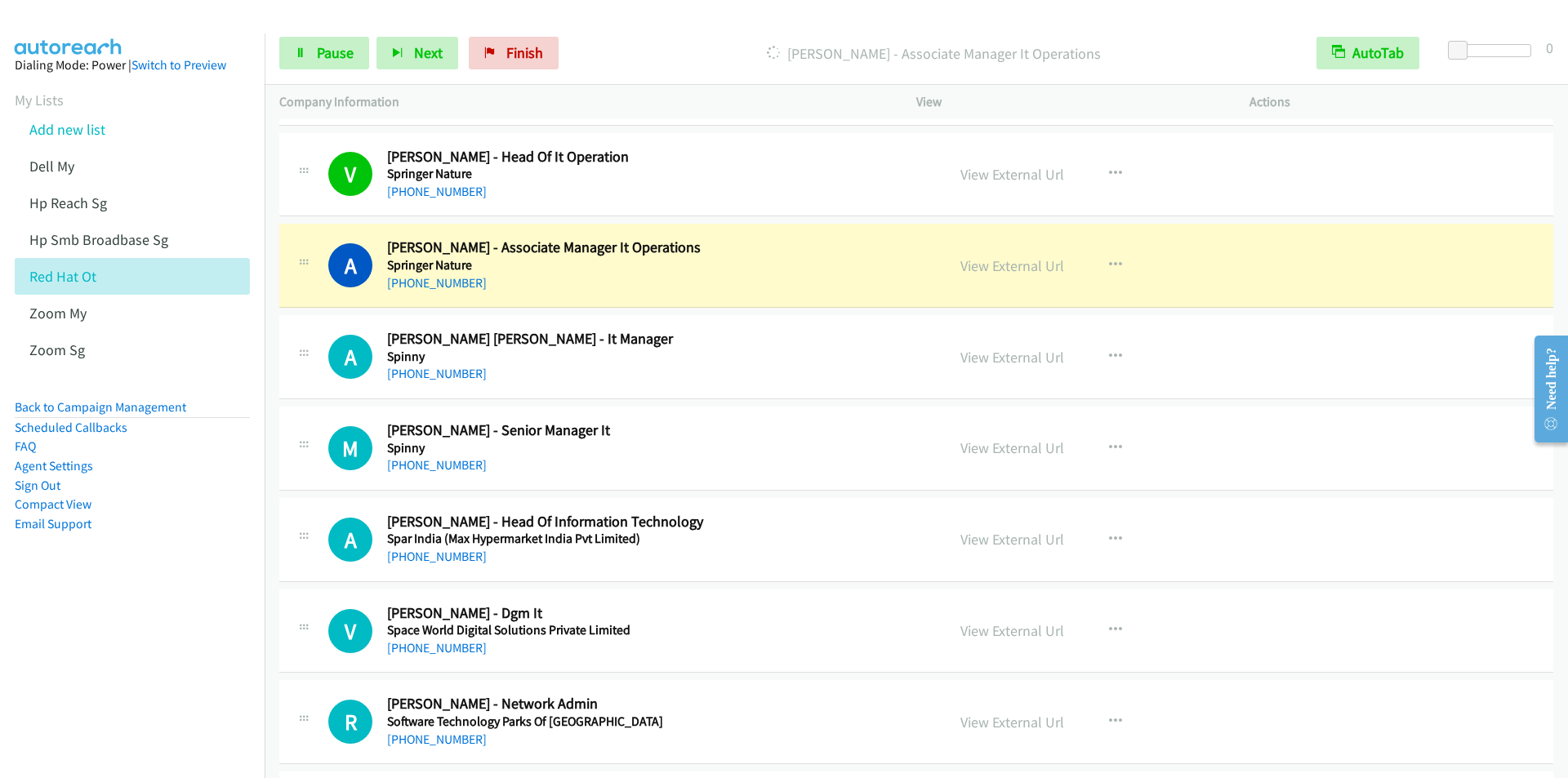
scroll to position [2040, 0]
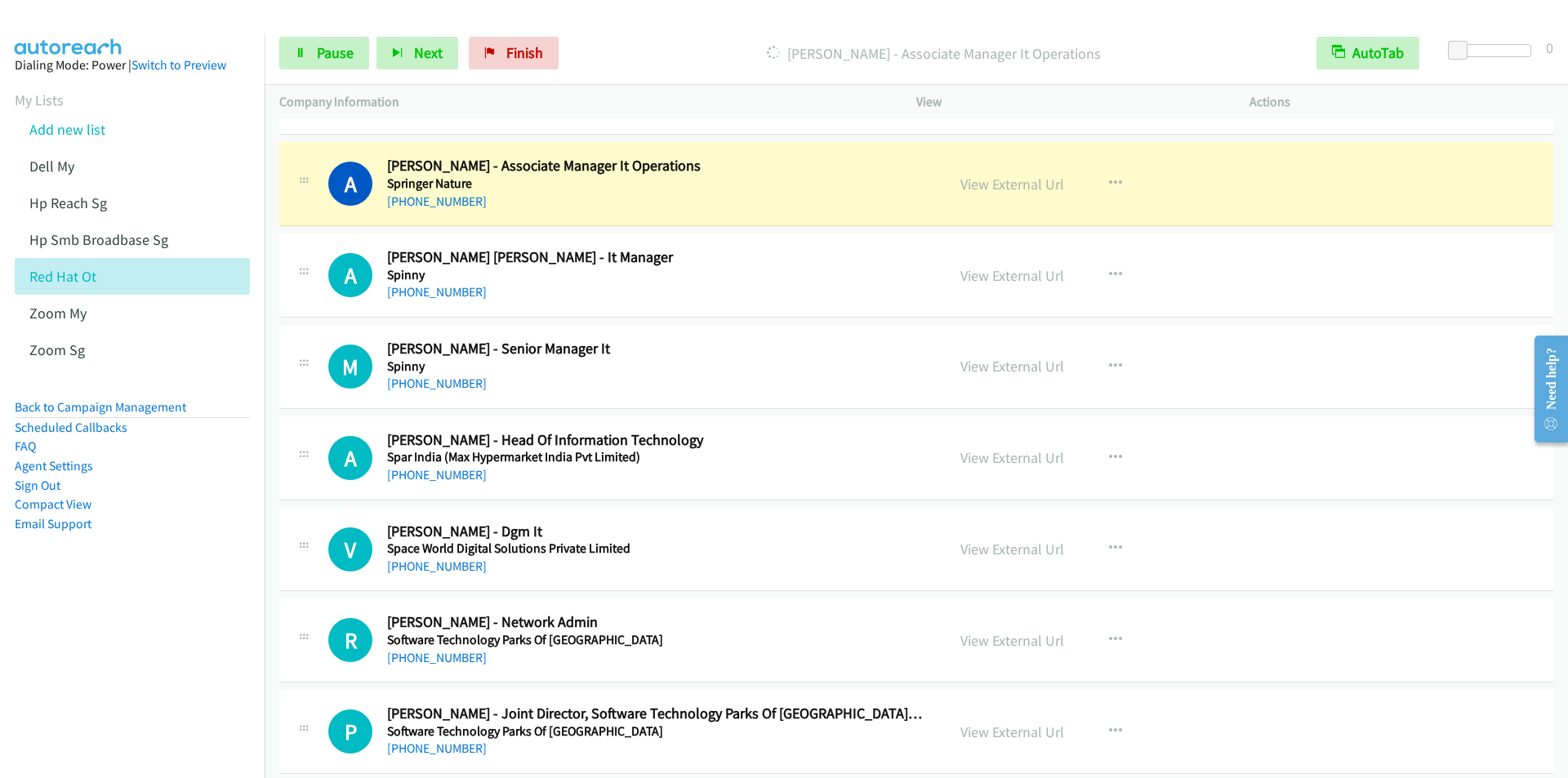
click at [612, 56] on p "[PERSON_NAME] - Associate Manager It Operations" at bounding box center [934, 54] width 706 height 22
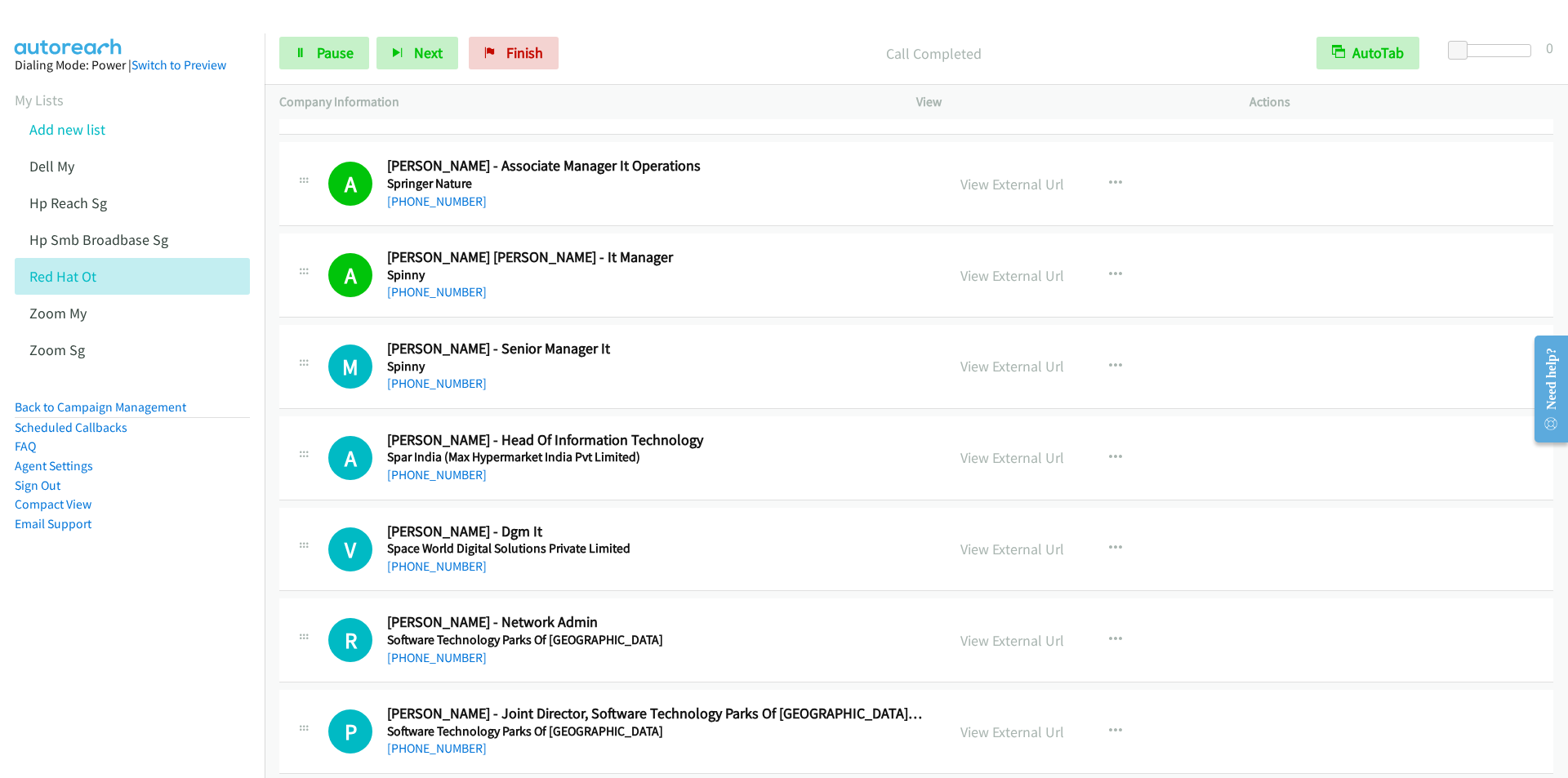
click at [677, 41] on div "Call Completed" at bounding box center [934, 53] width 736 height 32
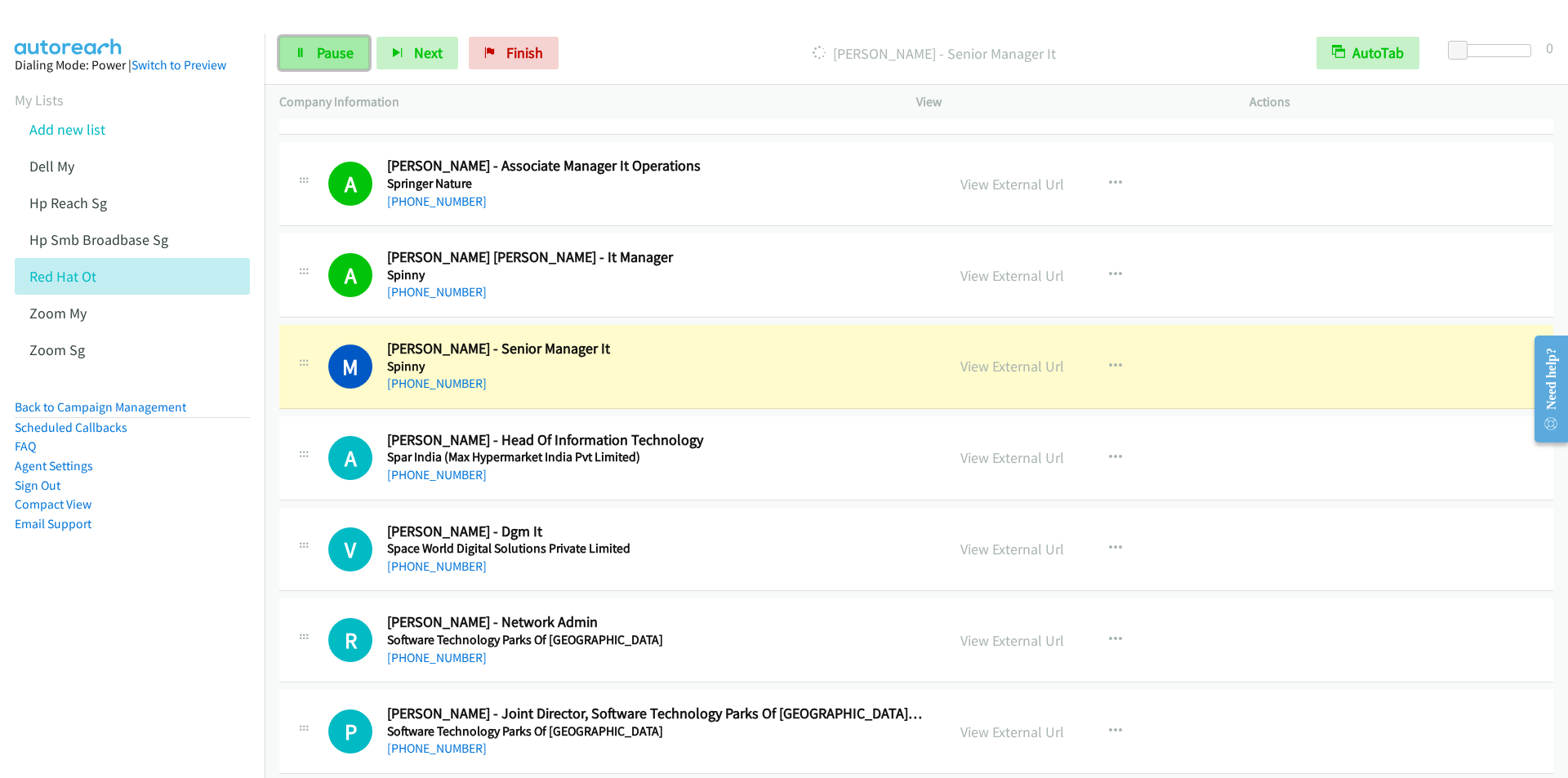
click at [318, 61] on span "Pause" at bounding box center [336, 53] width 37 height 18
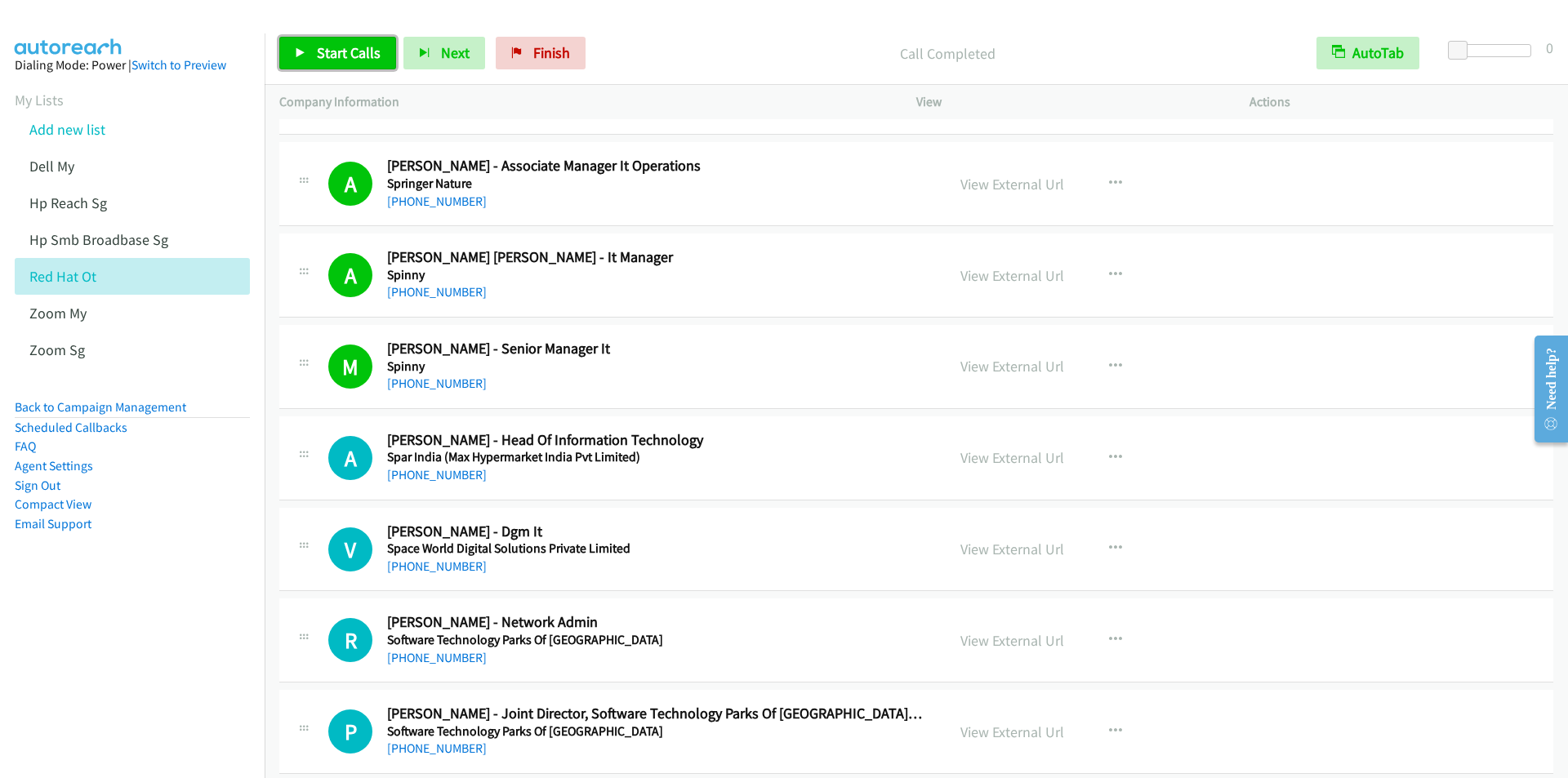
click at [334, 59] on span "Start Calls" at bounding box center [349, 53] width 64 height 18
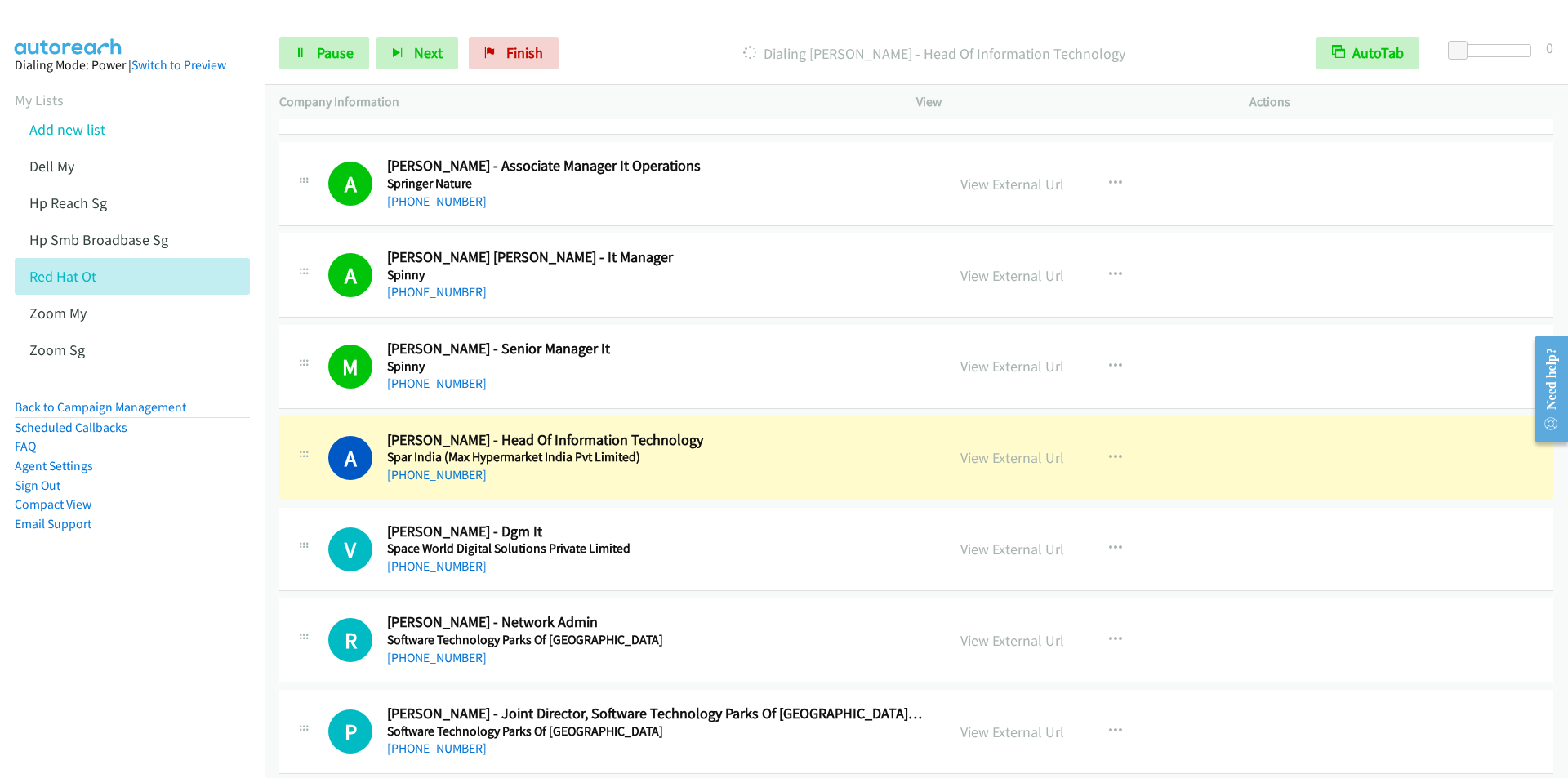
drag, startPoint x: 640, startPoint y: 37, endPoint x: 574, endPoint y: 18, distance: 68.7
click at [640, 37] on div "Dialing [PERSON_NAME] - Head Of Information Technology" at bounding box center [934, 53] width 736 height 32
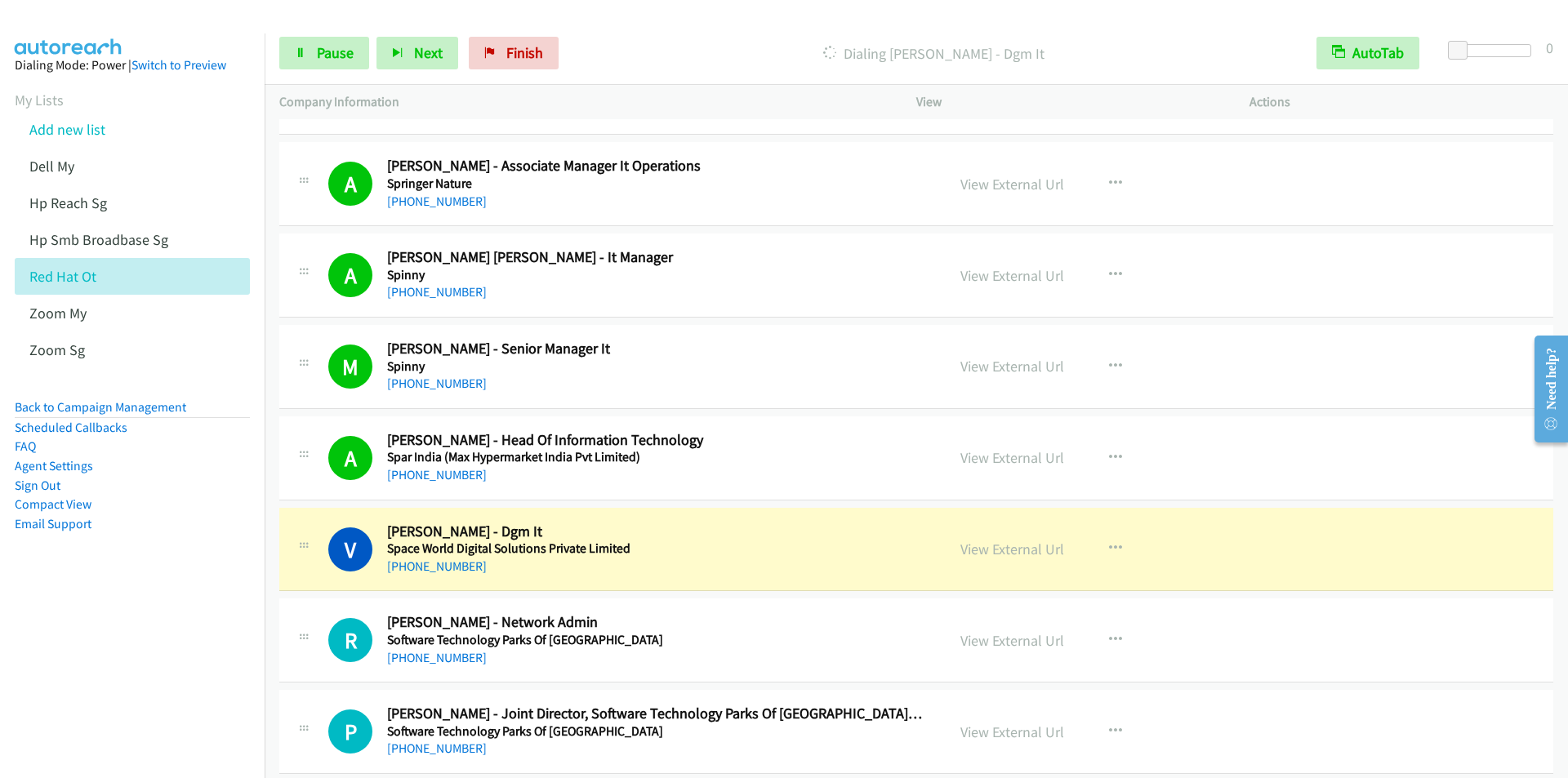
click at [630, 43] on p "Dialing [PERSON_NAME] - Dgm It" at bounding box center [934, 54] width 706 height 22
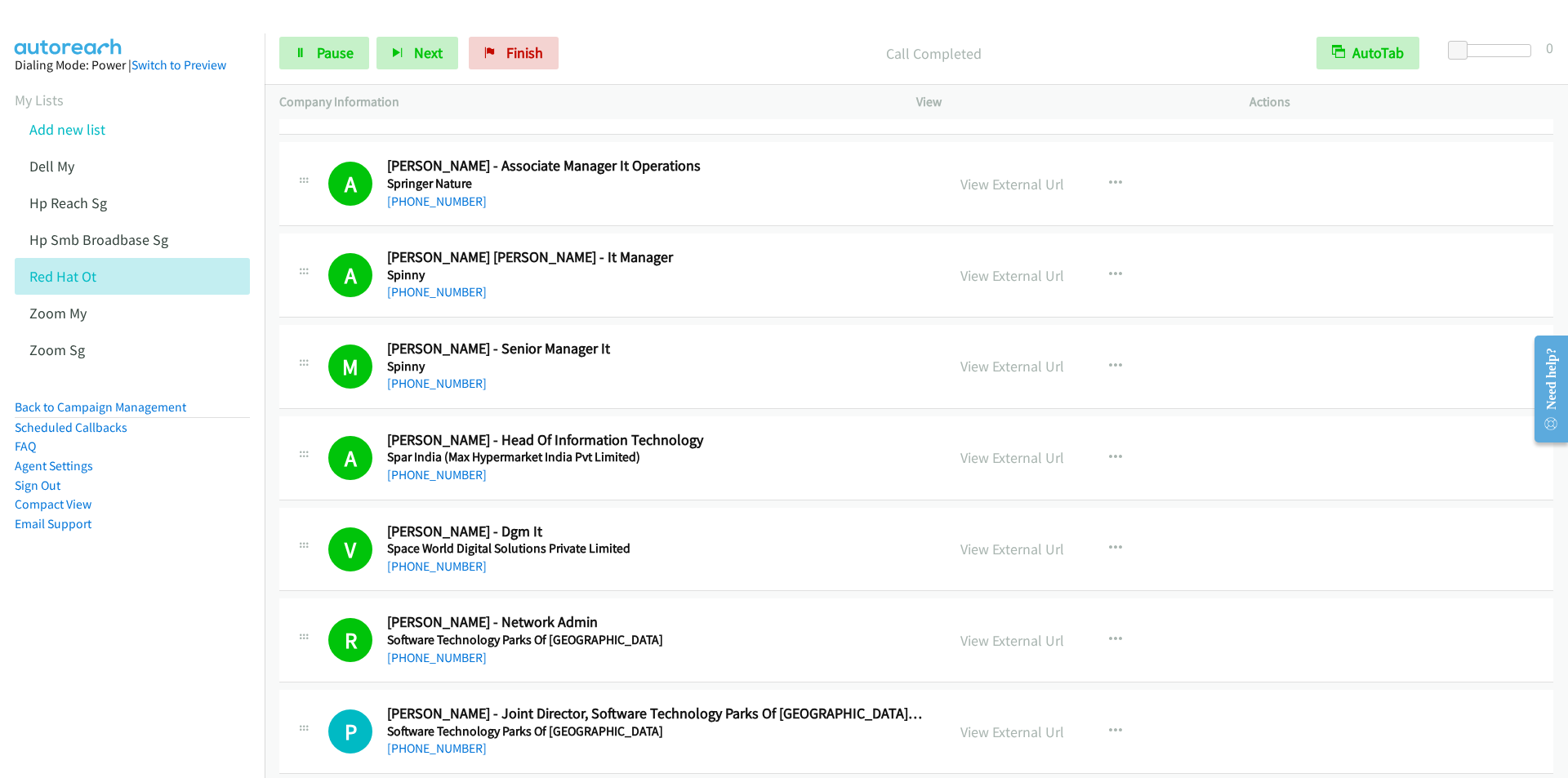
click at [647, 41] on div "Call Completed" at bounding box center [934, 53] width 736 height 32
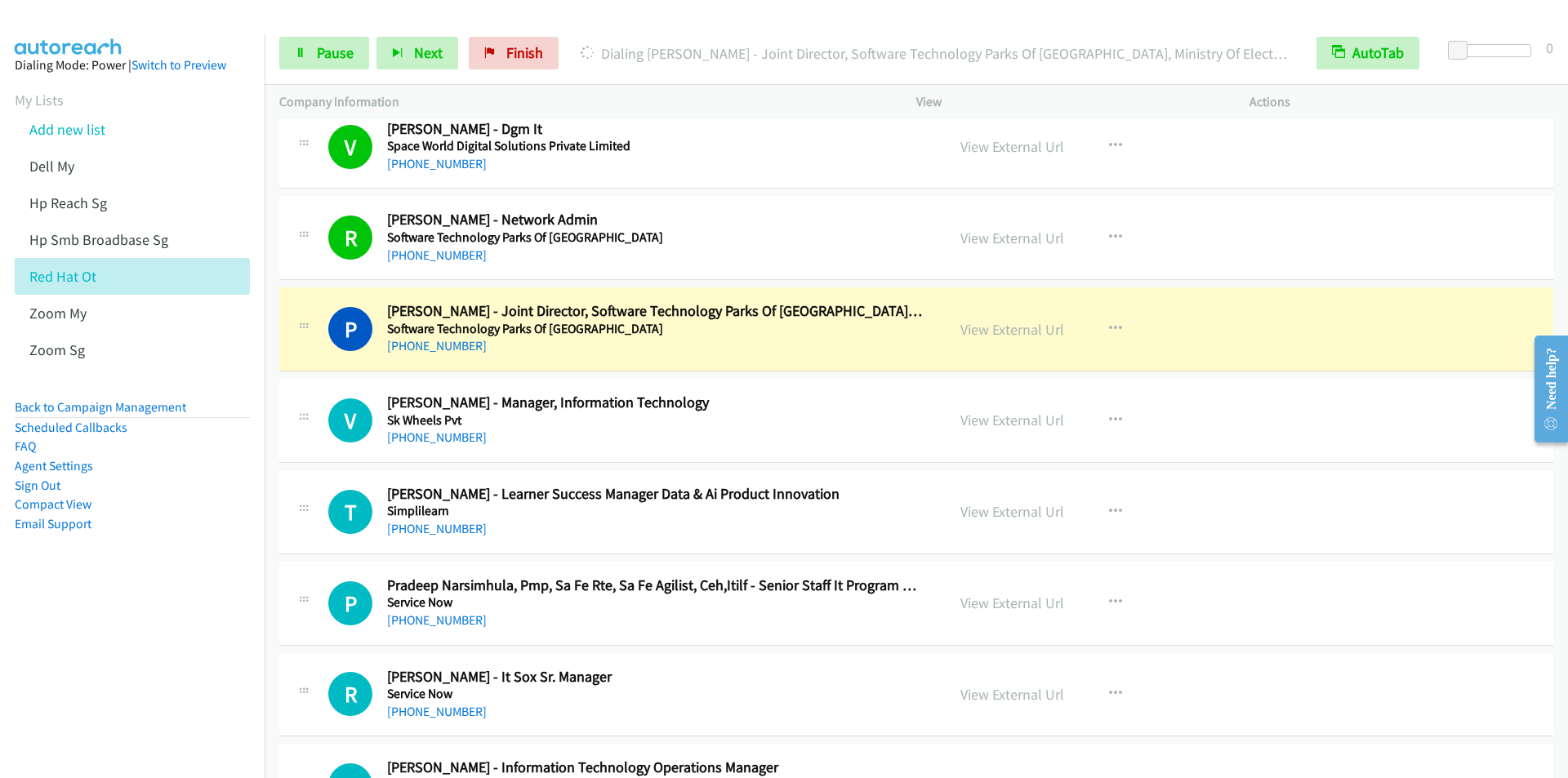
scroll to position [2449, 0]
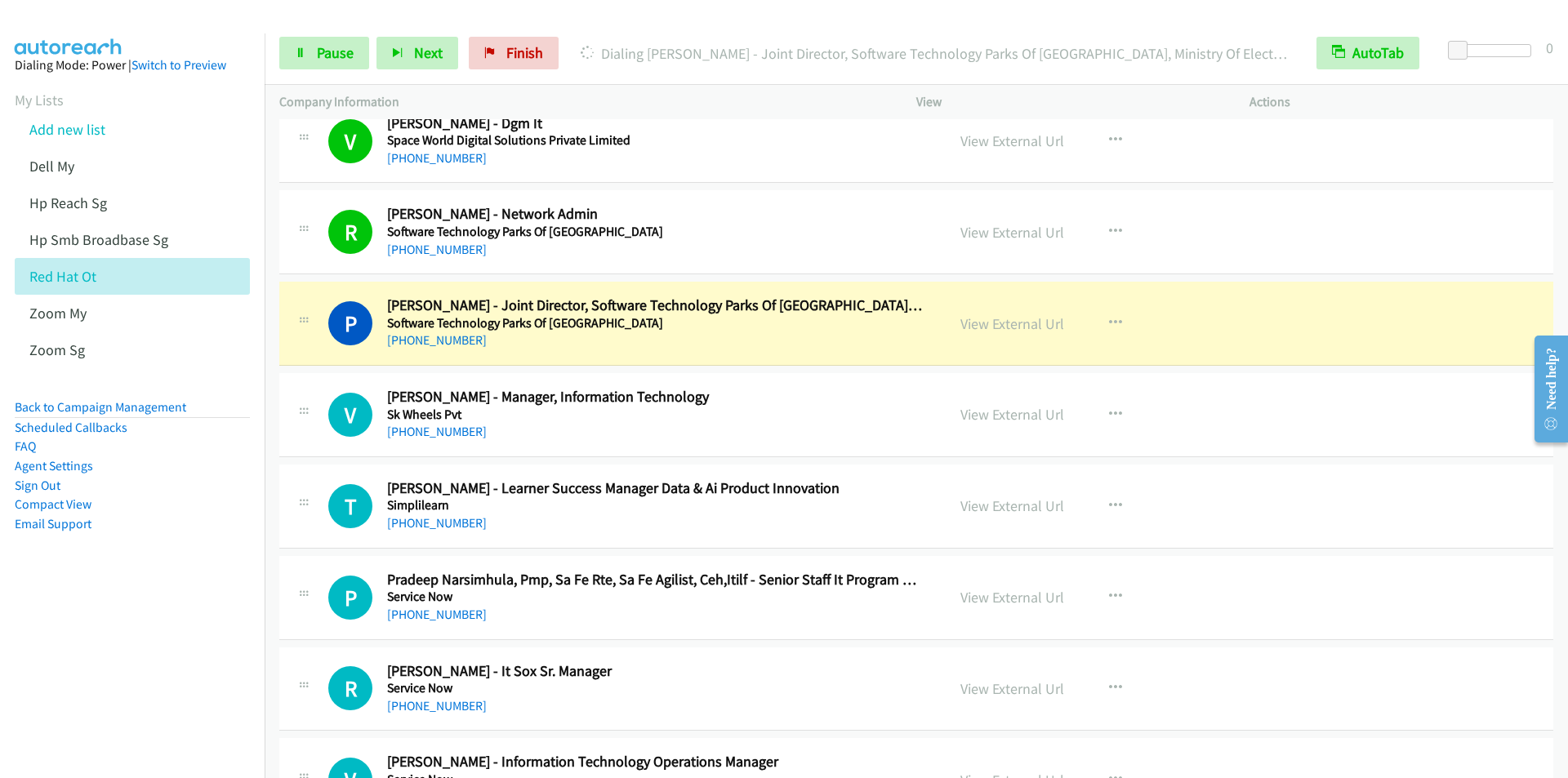
click at [619, 34] on div "Start Calls Pause Next Finish Dialing [PERSON_NAME] - Joint Director, Software …" at bounding box center [916, 54] width 1304 height 63
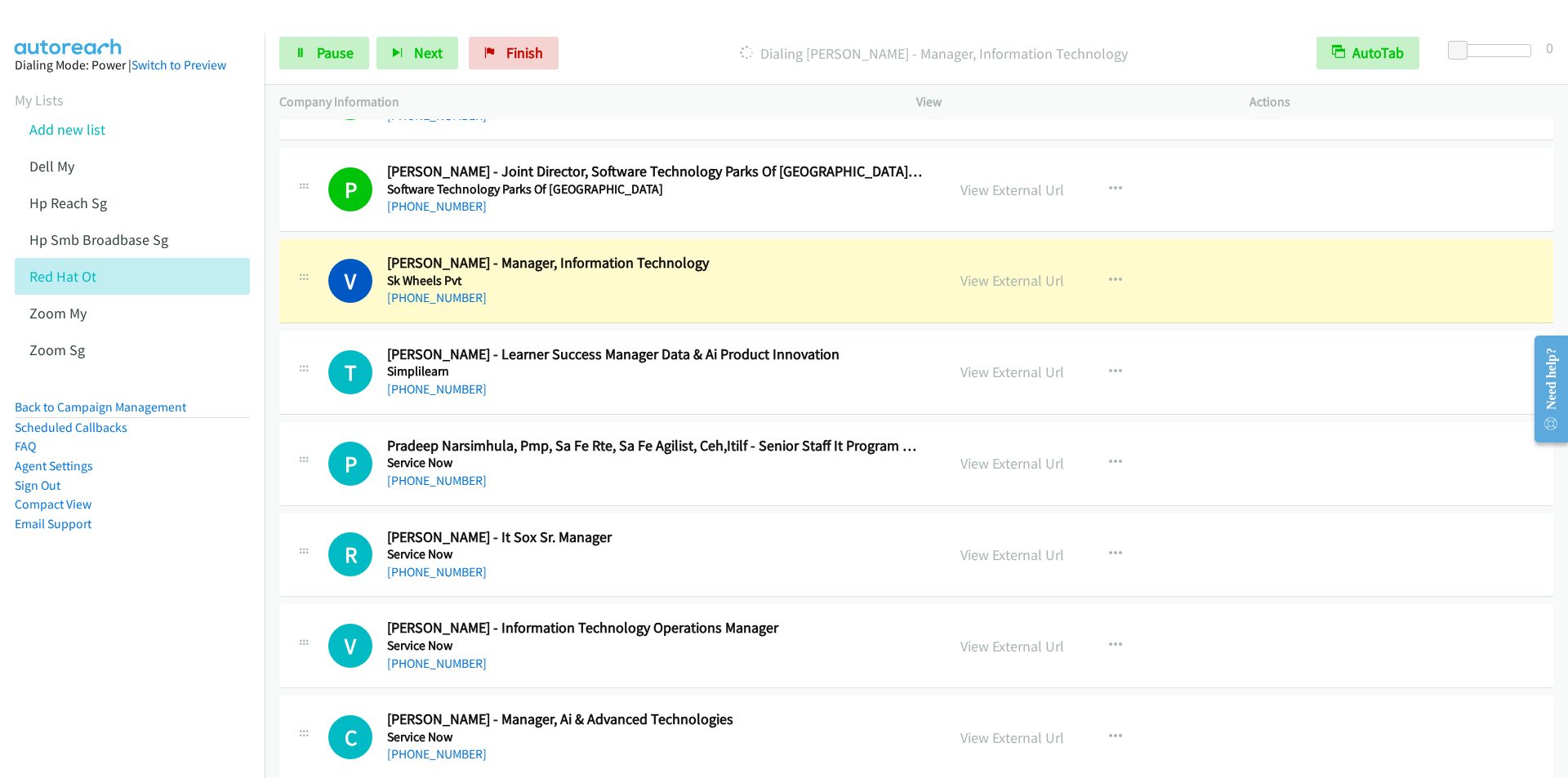
scroll to position [2612, 0]
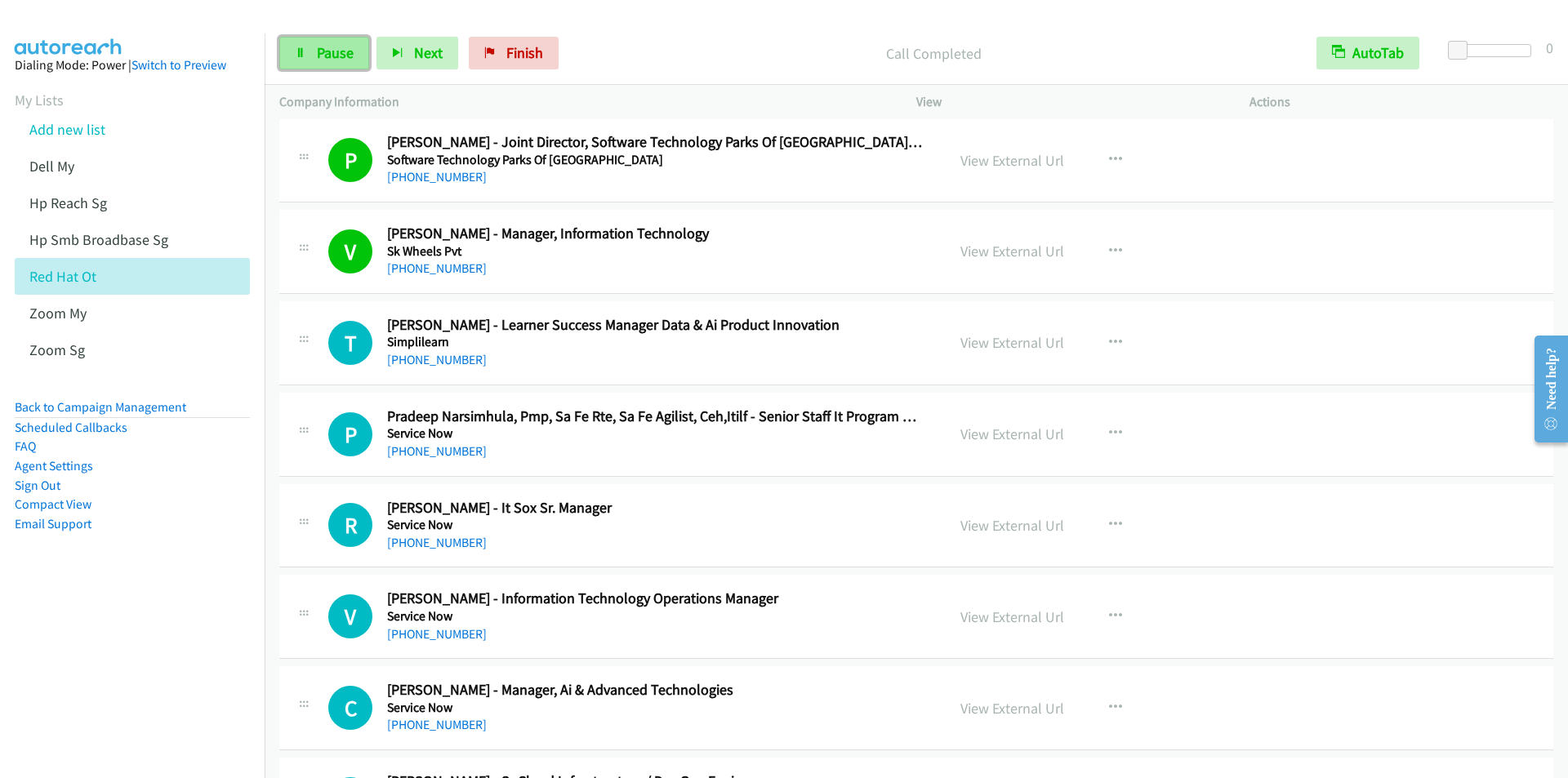
click at [319, 63] on link "Pause" at bounding box center [324, 53] width 90 height 32
click at [326, 60] on span "Start Calls" at bounding box center [349, 53] width 64 height 18
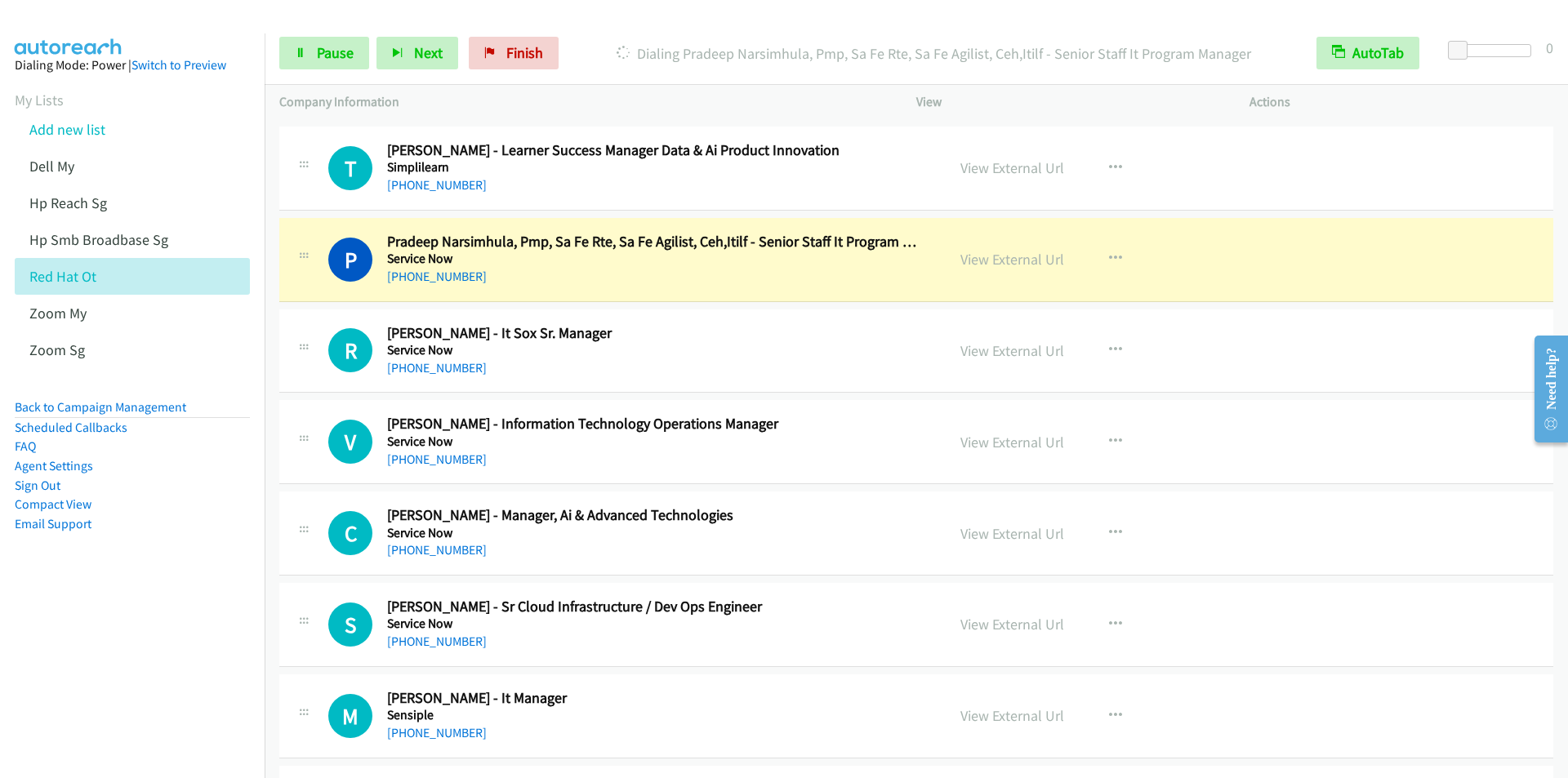
scroll to position [2775, 0]
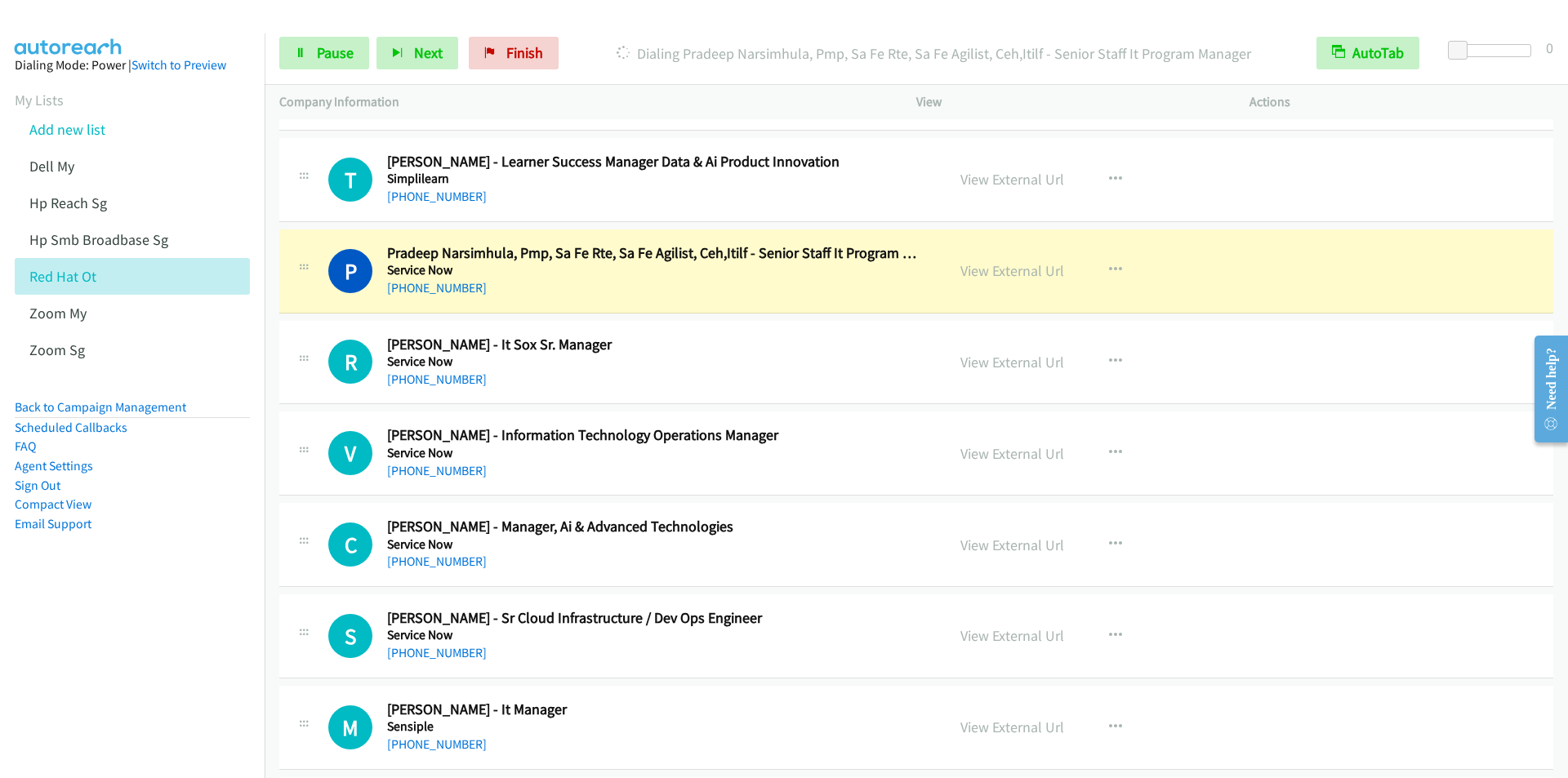
click at [622, 31] on div "Start Calls Pause Next Finish Dialing Pradeep Narsimhula, Pmp, Sa Fe Rte, Sa Fe…" at bounding box center [916, 54] width 1304 height 63
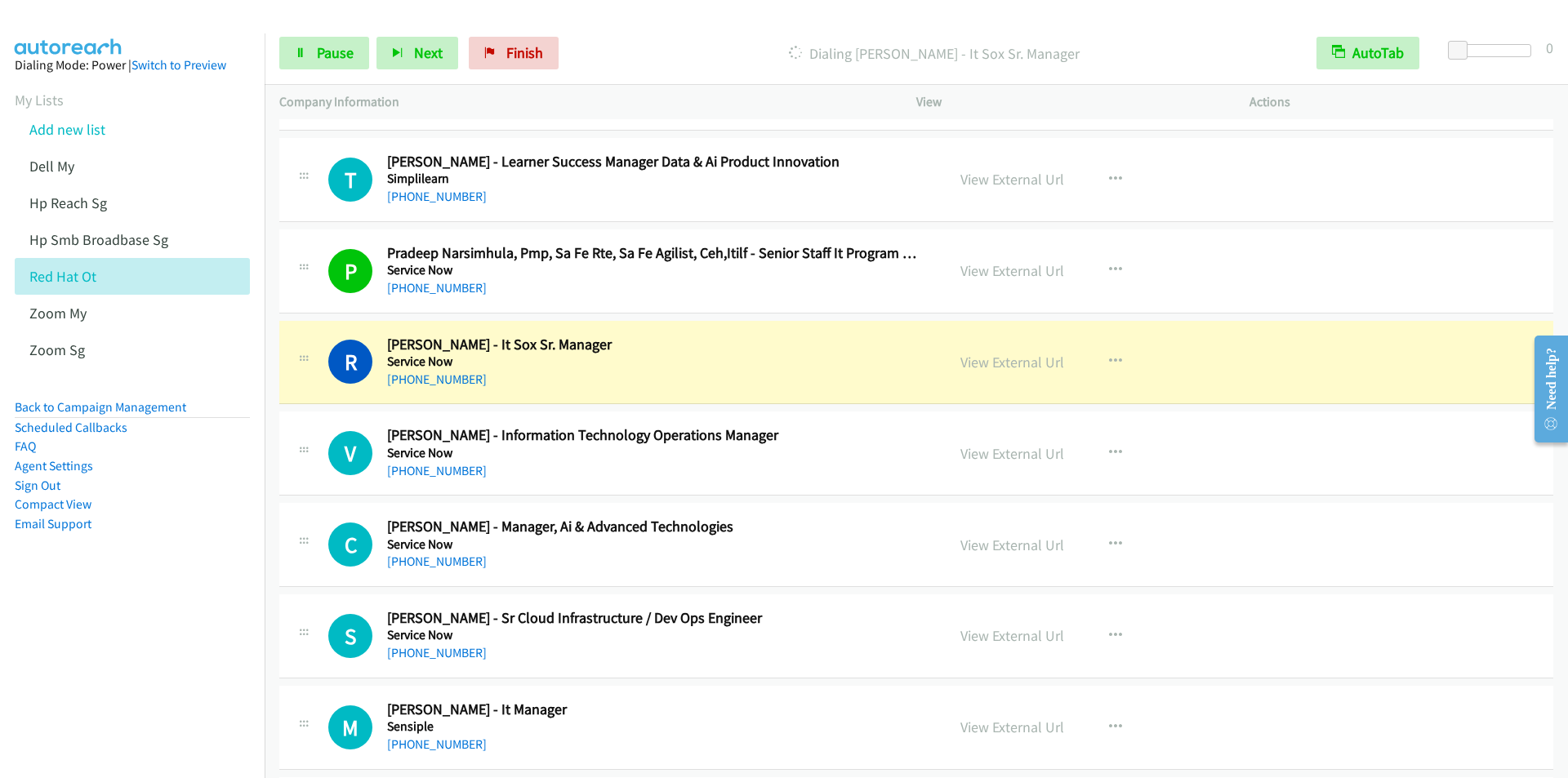
scroll to position [2938, 0]
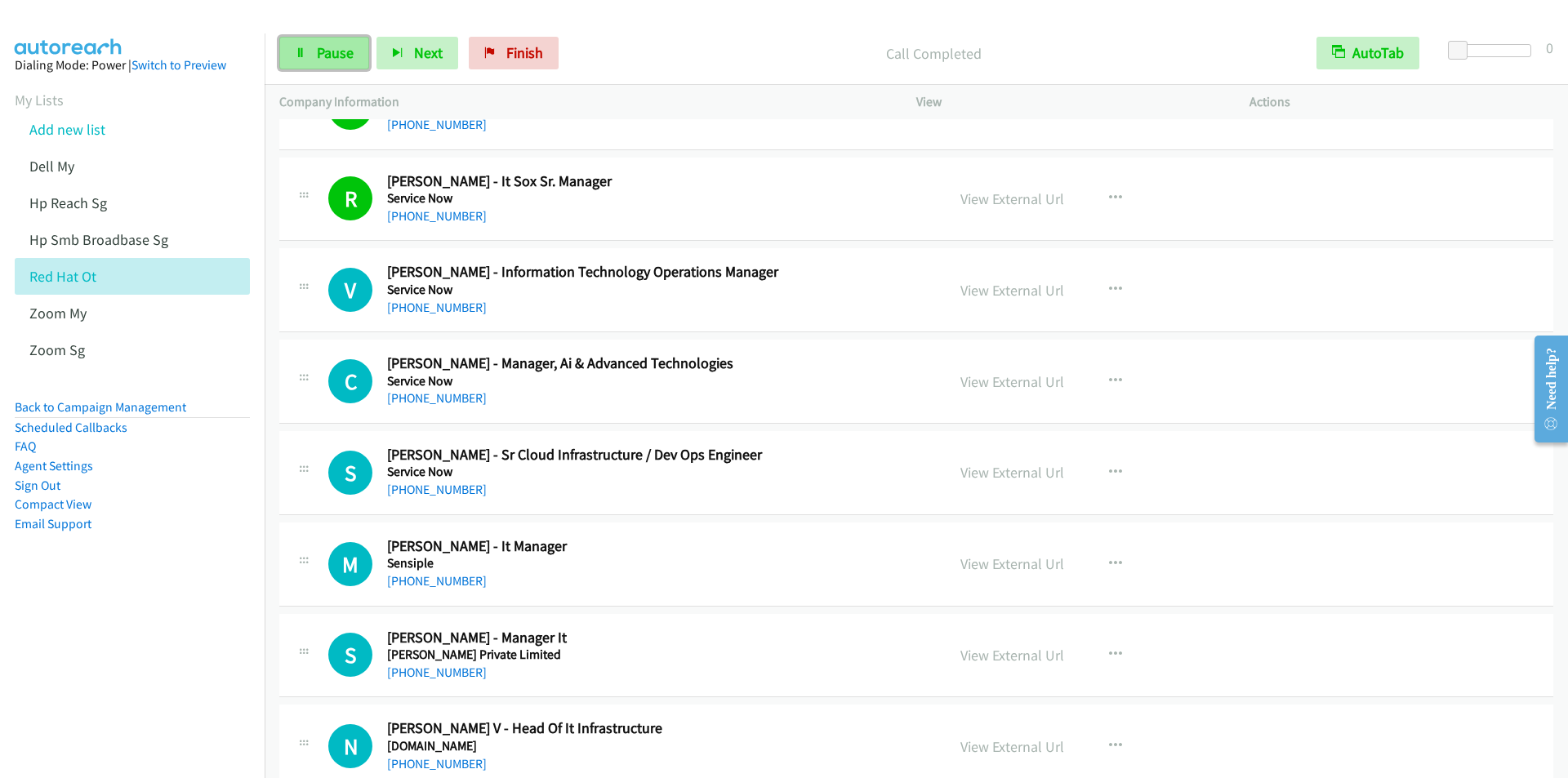
click at [327, 53] on span "Pause" at bounding box center [336, 53] width 37 height 18
click at [327, 53] on span "Start Calls" at bounding box center [349, 53] width 64 height 18
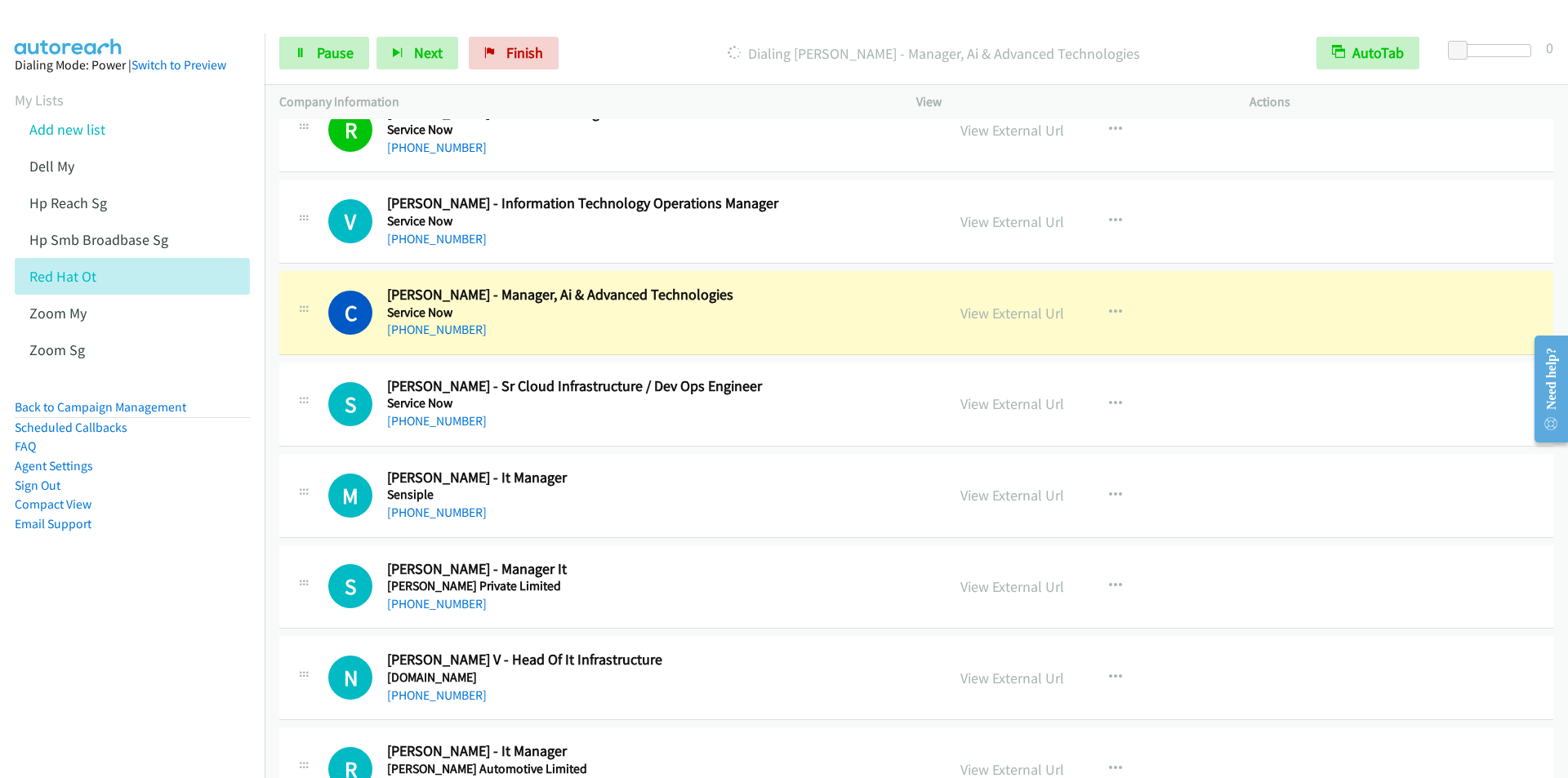
scroll to position [3101, 0]
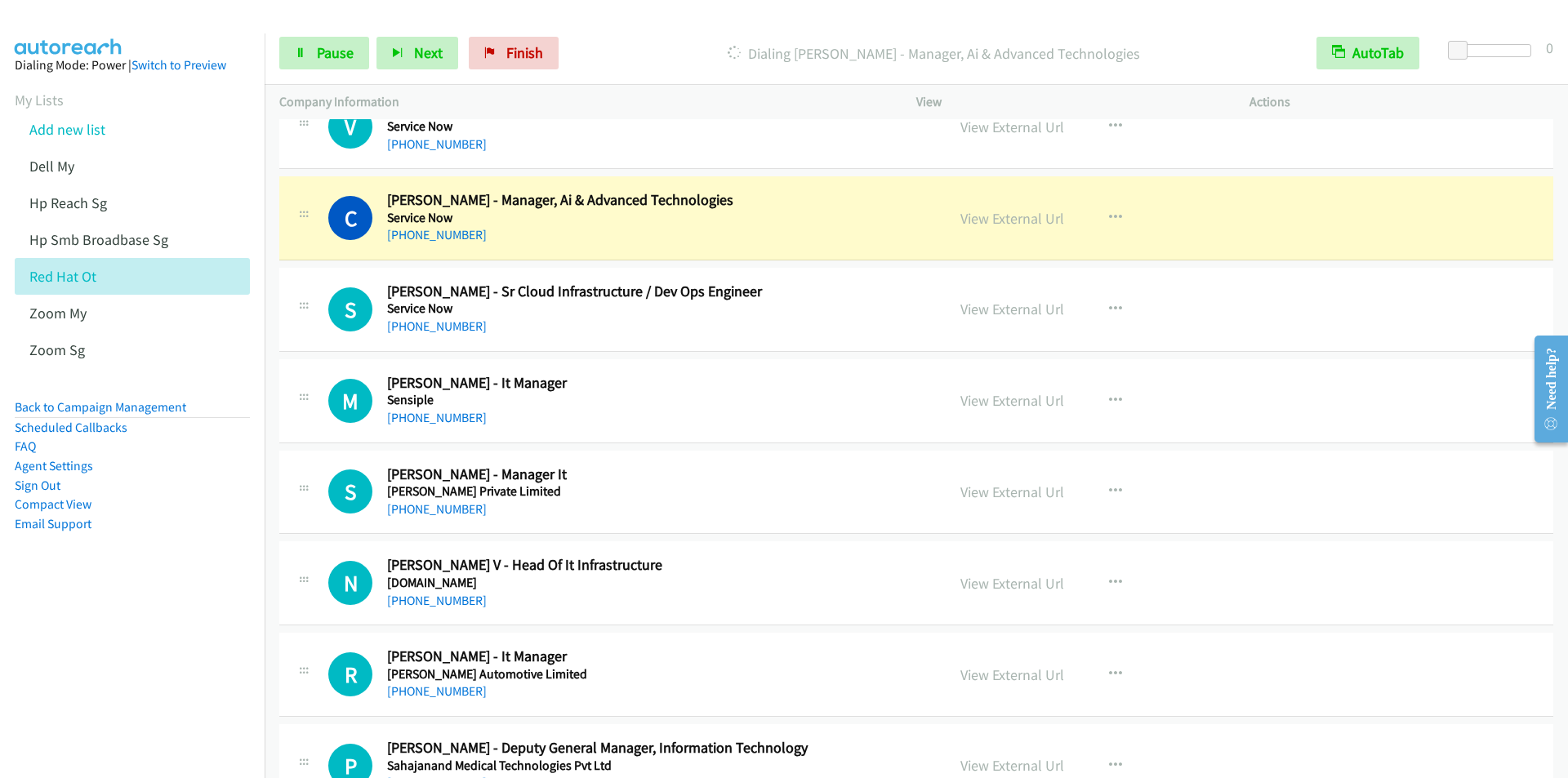
drag, startPoint x: 133, startPoint y: 609, endPoint x: 151, endPoint y: 598, distance: 21.1
click at [134, 609] on nav "Dialing Mode: Power | Switch to Preview My Lists Add new list Dell My Hp Reach …" at bounding box center [132, 422] width 265 height 778
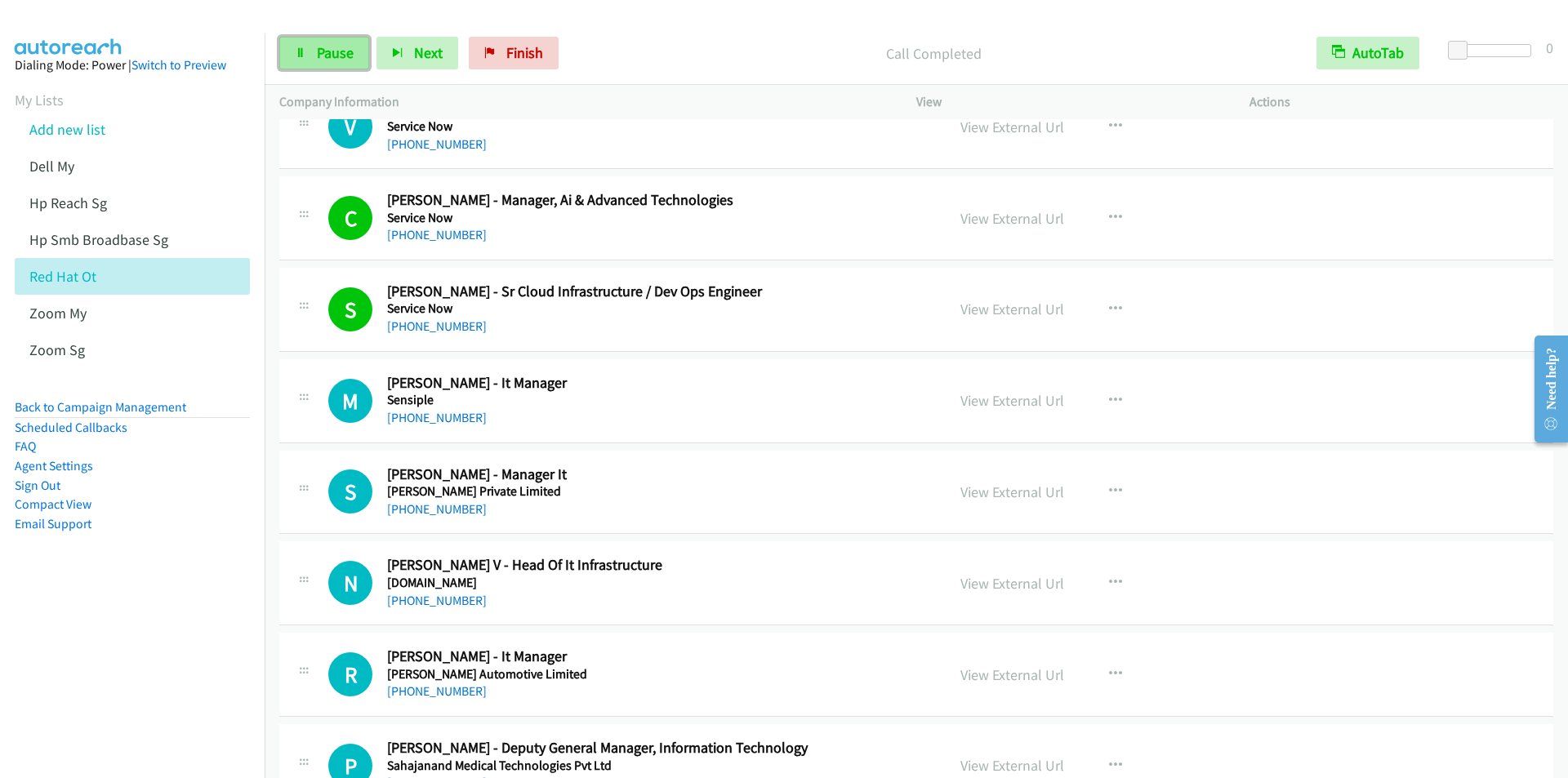
click at [331, 56] on span "Pause" at bounding box center [336, 53] width 37 height 18
click at [333, 53] on span "Start Calls" at bounding box center [349, 53] width 64 height 18
click at [698, 23] on div "Start Calls Pause Next Finish Started AutoTab AutoTab 0" at bounding box center [916, 54] width 1304 height 63
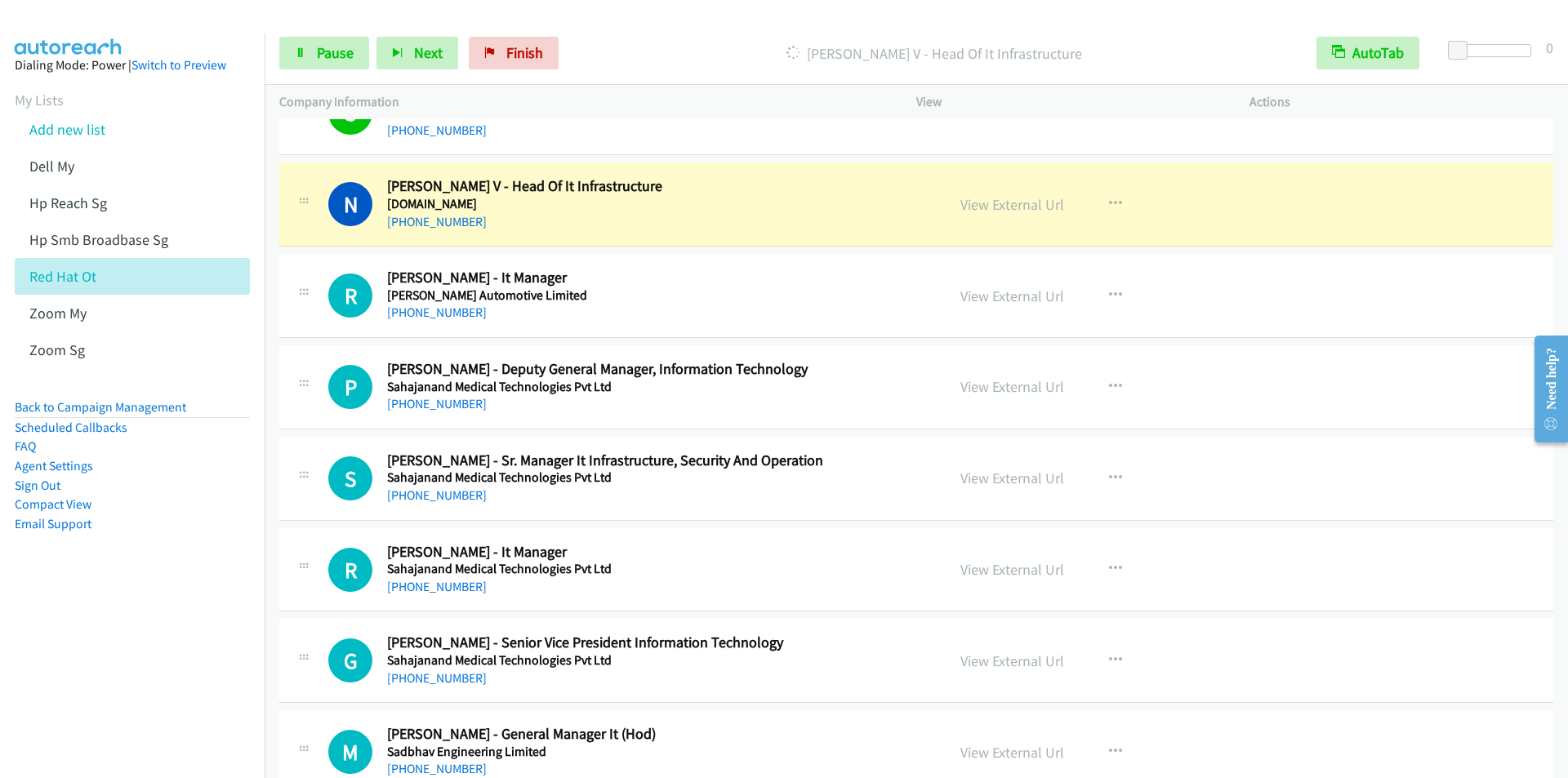
scroll to position [3509, 0]
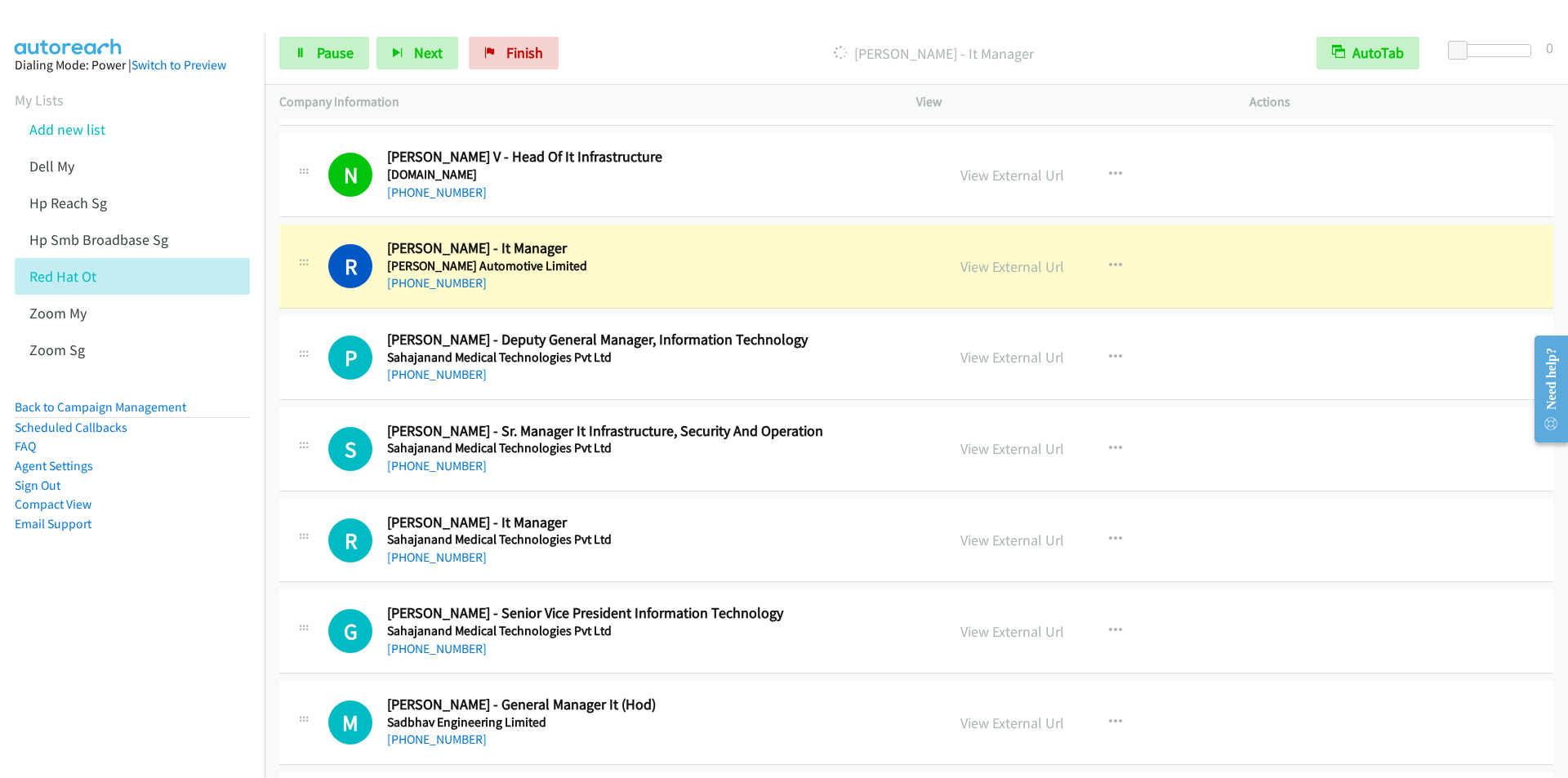
click at [669, 40] on div "[PERSON_NAME] - It Manager" at bounding box center [934, 53] width 736 height 32
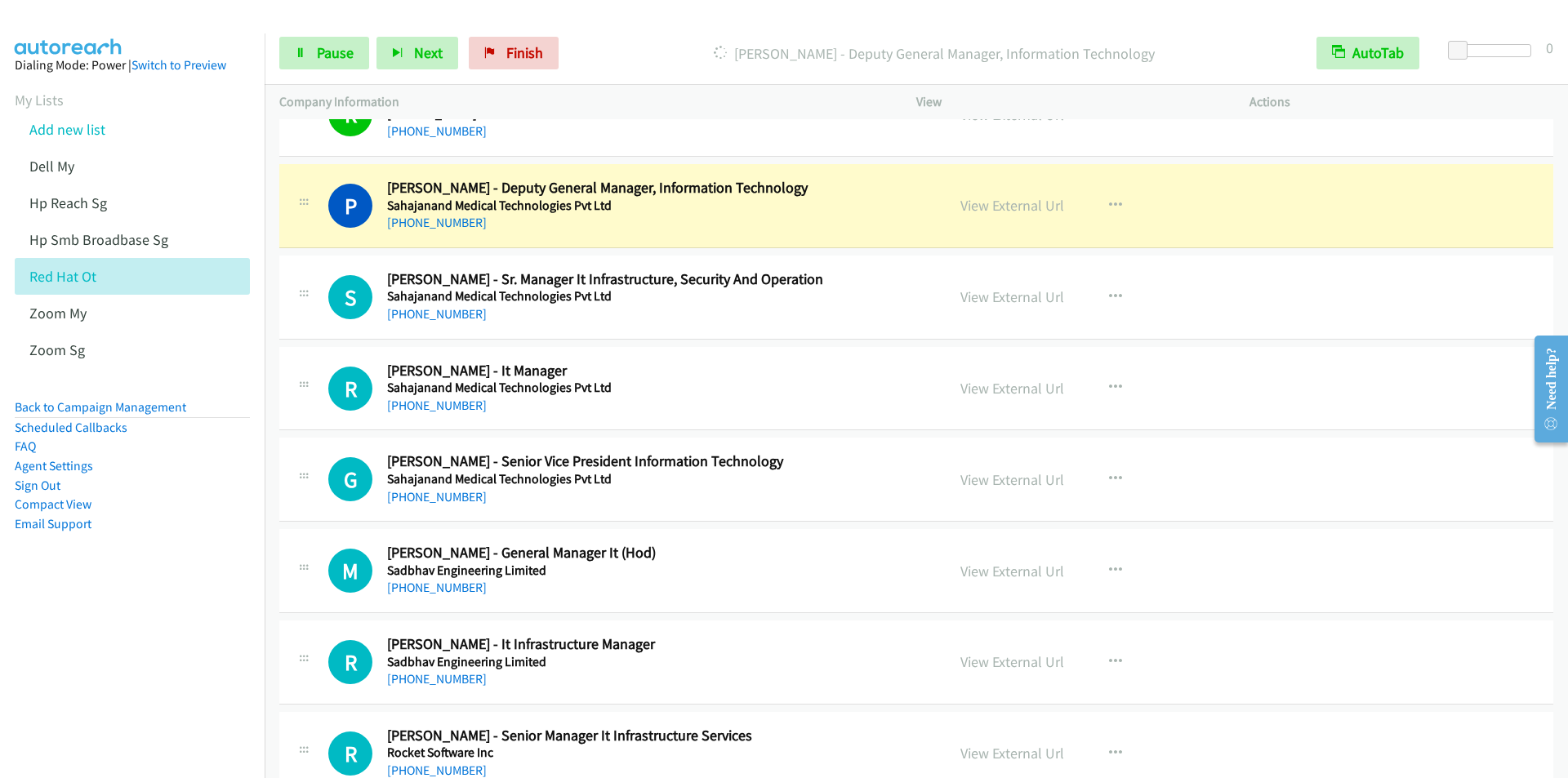
scroll to position [3673, 0]
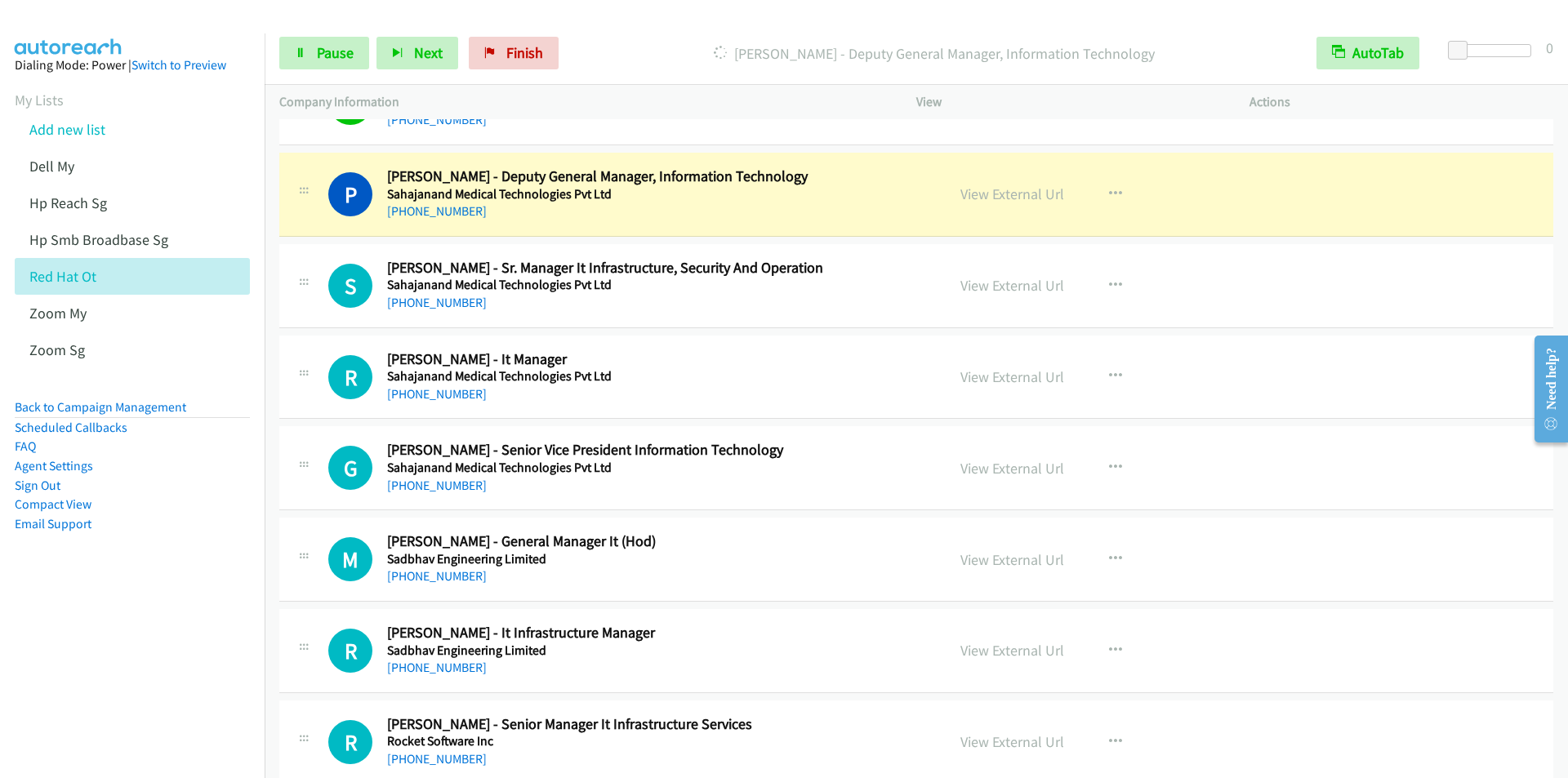
click at [626, 55] on p "[PERSON_NAME] - Deputy General Manager, Information Technology" at bounding box center [934, 54] width 706 height 22
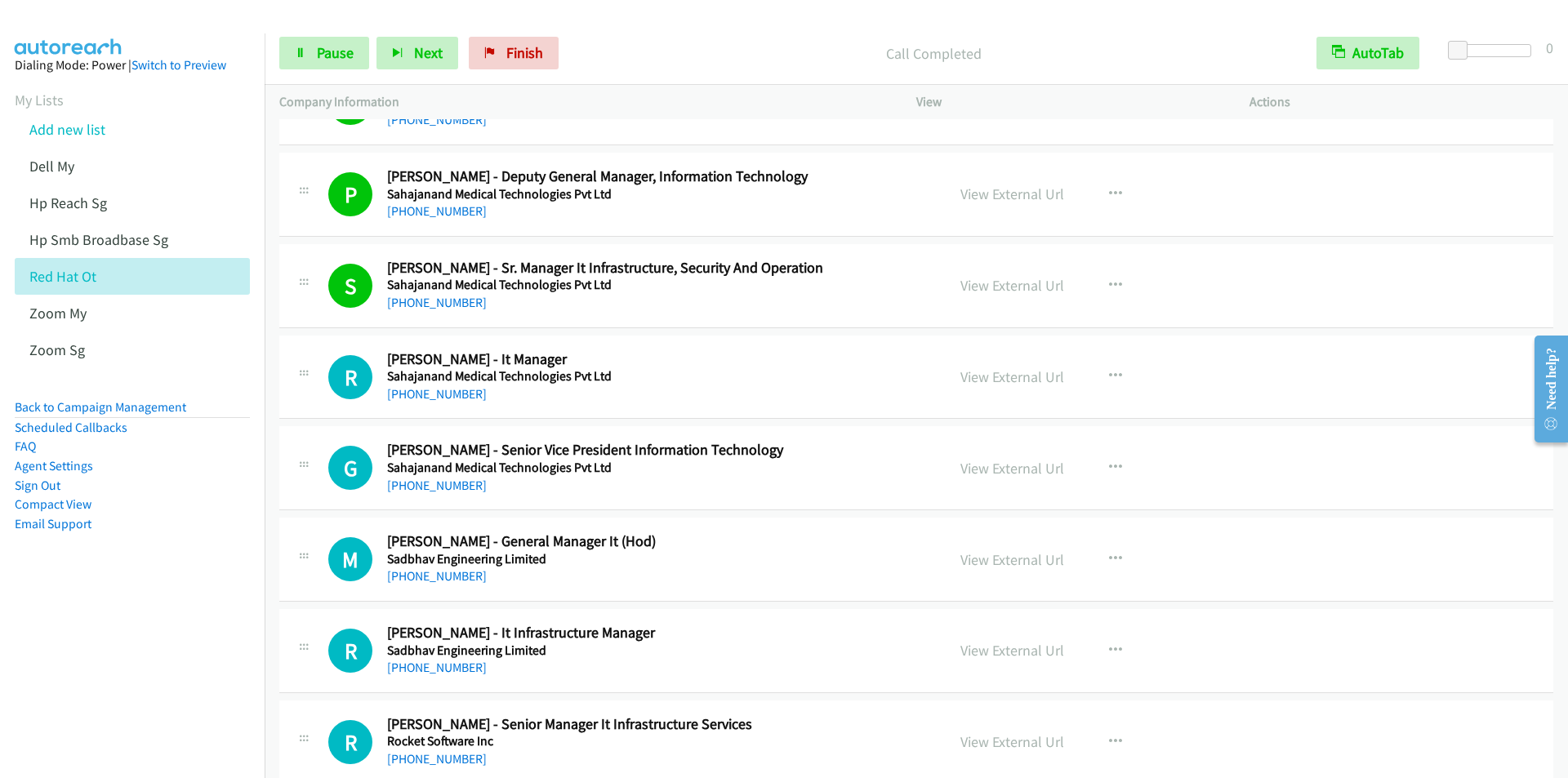
click at [603, 48] on p "Call Completed" at bounding box center [934, 54] width 706 height 22
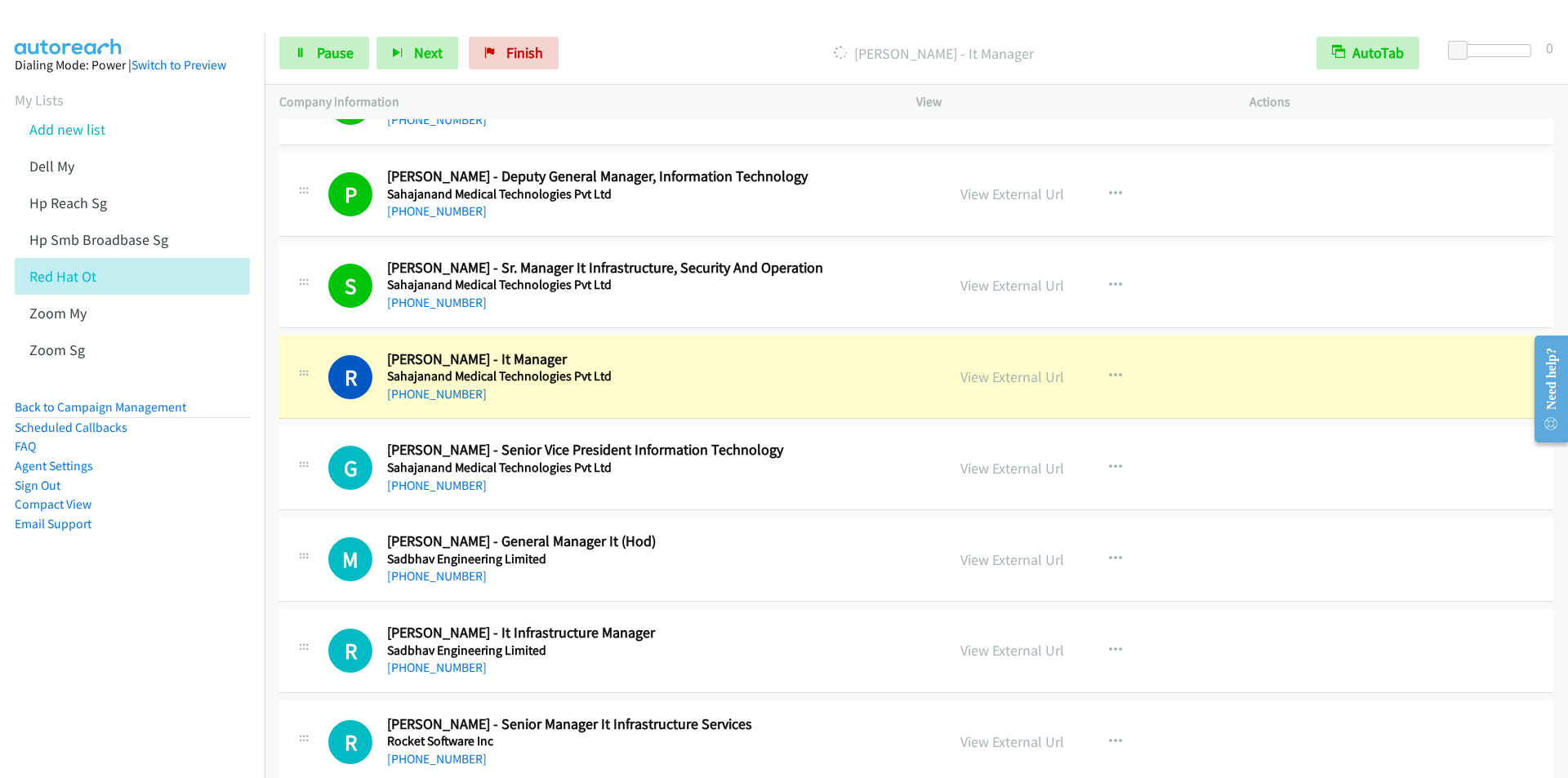
click at [634, 32] on div "Start Calls Pause Next Finish [PERSON_NAME] - It Manager AutoTab AutoTab 0" at bounding box center [916, 54] width 1304 height 63
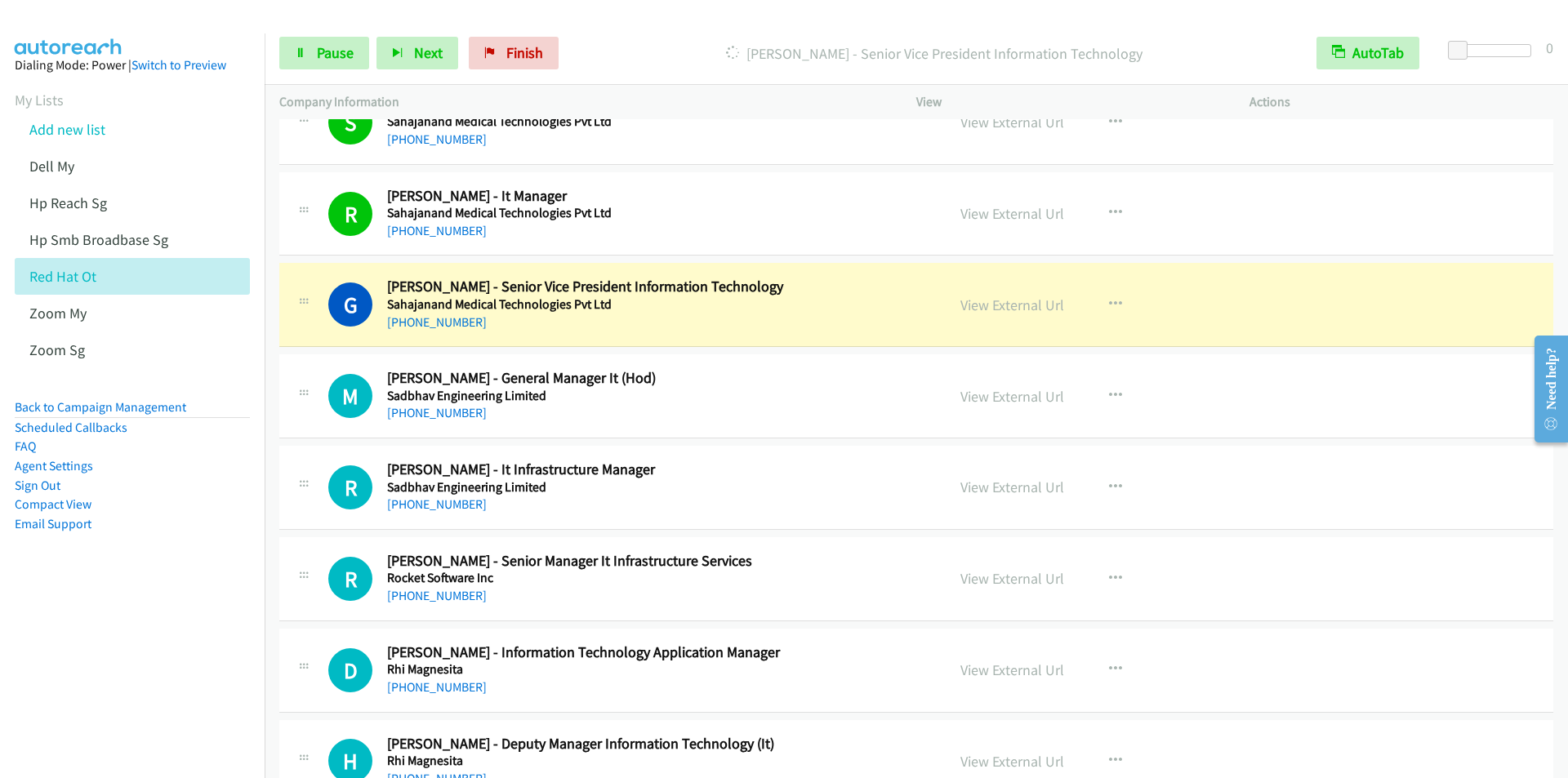
scroll to position [3918, 0]
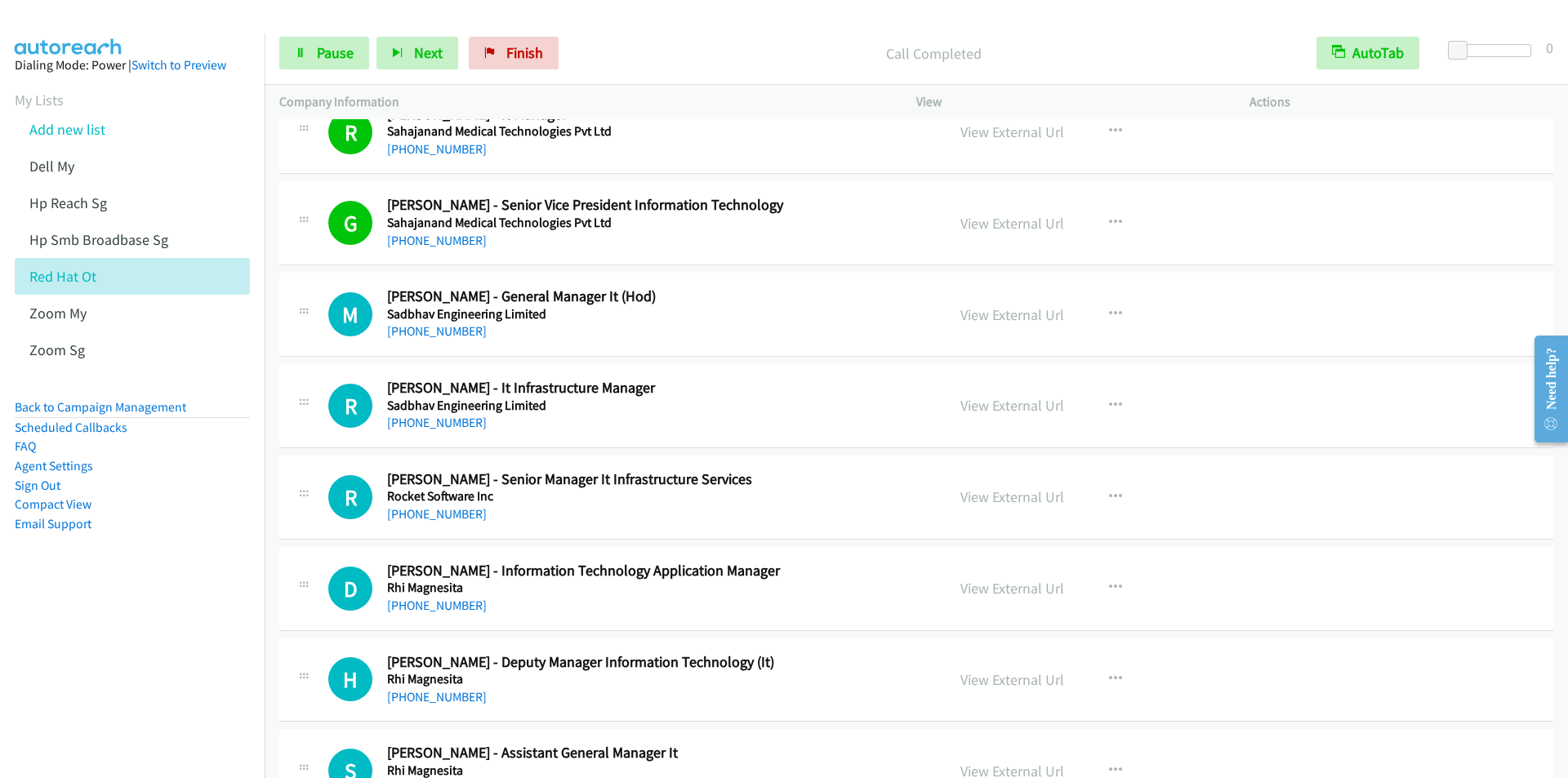
click at [626, 45] on p "Call Completed" at bounding box center [934, 54] width 706 height 22
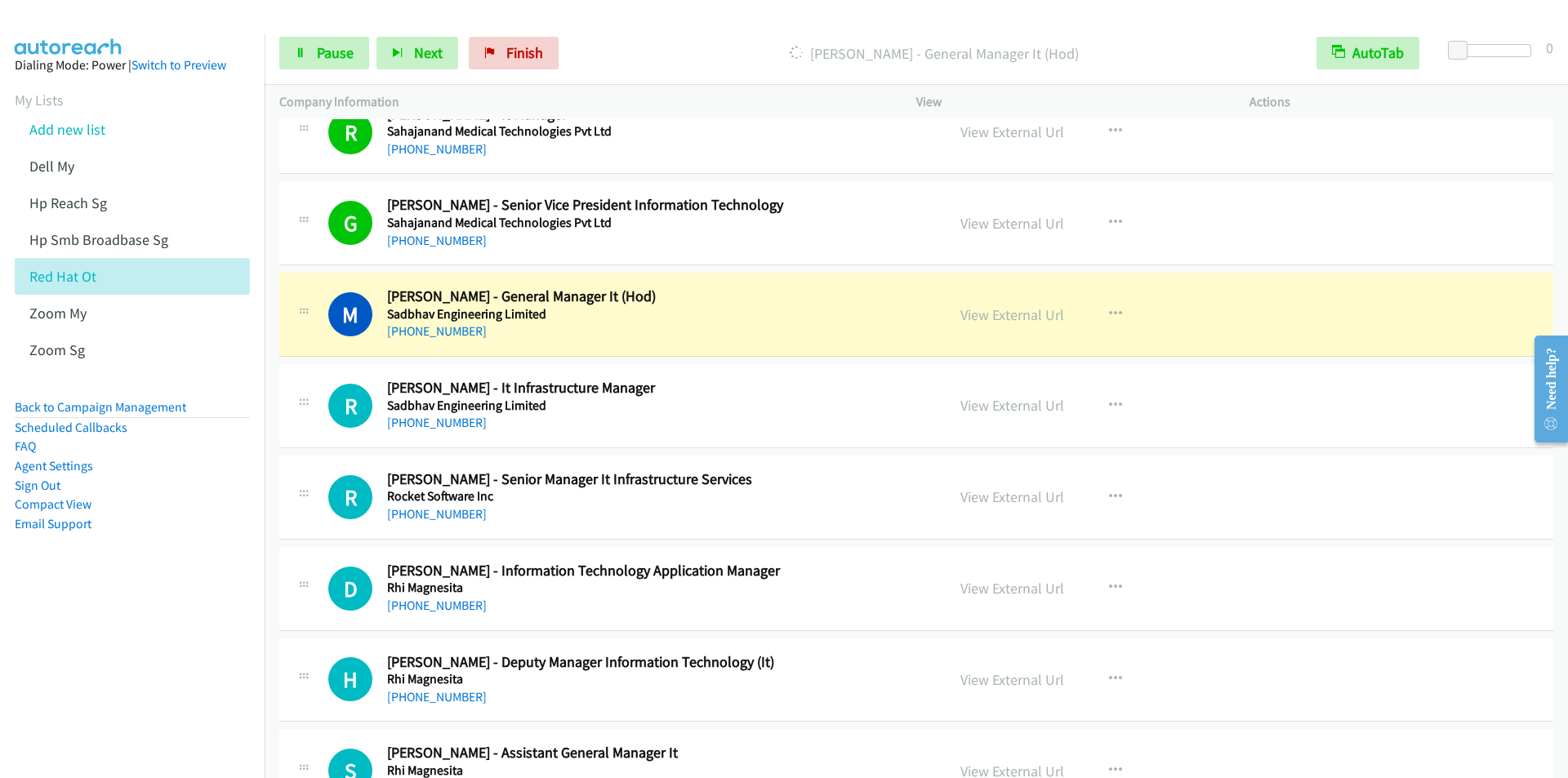
click at [622, 39] on div "[PERSON_NAME] - General Manager It (Hod)" at bounding box center [934, 53] width 736 height 32
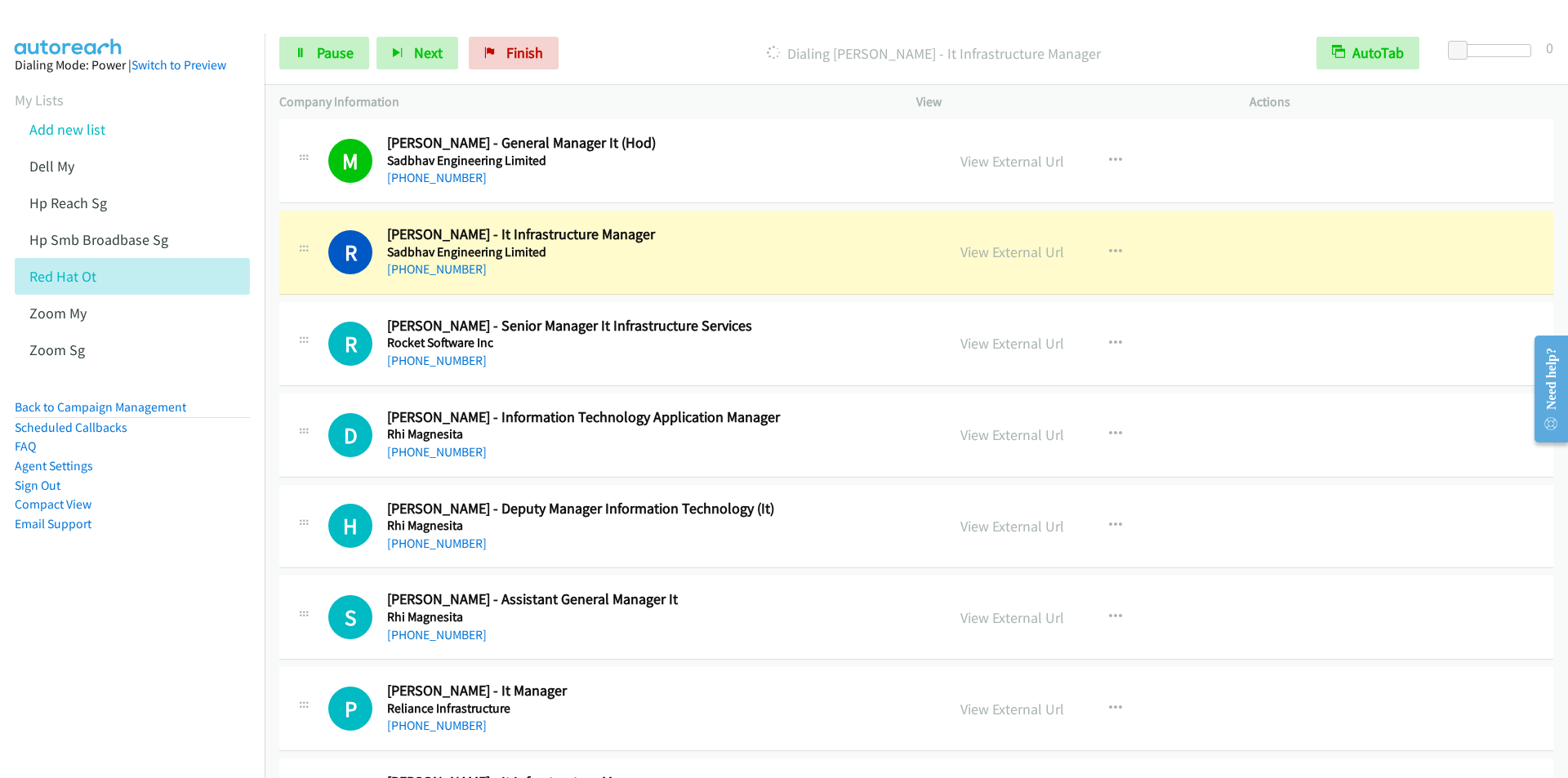
scroll to position [4080, 0]
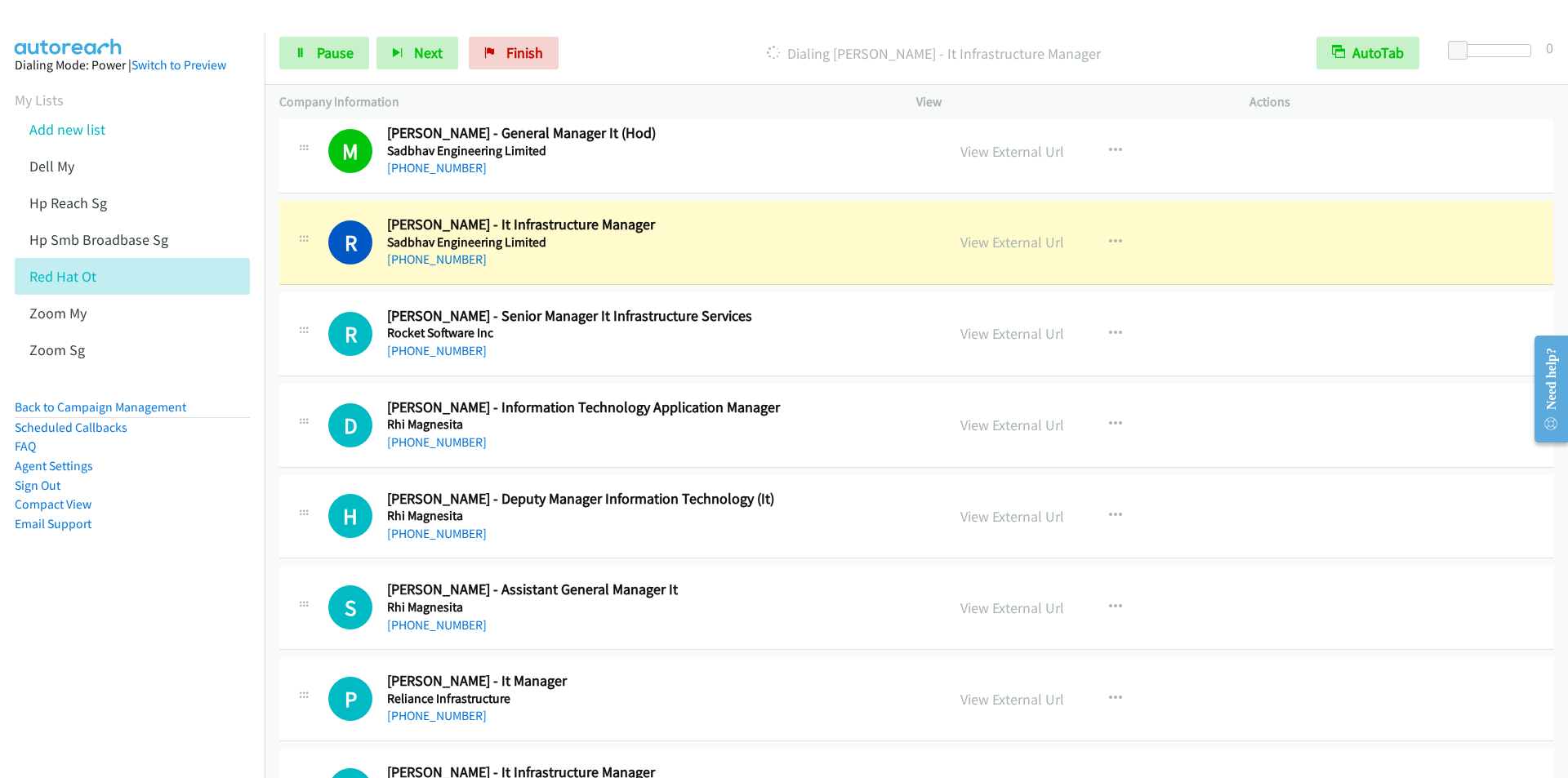
click at [668, 49] on p "Dialing [PERSON_NAME] - It Infrastructure Manager" at bounding box center [934, 54] width 706 height 22
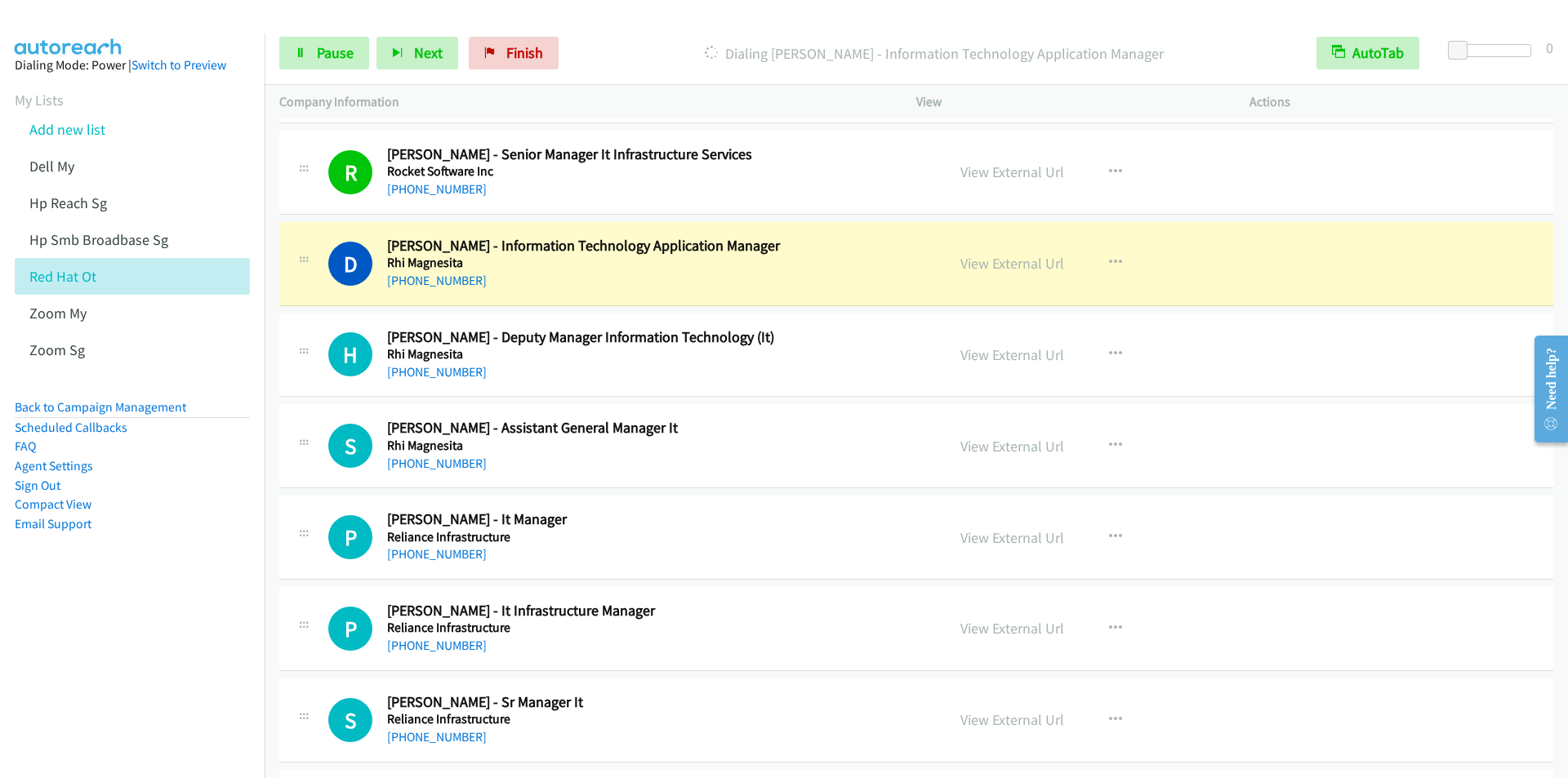
scroll to position [4244, 0]
click at [650, 69] on div "Dialing [PERSON_NAME] - Information Technology Application Manager" at bounding box center [934, 53] width 736 height 32
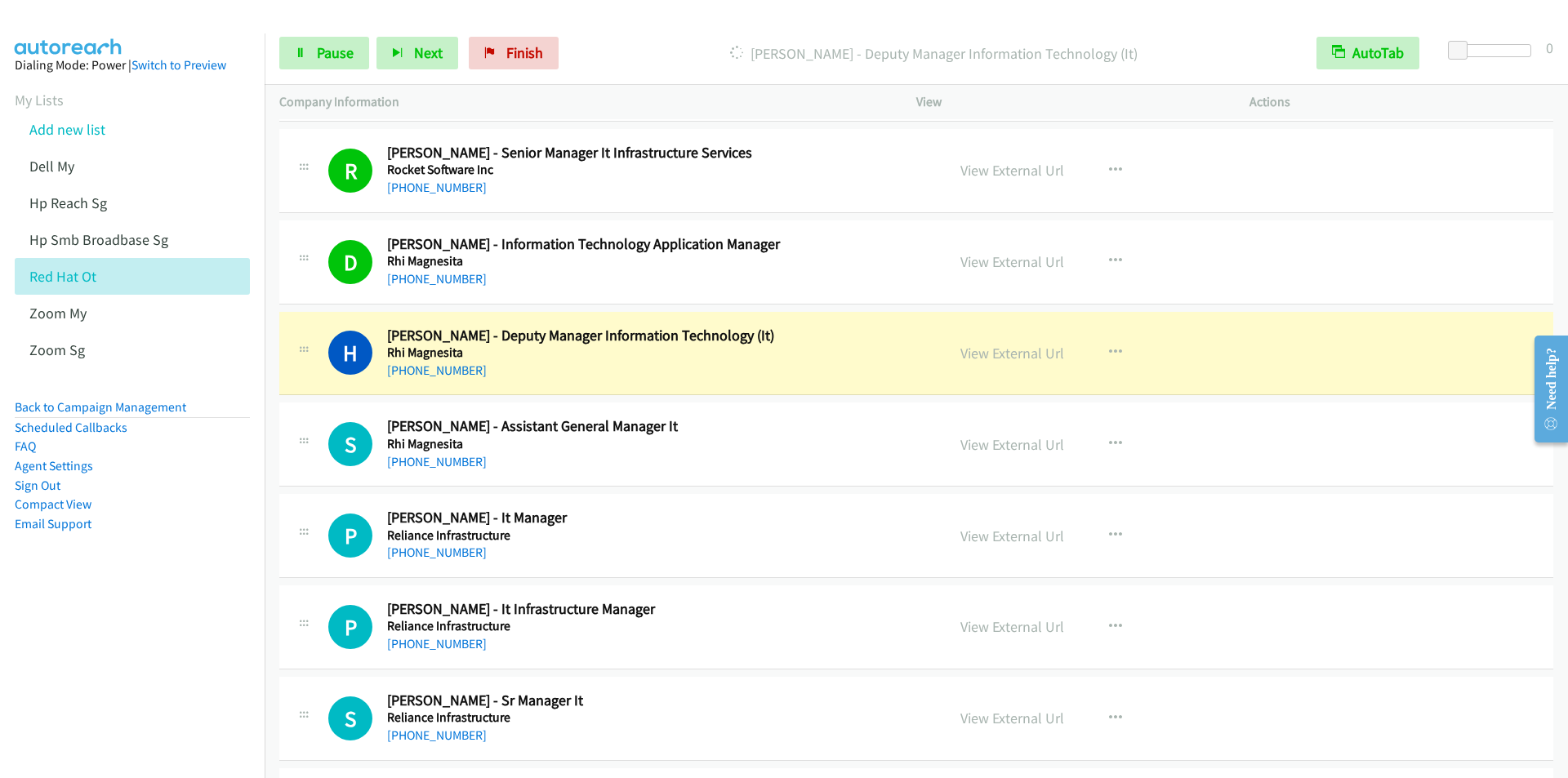
click at [607, 27] on div "Start Calls Pause Next Finish [PERSON_NAME] - Deputy Manager Information Techno…" at bounding box center [916, 54] width 1304 height 63
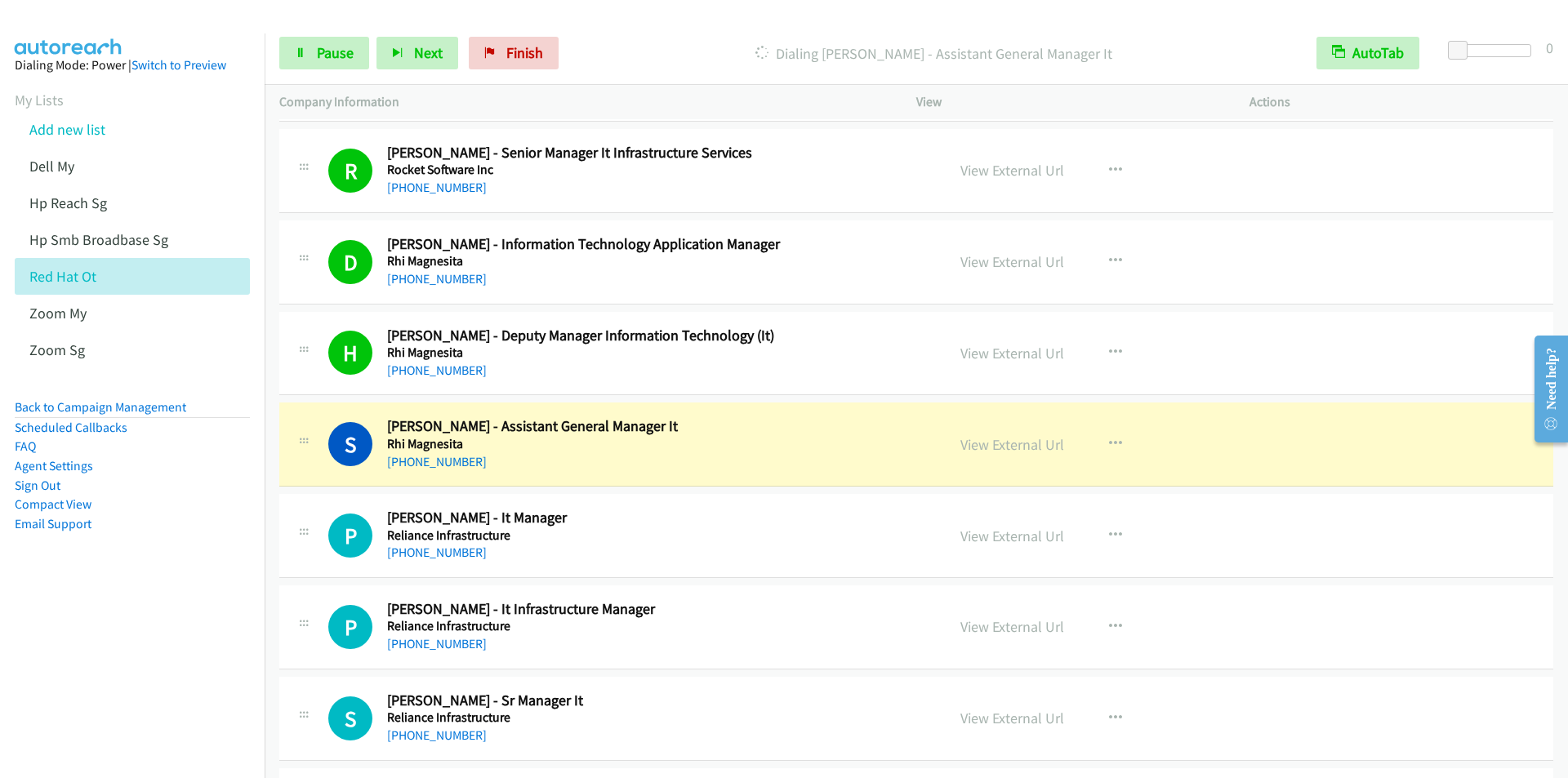
click at [620, 43] on p "Dialing [PERSON_NAME] - Assistant General Manager It" at bounding box center [934, 54] width 706 height 22
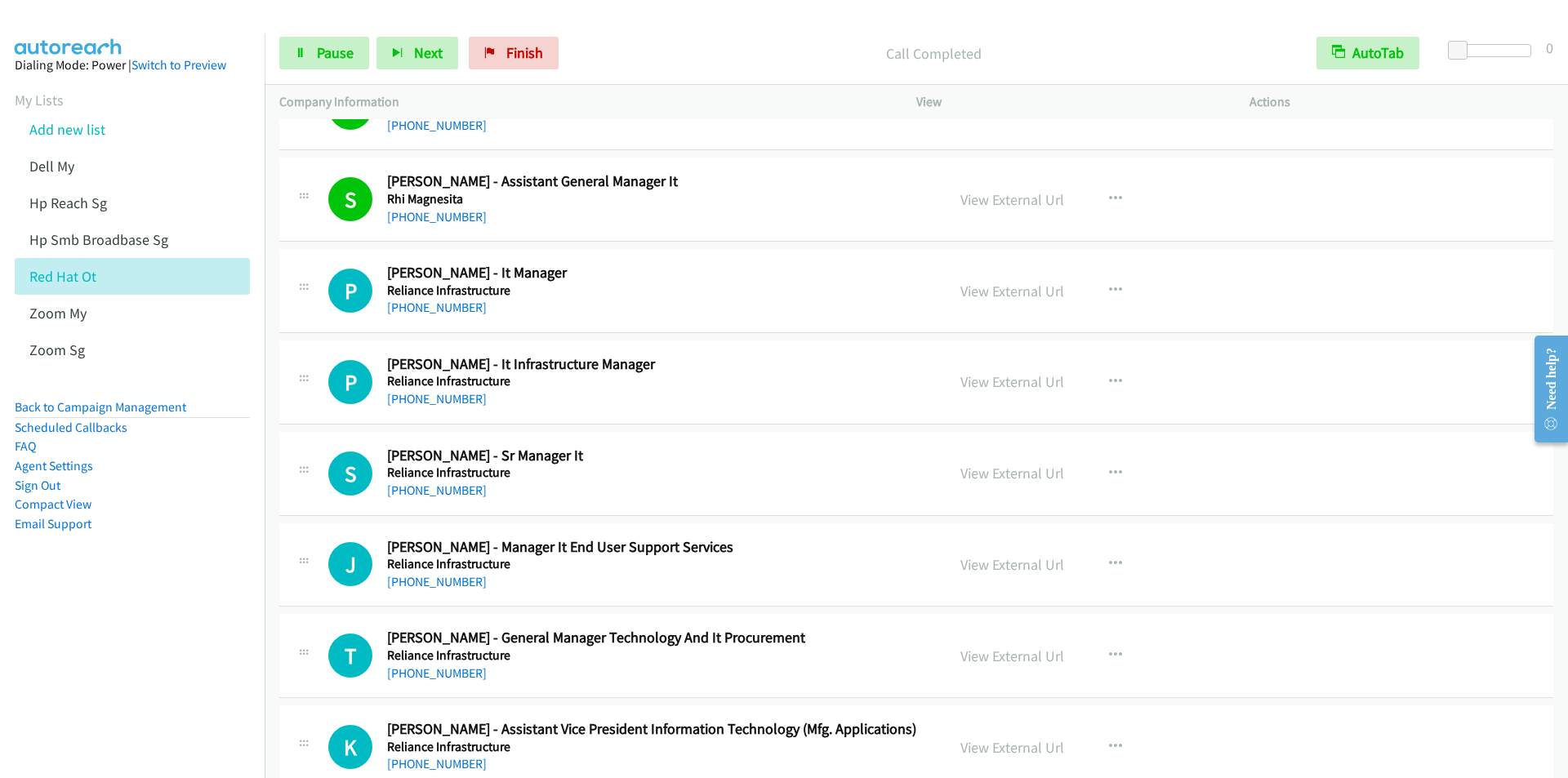
scroll to position [4570, 0]
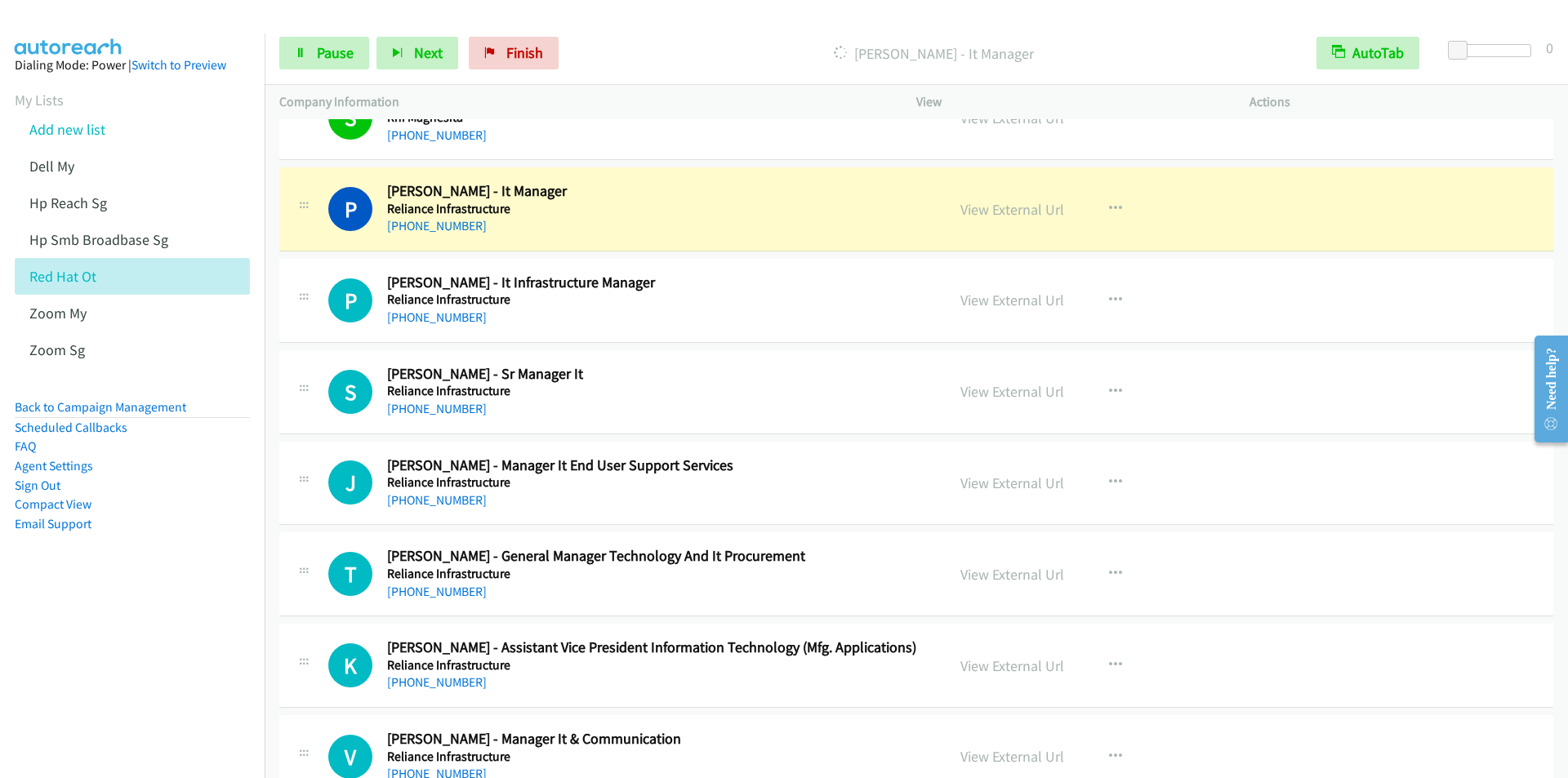
click at [647, 43] on p "[PERSON_NAME] - It Manager" at bounding box center [934, 54] width 706 height 22
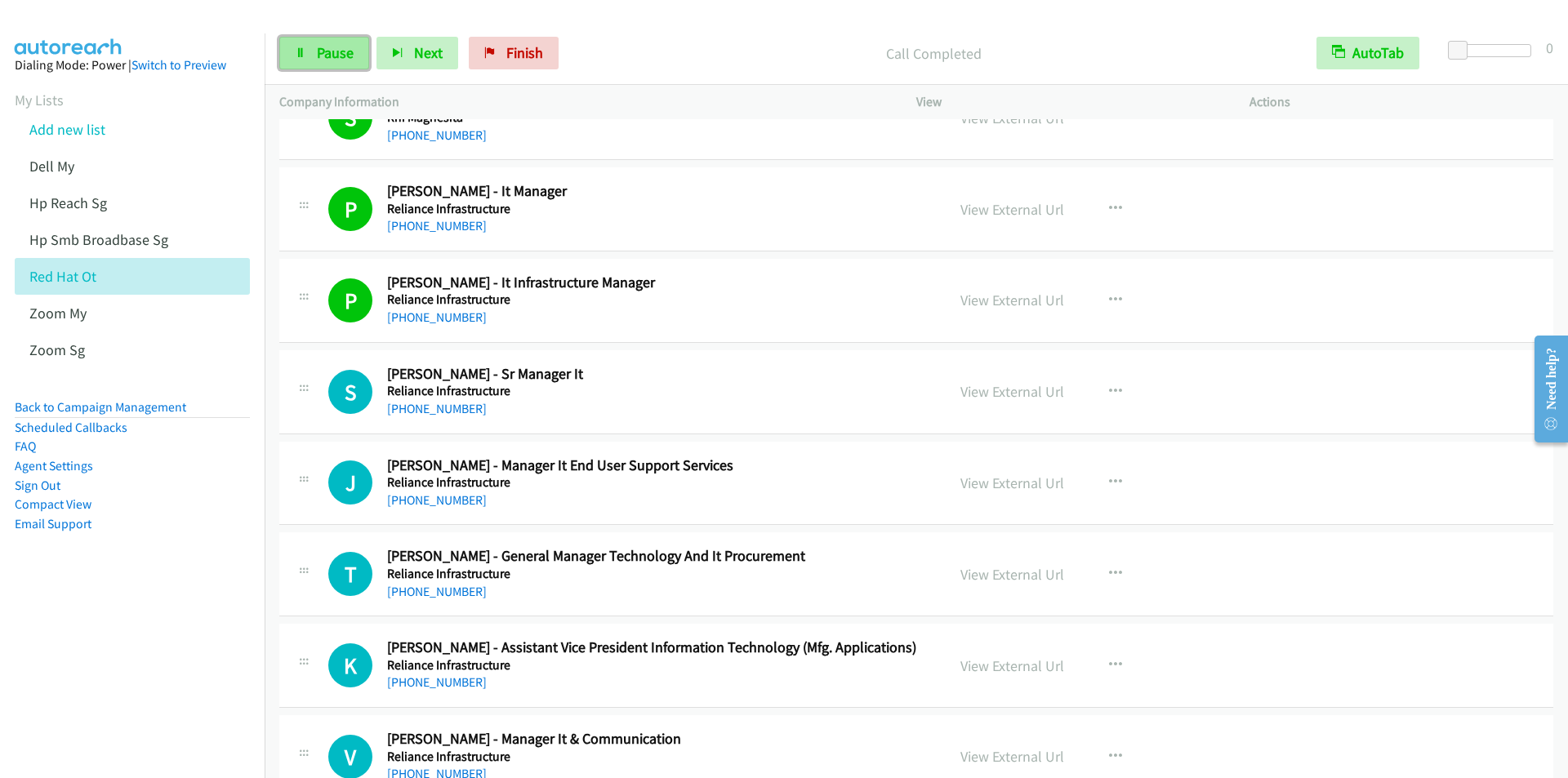
click at [332, 55] on span "Pause" at bounding box center [336, 53] width 37 height 18
click at [329, 55] on span "Start Calls" at bounding box center [349, 53] width 64 height 18
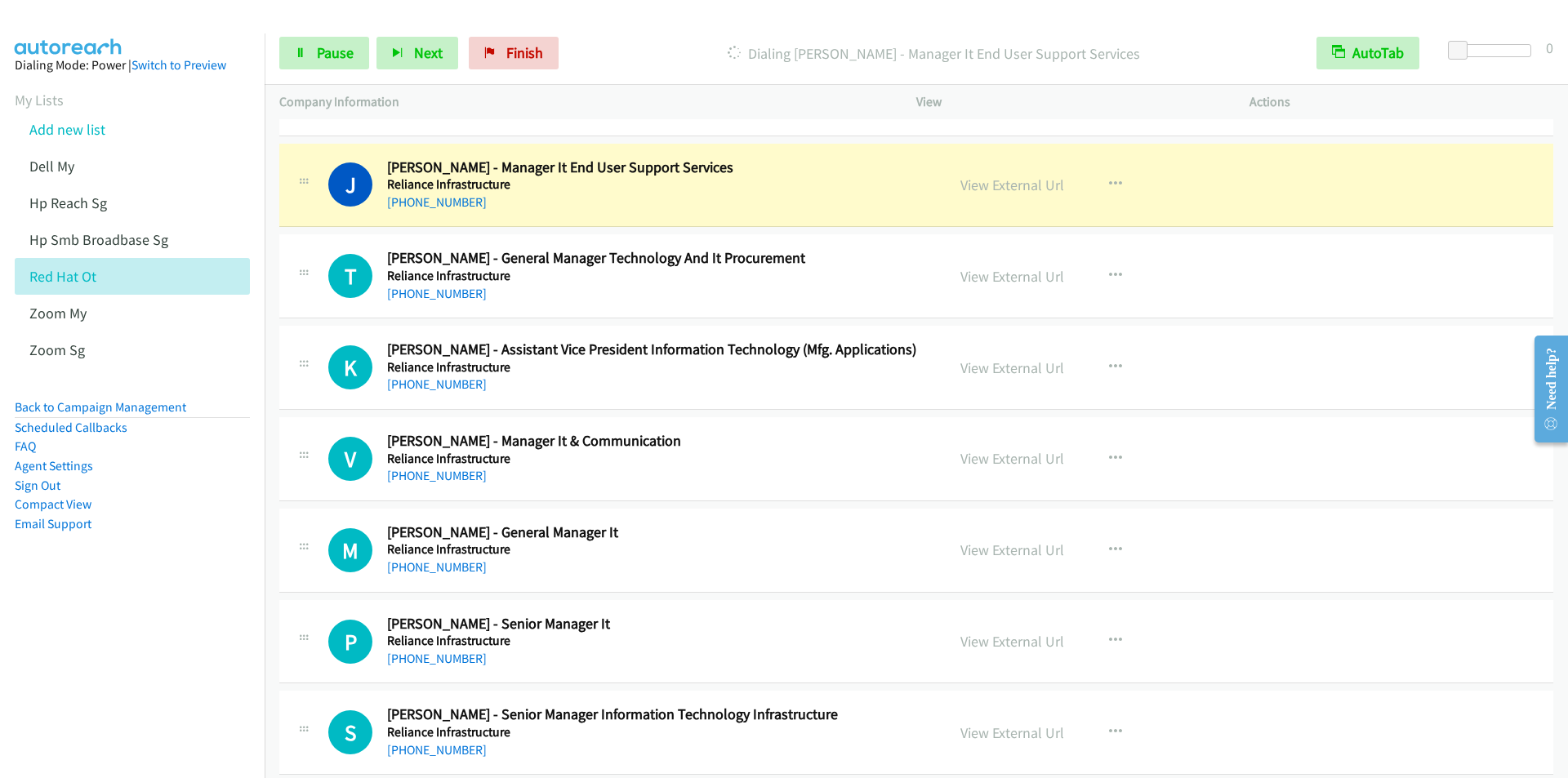
scroll to position [4897, 0]
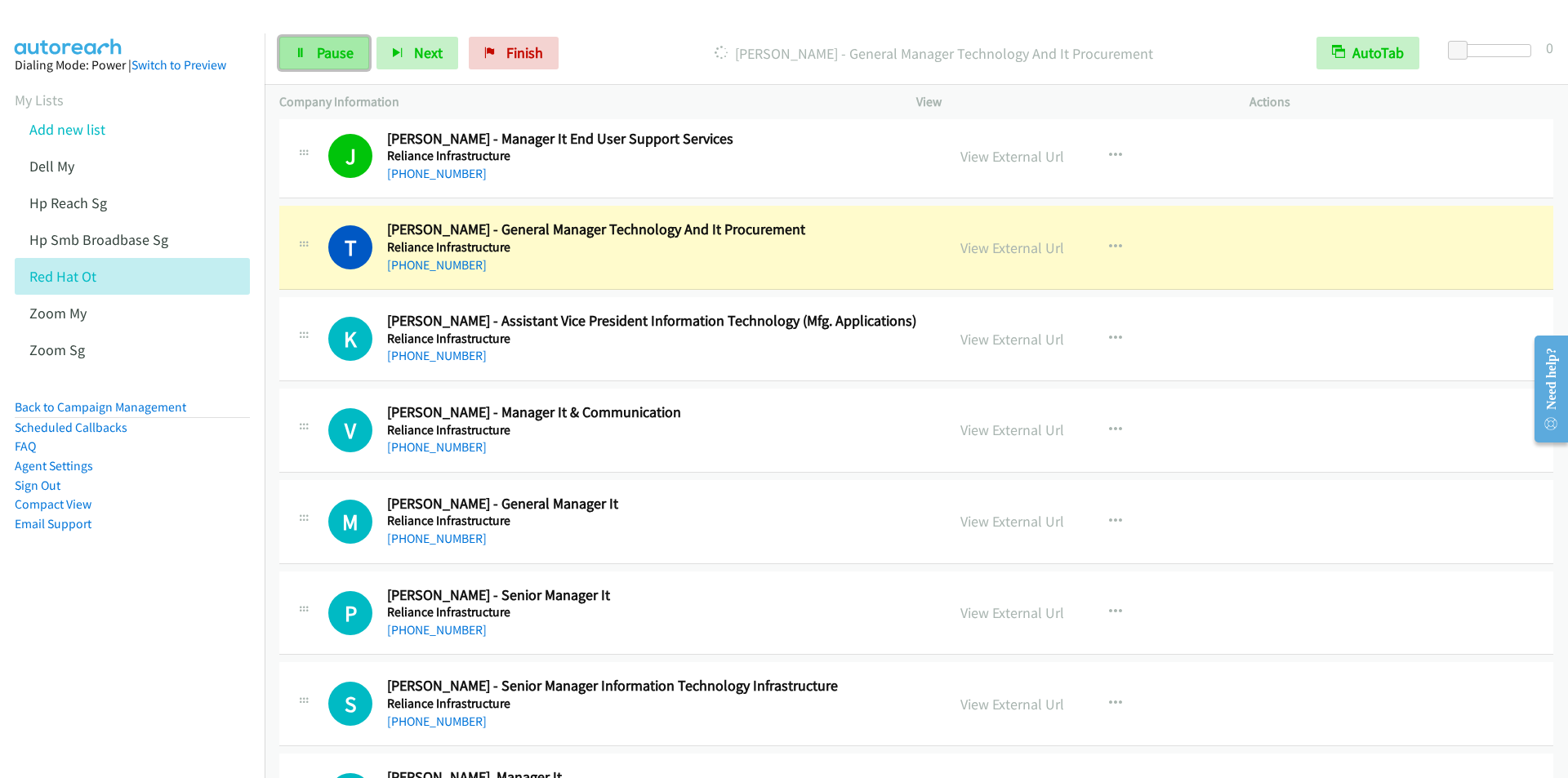
click at [339, 51] on span "Pause" at bounding box center [336, 53] width 37 height 18
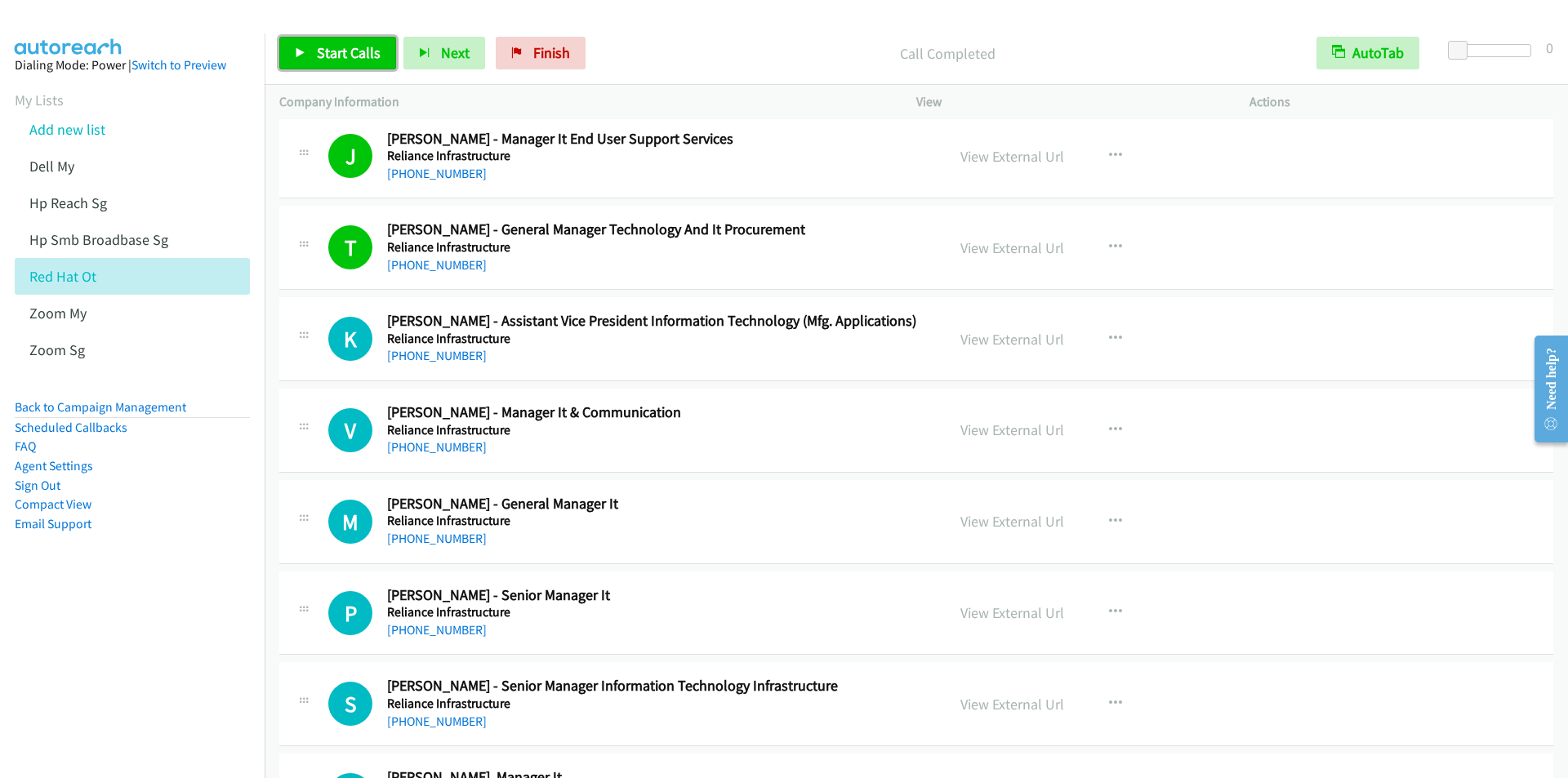
click at [322, 49] on span "Start Calls" at bounding box center [349, 53] width 64 height 18
click at [324, 48] on span "Pause" at bounding box center [336, 53] width 37 height 18
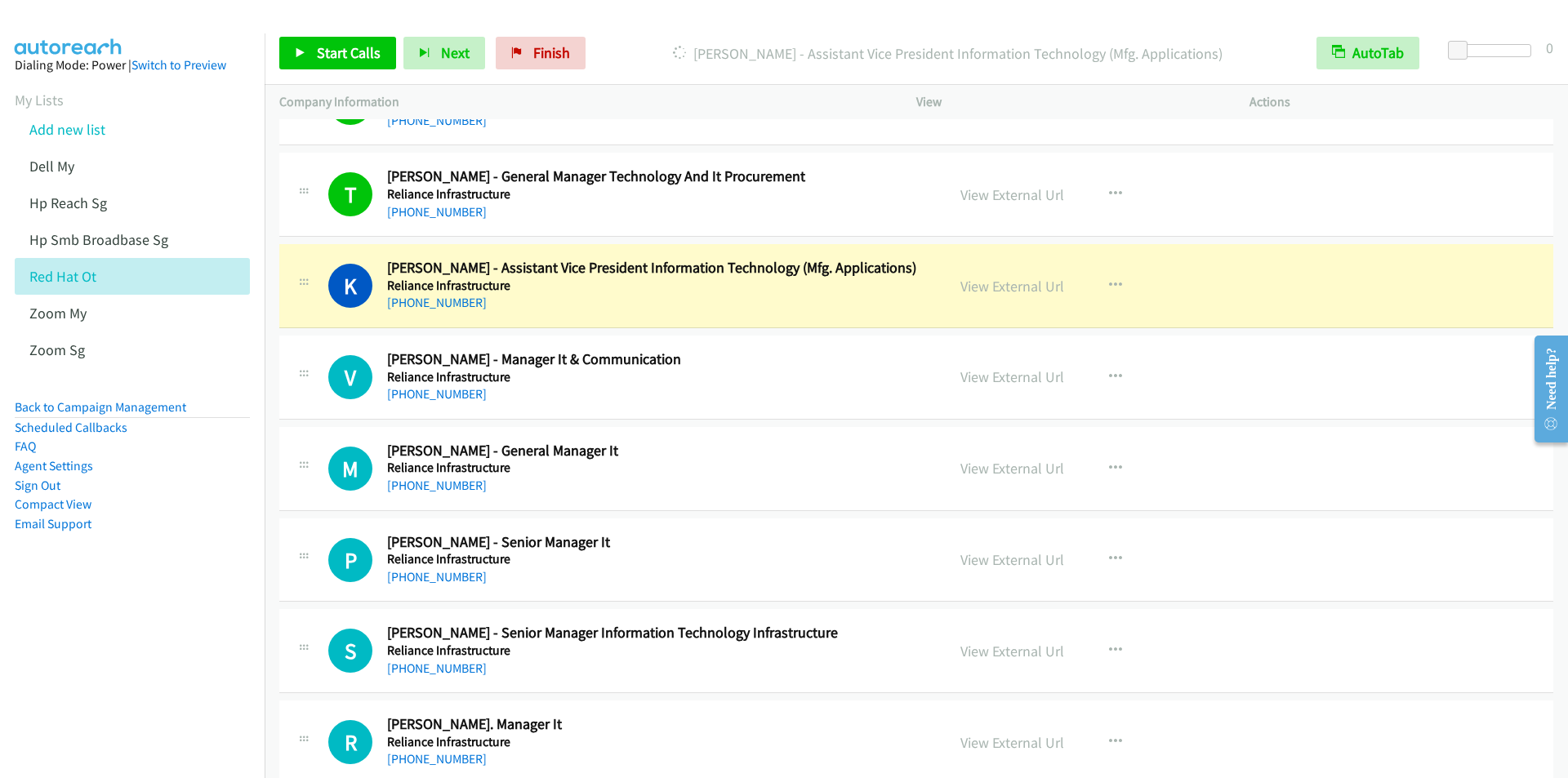
scroll to position [4978, 0]
